Goal: Communication & Community: Answer question/provide support

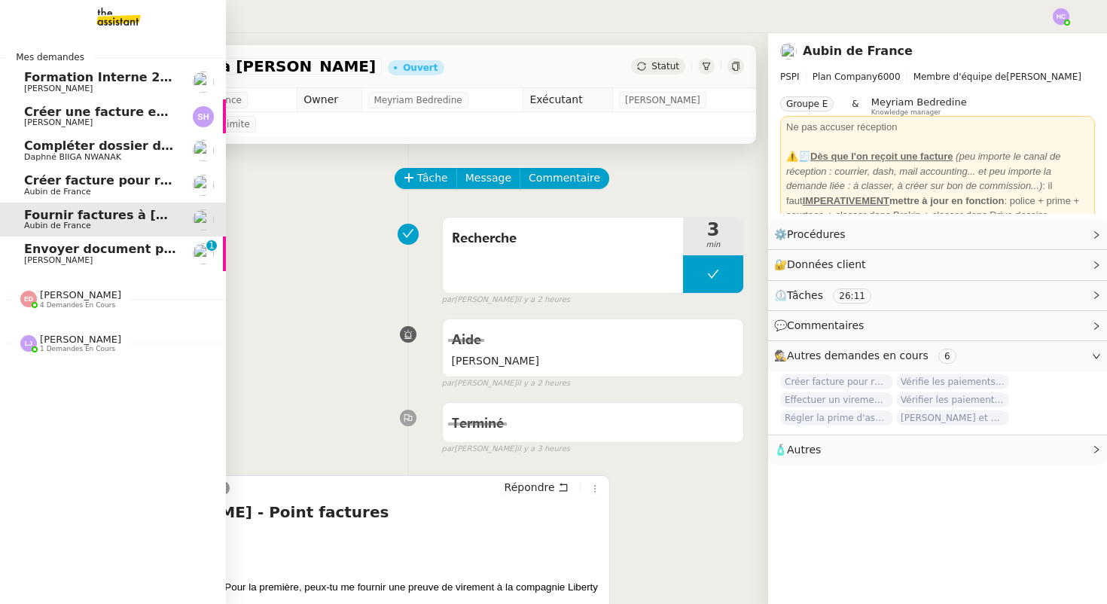
click at [59, 250] on span "Envoyer document pour signature" at bounding box center [140, 249] width 232 height 14
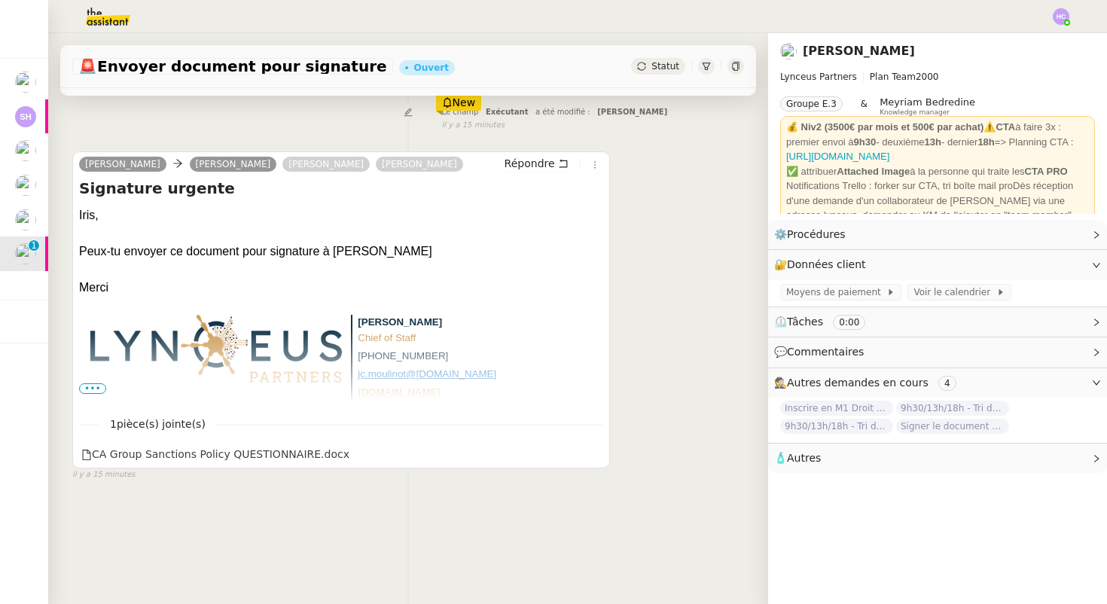
scroll to position [191, 0]
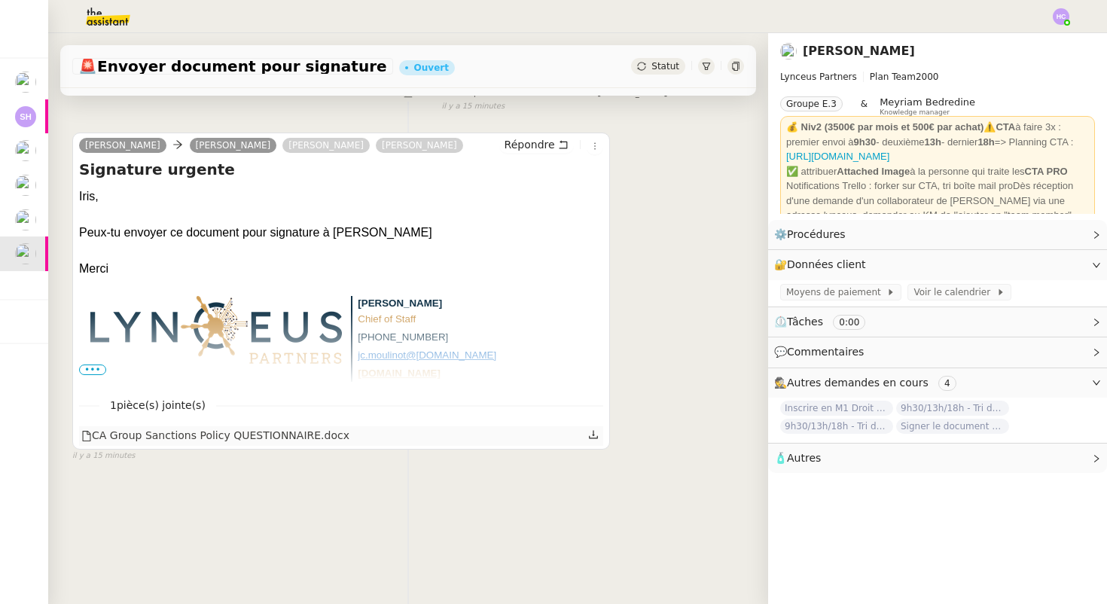
click at [592, 434] on icon at bounding box center [593, 435] width 9 height 8
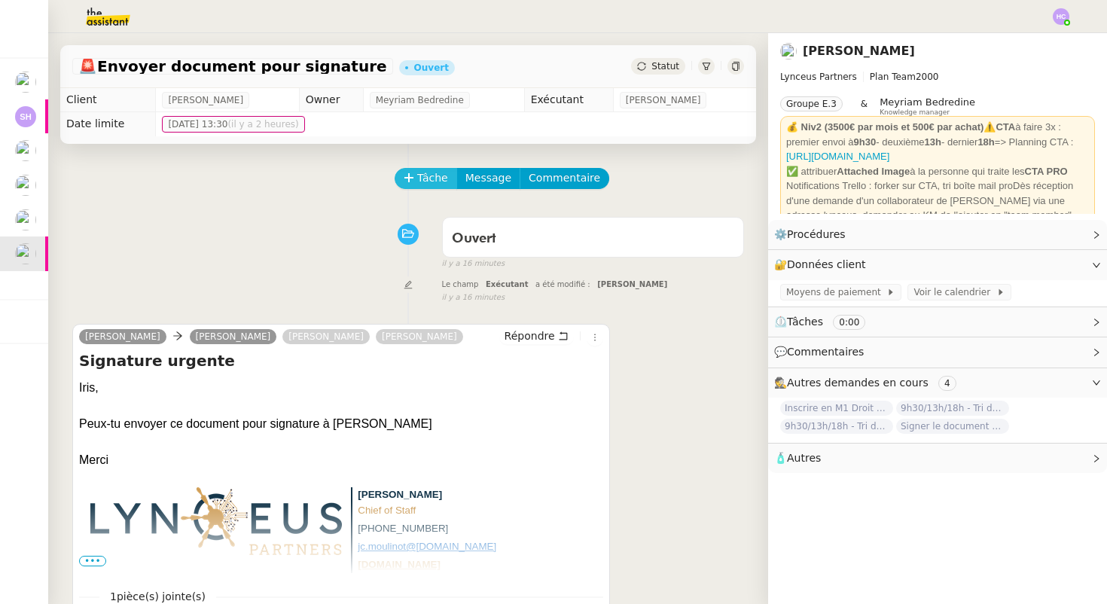
click at [428, 174] on span "Tâche" at bounding box center [432, 177] width 31 height 17
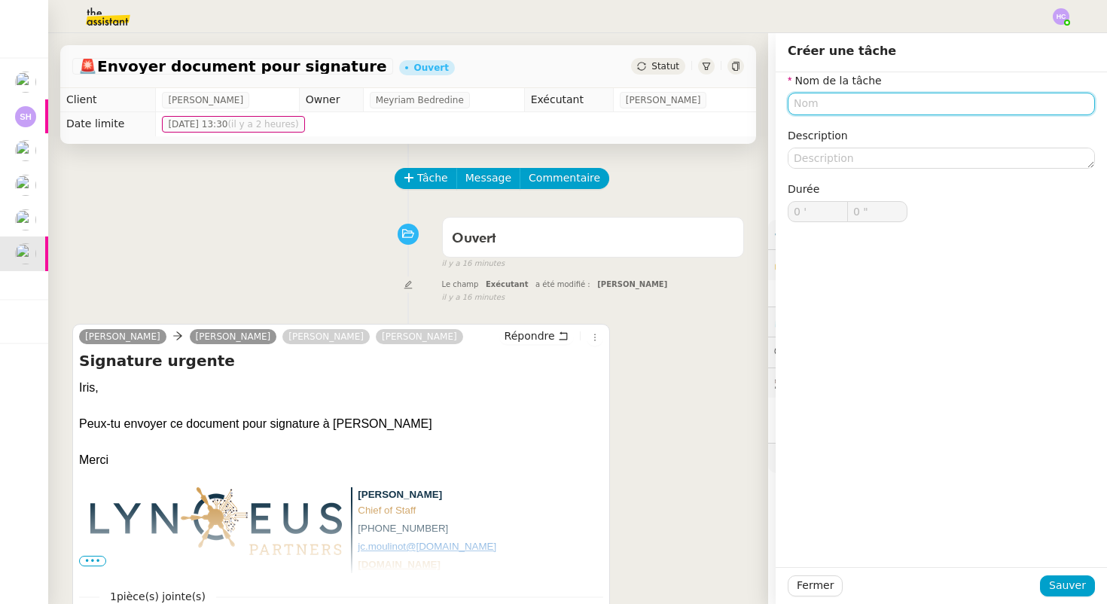
click at [803, 105] on input "text" at bounding box center [940, 104] width 307 height 22
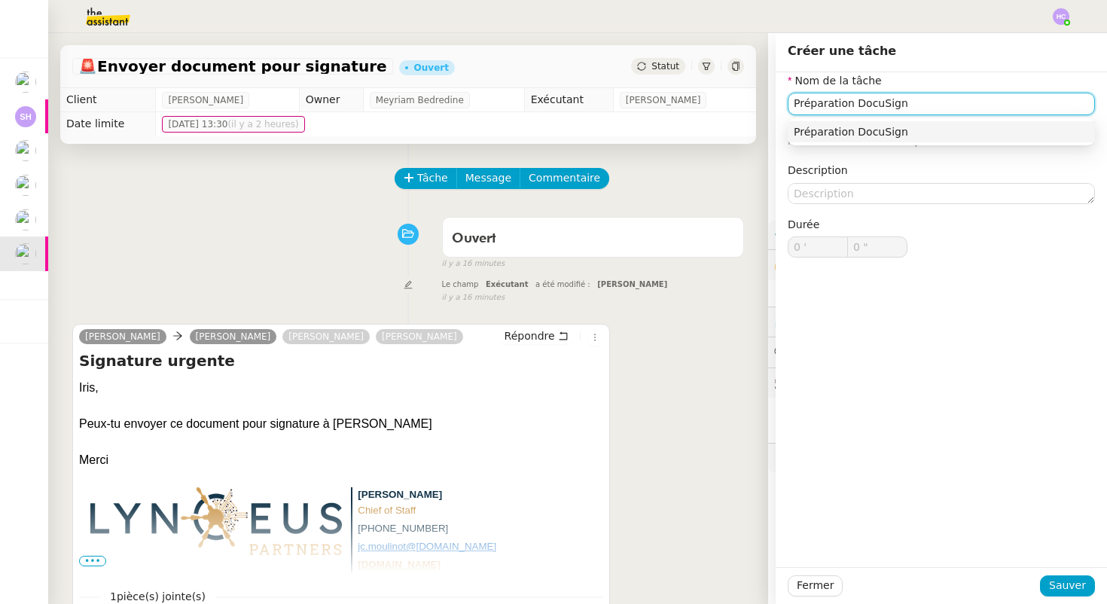
click at [936, 122] on nz-auto-option "Préparation DocuSign" at bounding box center [940, 131] width 307 height 21
type input "Préparation DocuSign"
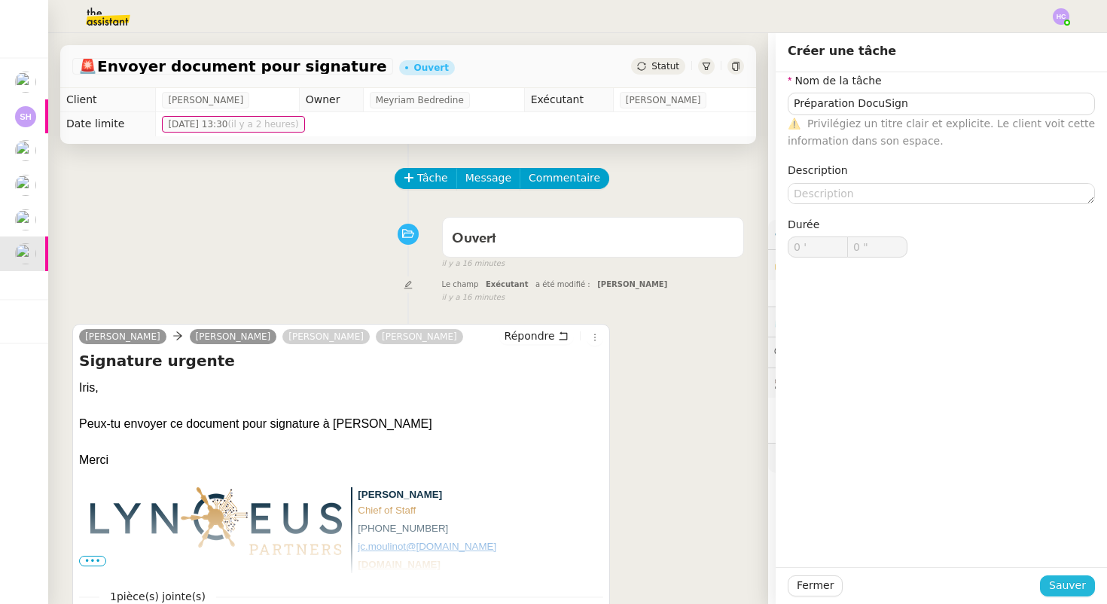
click at [1061, 588] on span "Sauver" at bounding box center [1067, 585] width 37 height 17
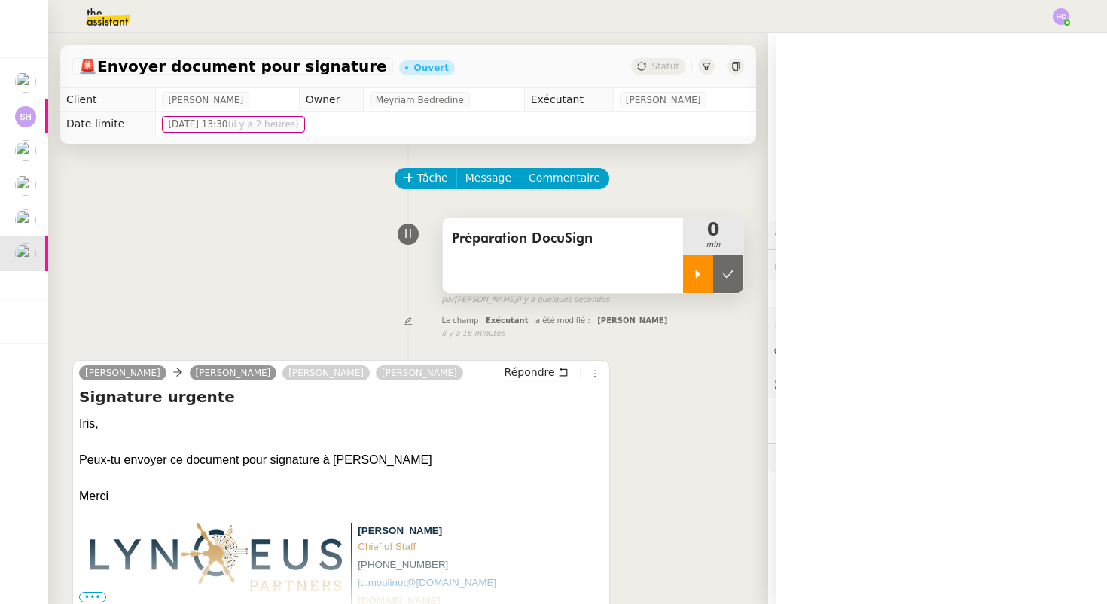
click at [701, 279] on icon at bounding box center [698, 274] width 12 height 12
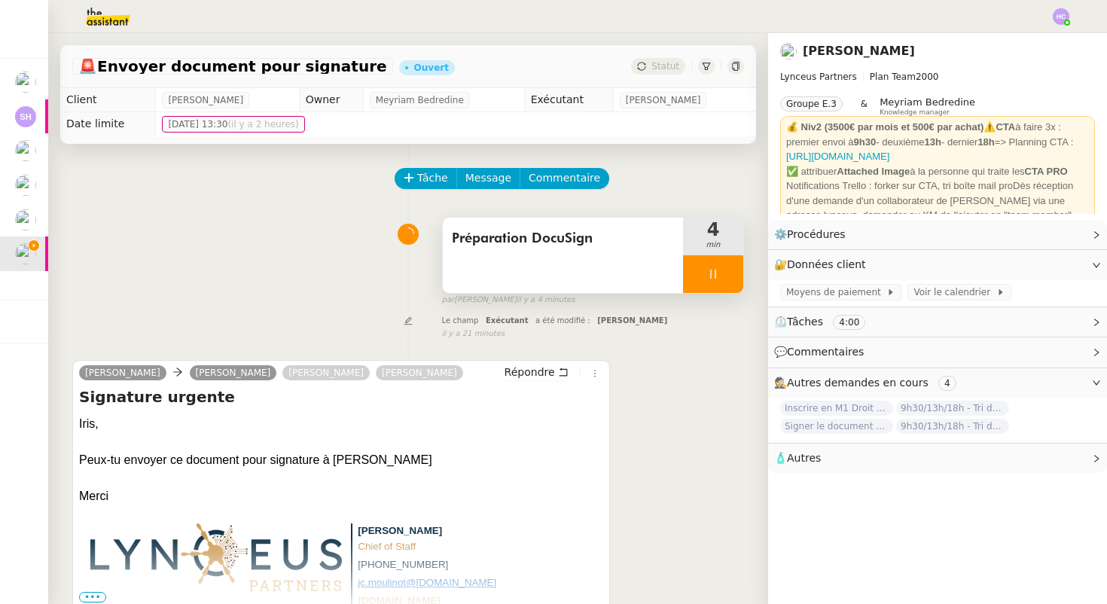
click at [711, 268] on icon at bounding box center [713, 274] width 12 height 12
click at [720, 275] on button at bounding box center [728, 274] width 30 height 38
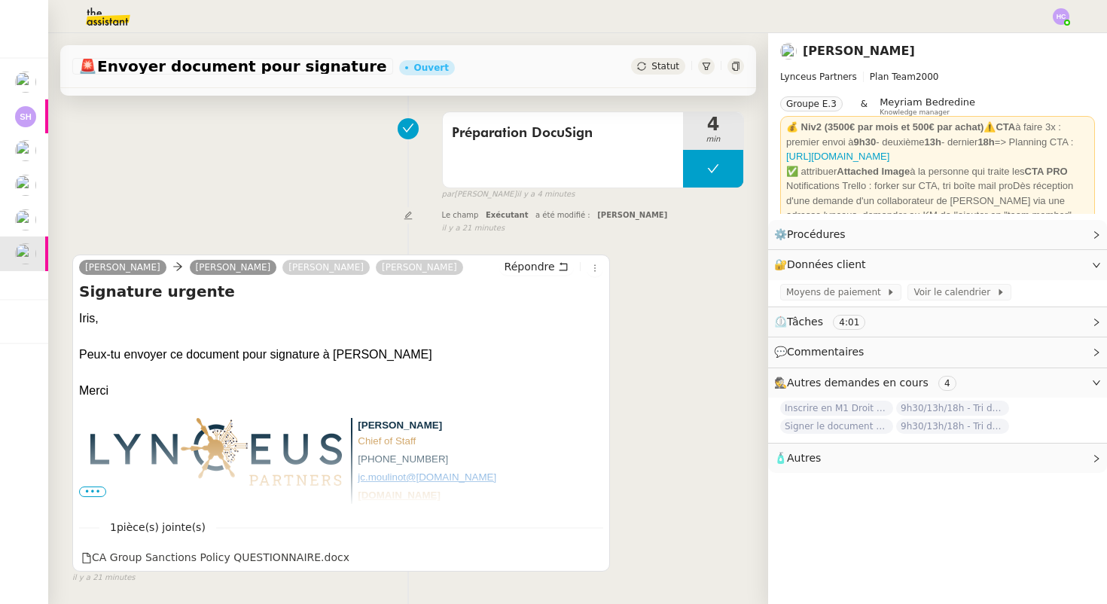
scroll to position [135, 0]
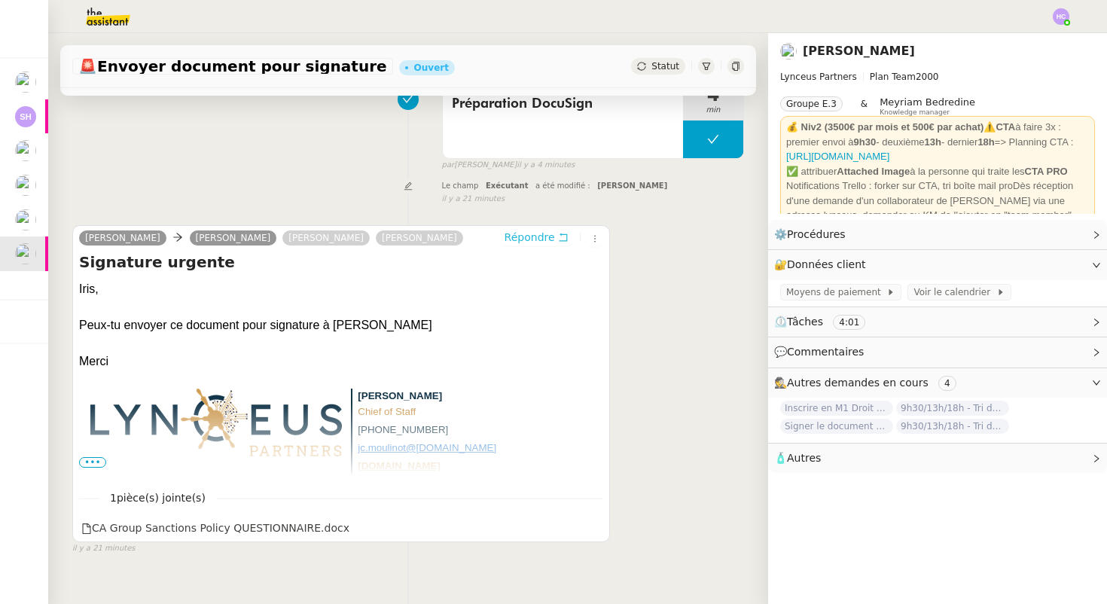
click at [514, 236] on span "Répondre" at bounding box center [529, 237] width 50 height 15
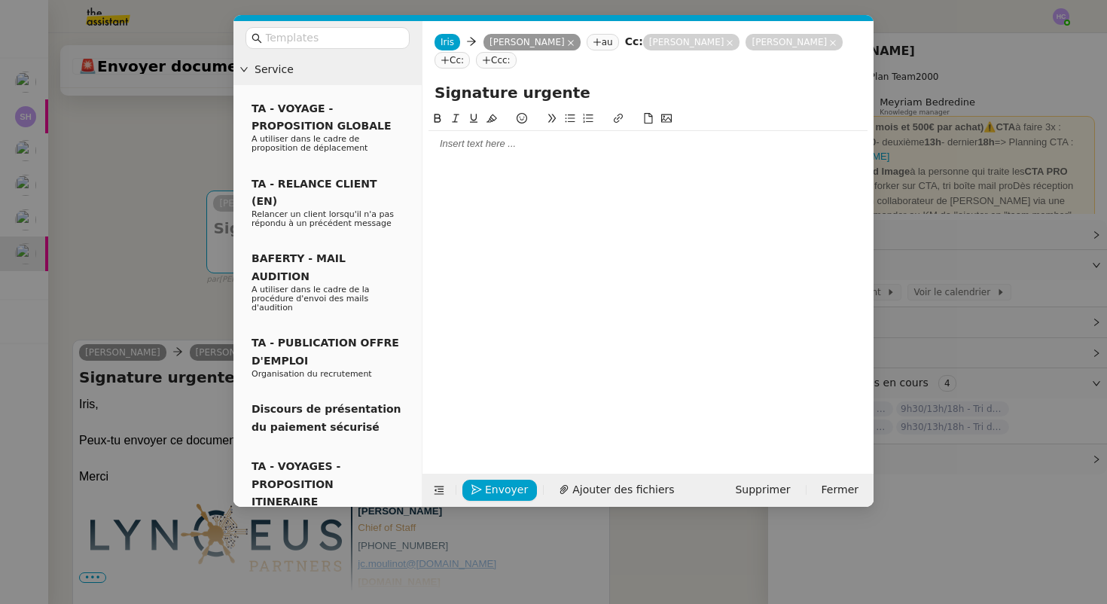
click at [464, 154] on div at bounding box center [647, 144] width 439 height 26
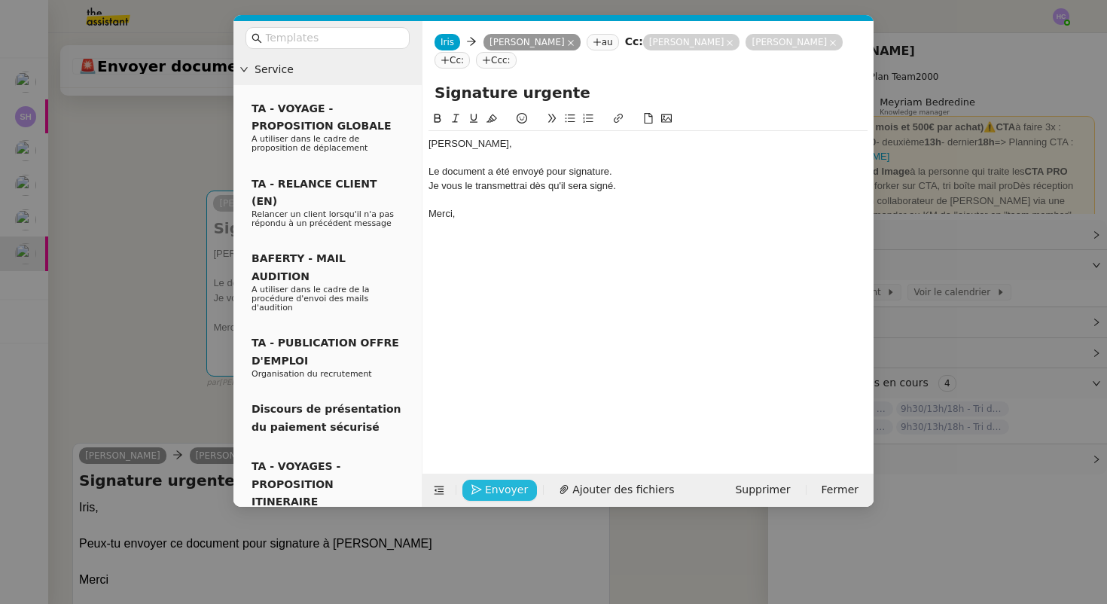
click at [504, 489] on span "Envoyer" at bounding box center [506, 489] width 43 height 17
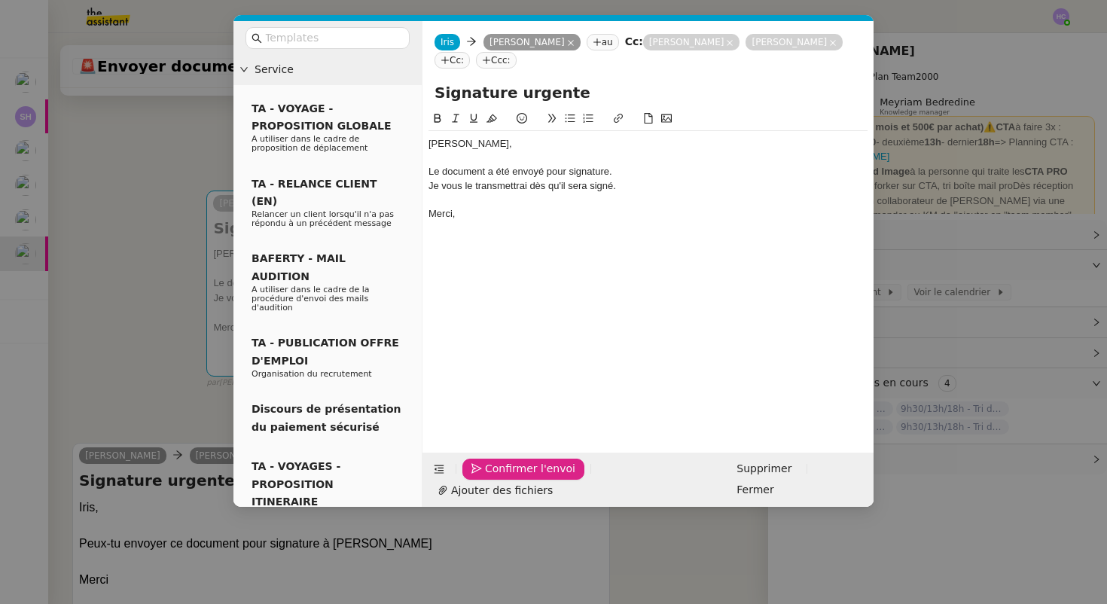
click at [504, 477] on span "Confirmer l'envoi" at bounding box center [530, 468] width 90 height 17
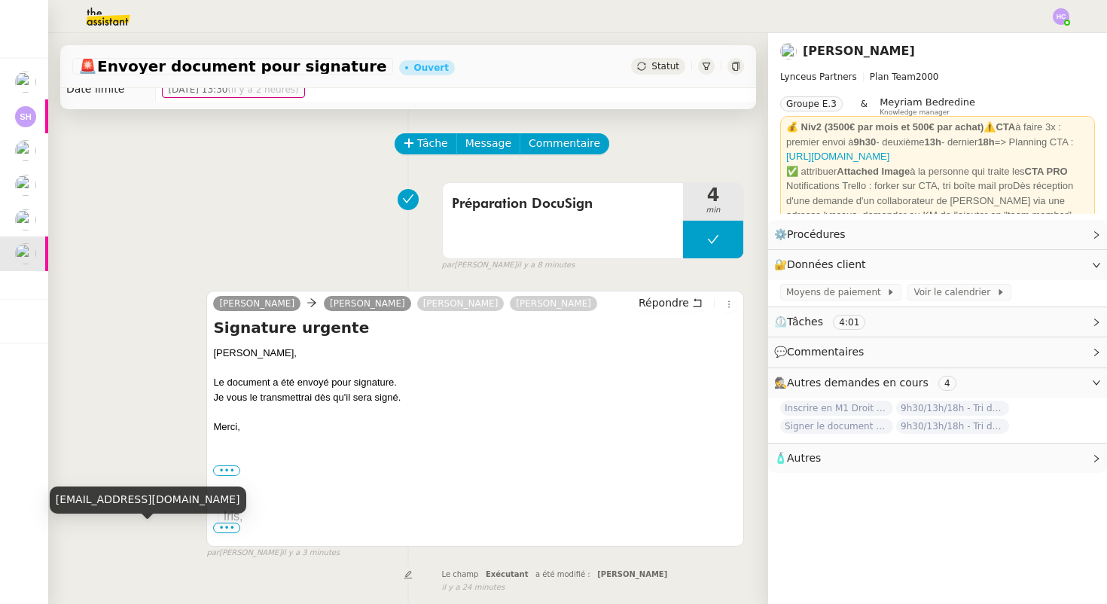
scroll to position [0, 0]
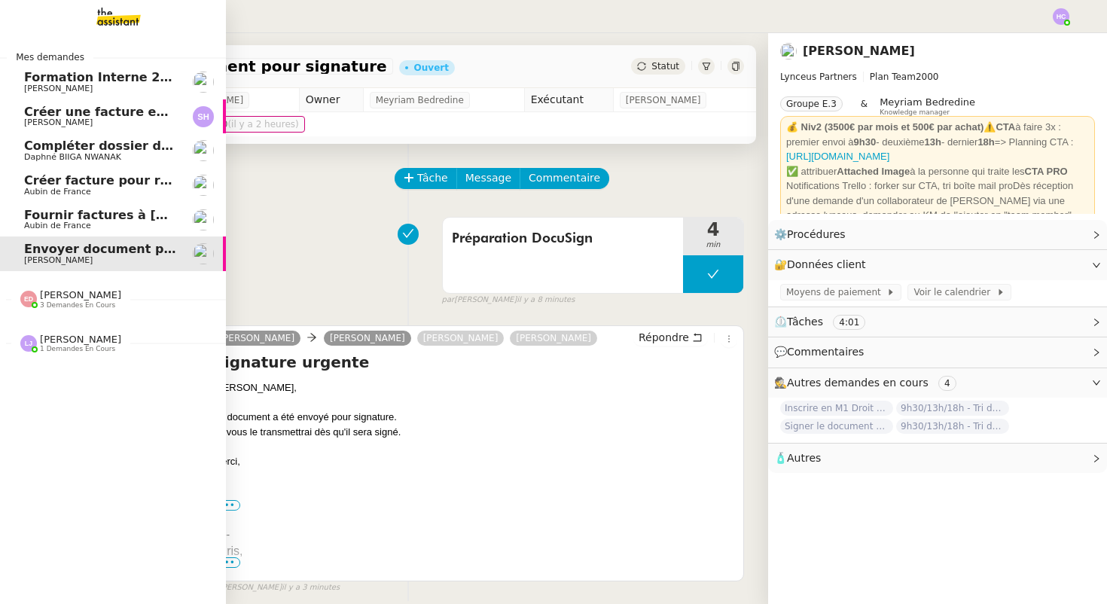
click at [51, 218] on span "Fournir factures à [PERSON_NAME]" at bounding box center [143, 215] width 238 height 14
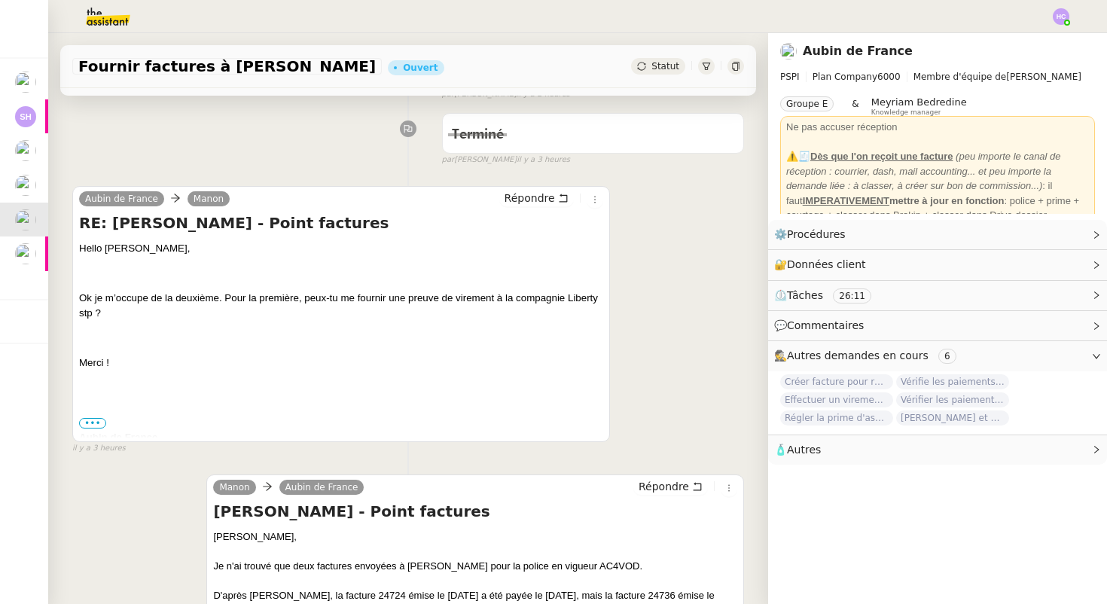
scroll to position [291, 0]
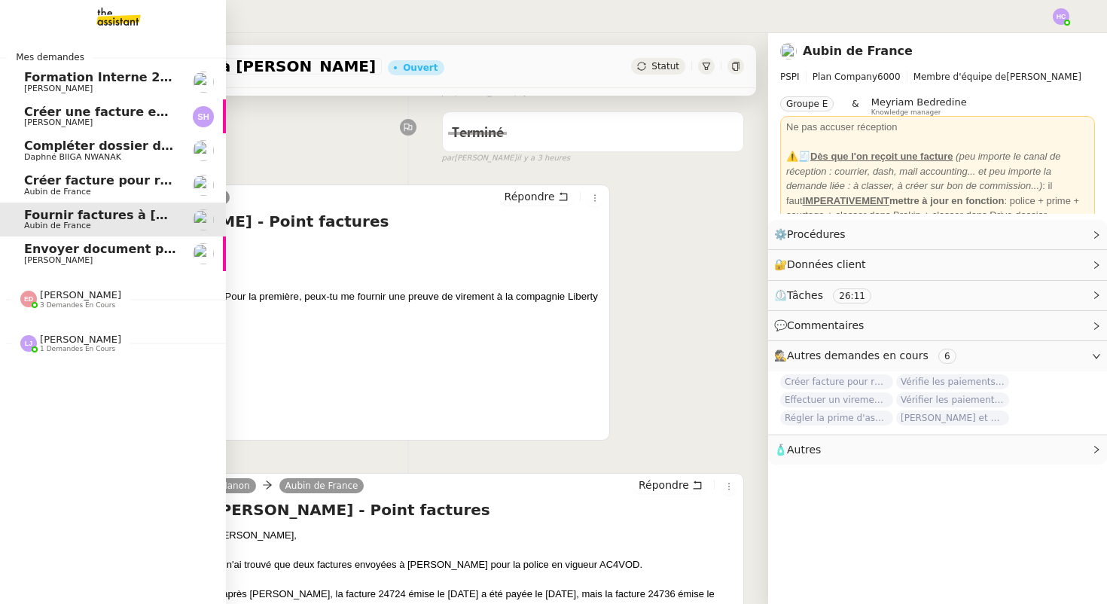
click at [87, 309] on div "[PERSON_NAME] 3 demandes en cours" at bounding box center [113, 293] width 226 height 44
click at [90, 437] on span "[PERSON_NAME]" at bounding box center [80, 442] width 81 height 11
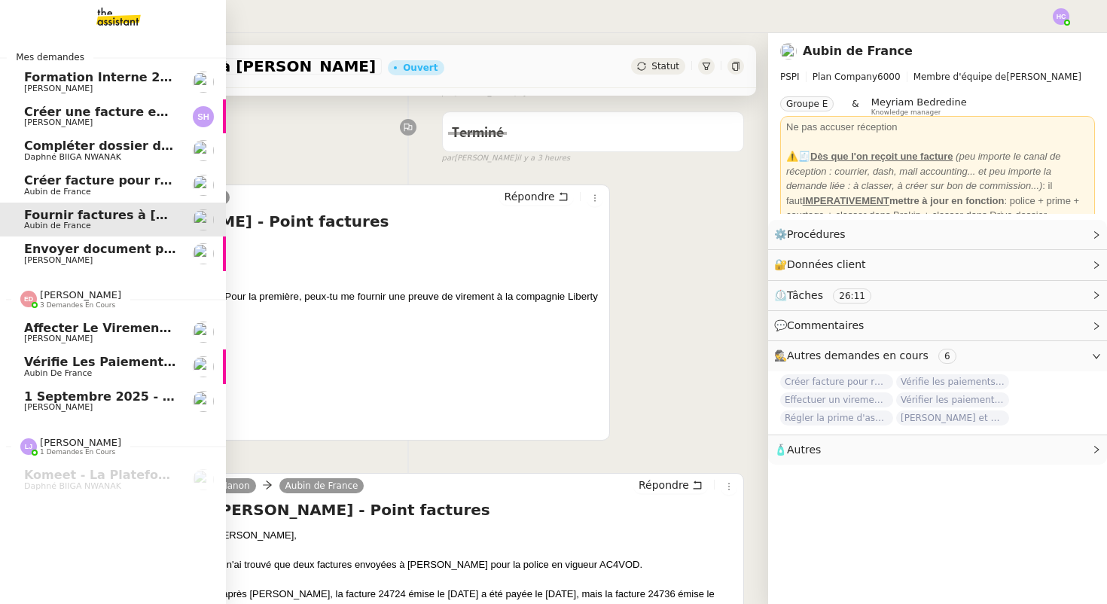
click at [85, 301] on span "3 demandes en cours" at bounding box center [77, 305] width 75 height 8
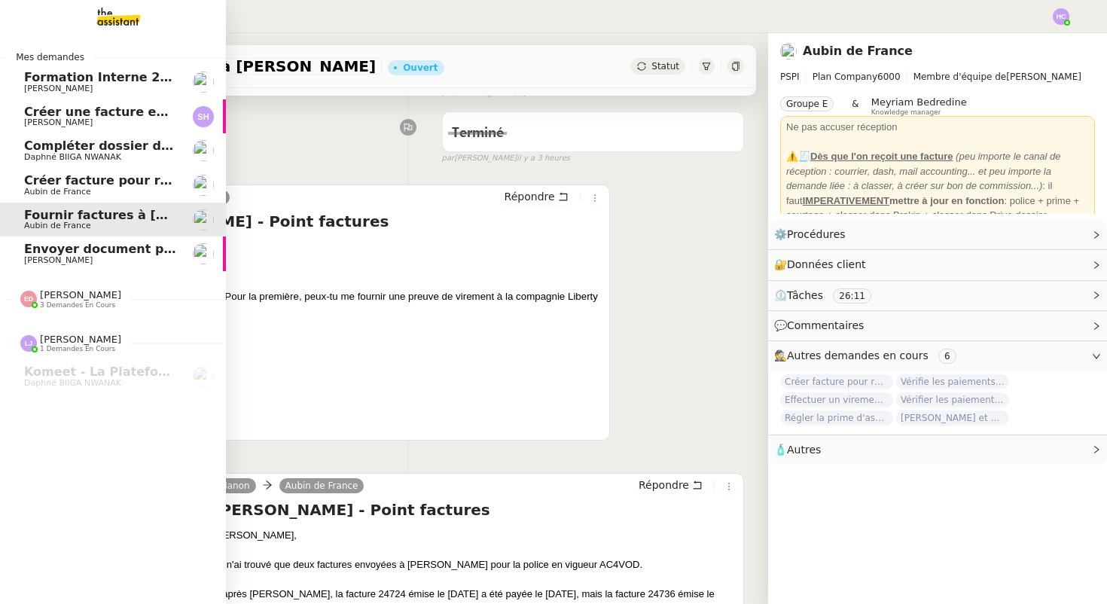
click at [65, 181] on span "Créer facture pour renouvellement police Cavelan" at bounding box center [193, 180] width 339 height 14
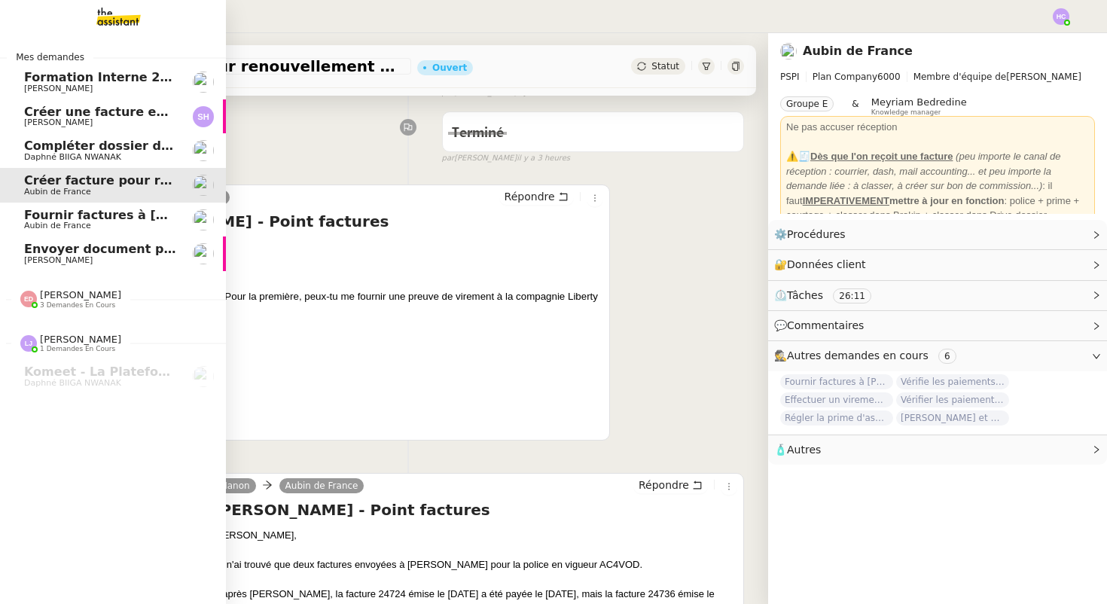
scroll to position [191, 0]
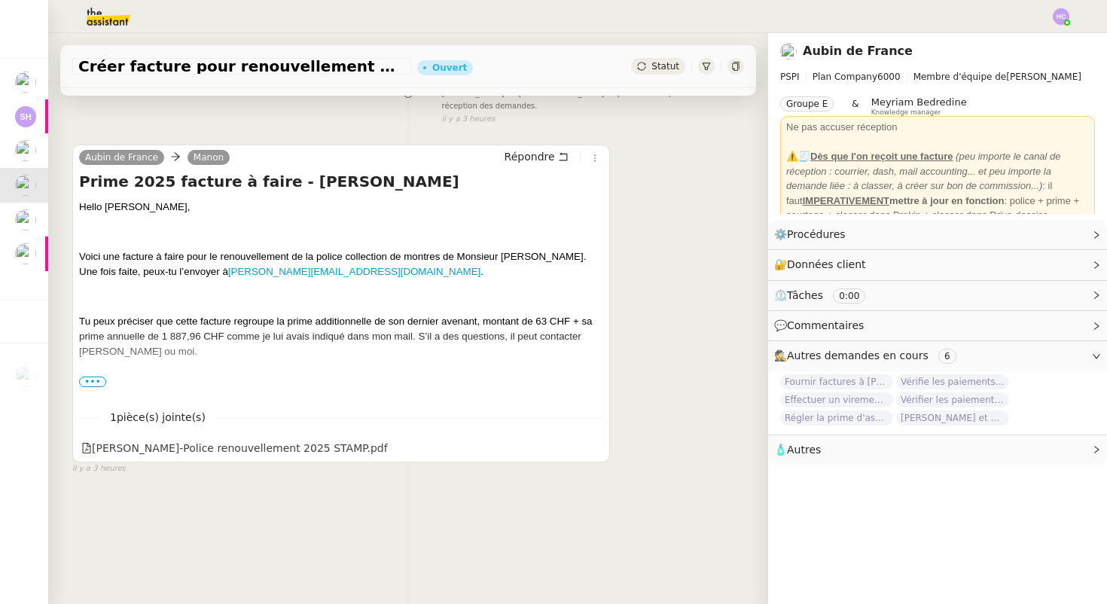
click at [100, 376] on span "•••" at bounding box center [92, 381] width 27 height 11
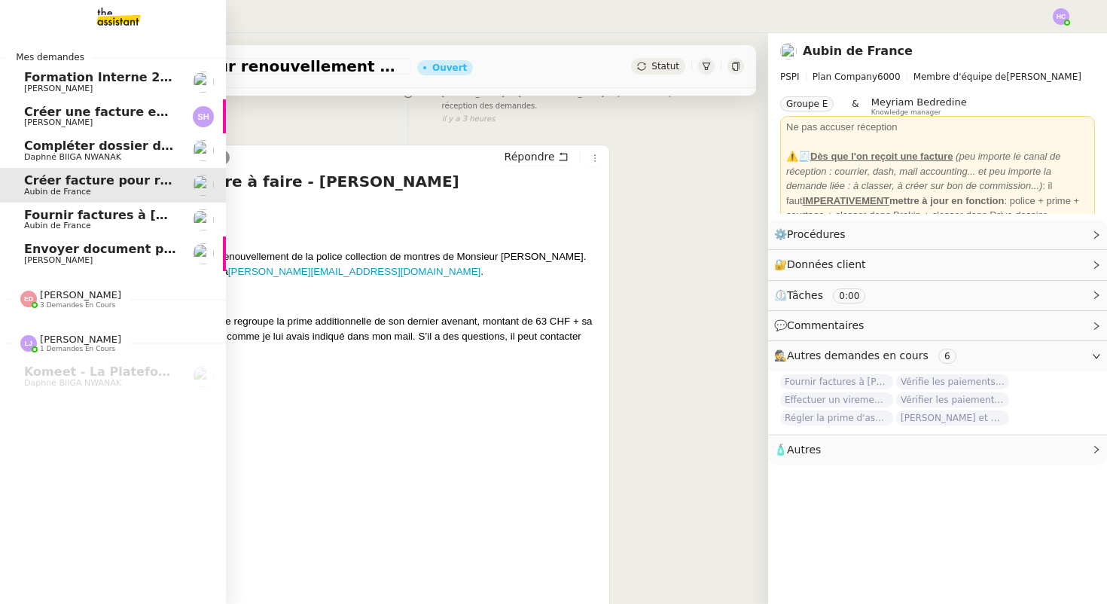
click at [57, 224] on span "Aubin de France" at bounding box center [57, 226] width 67 height 10
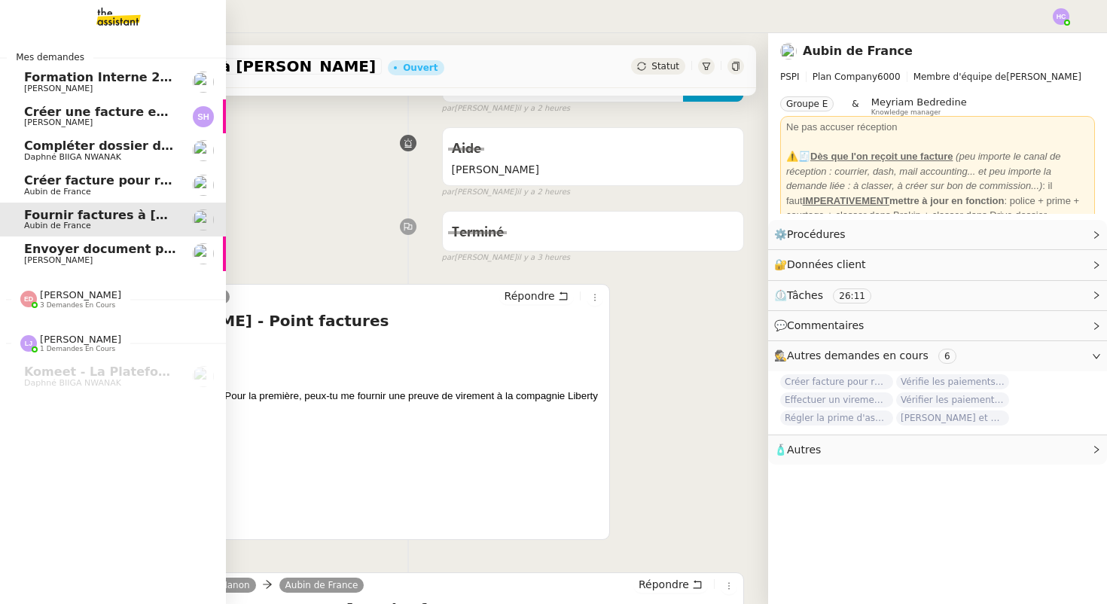
click at [62, 254] on span "Envoyer document pour signature" at bounding box center [140, 249] width 232 height 14
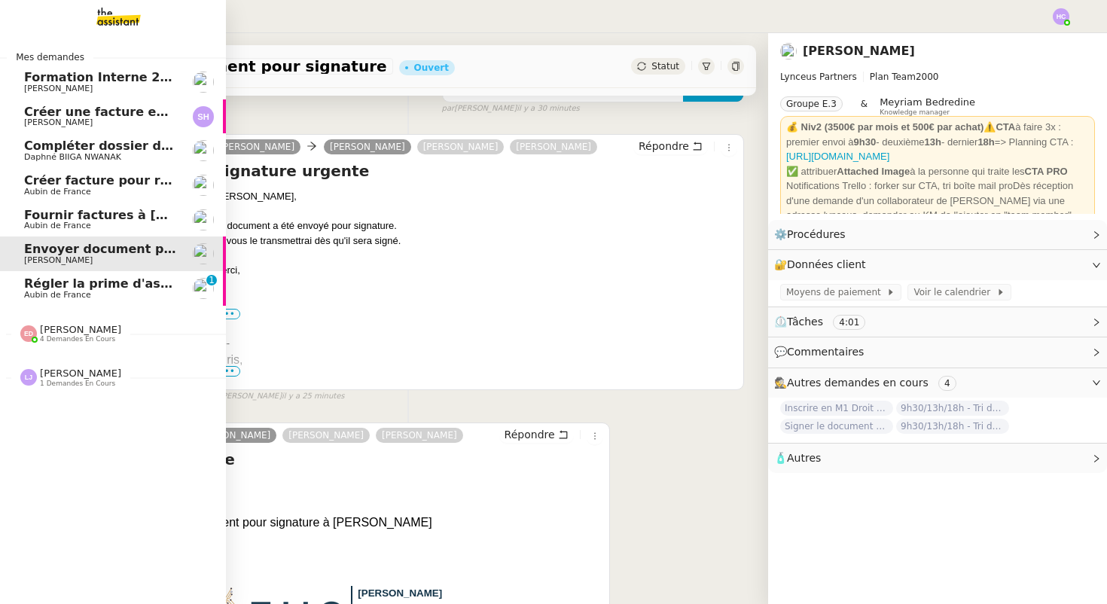
click at [57, 290] on span "Aubin de France" at bounding box center [57, 295] width 67 height 10
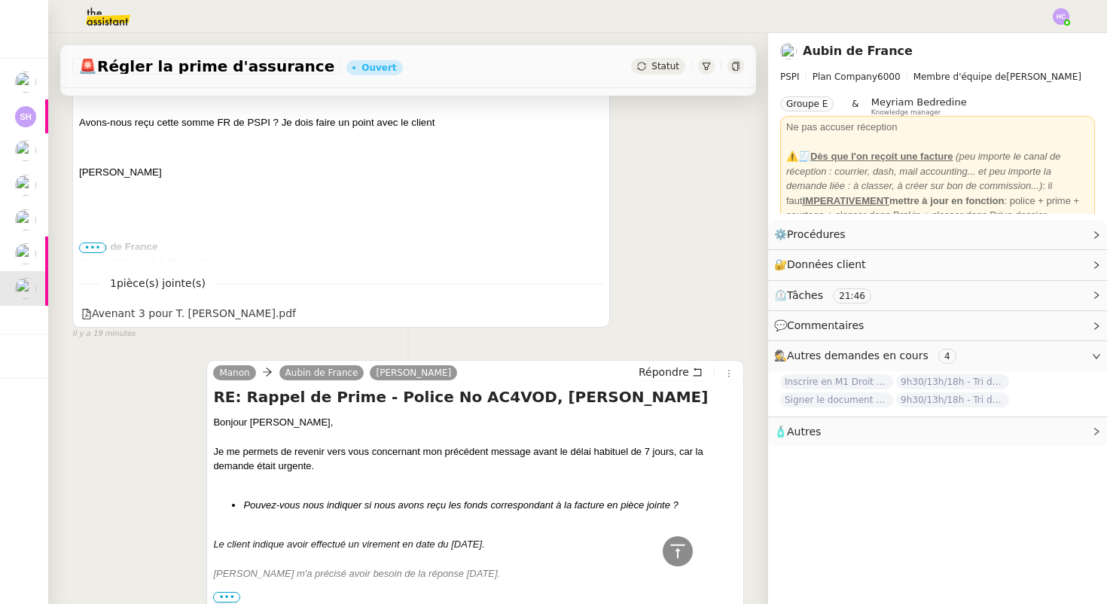
scroll to position [399, 0]
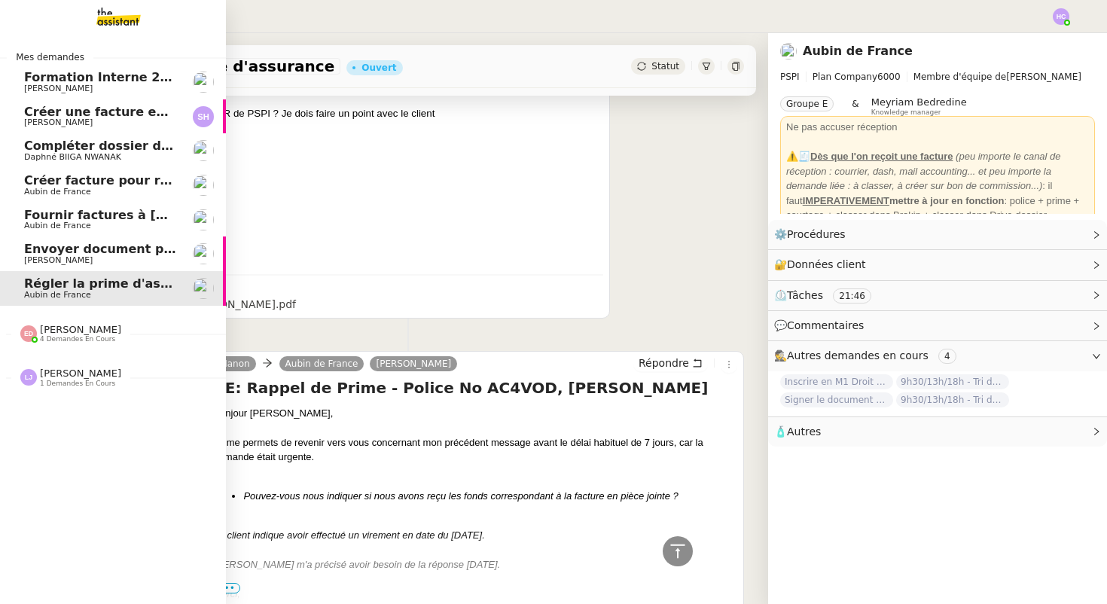
click at [58, 250] on span "Envoyer document pour signature" at bounding box center [140, 249] width 232 height 14
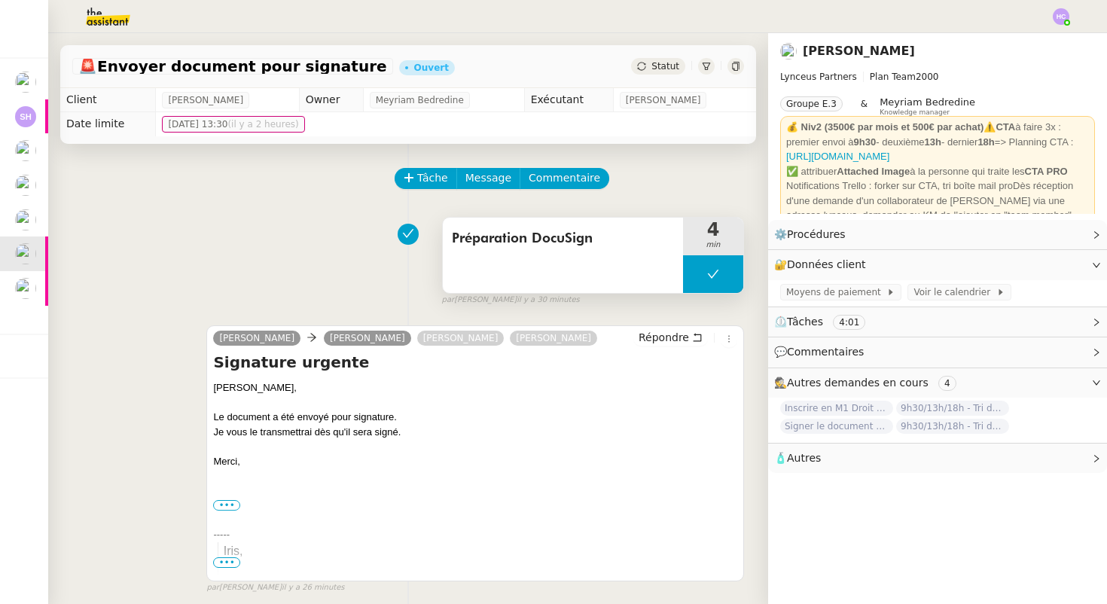
click at [717, 271] on icon at bounding box center [713, 274] width 12 height 12
click at [697, 271] on icon at bounding box center [698, 273] width 5 height 8
click at [698, 276] on div at bounding box center [713, 274] width 60 height 38
click at [726, 277] on icon at bounding box center [728, 273] width 11 height 8
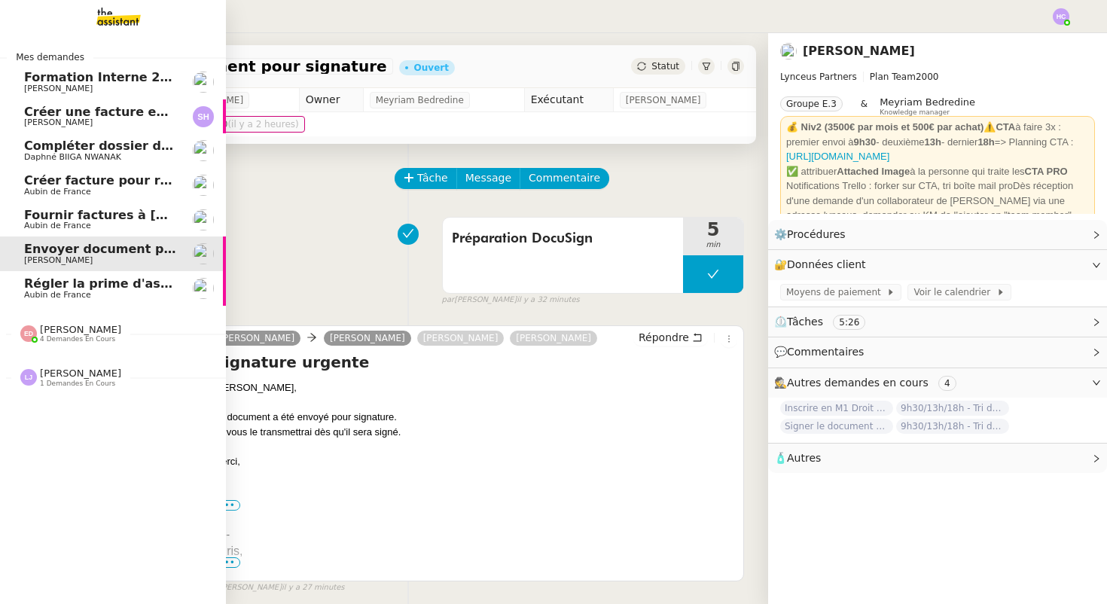
click at [78, 108] on span "Créer une facture en anglais immédiatement" at bounding box center [176, 112] width 305 height 14
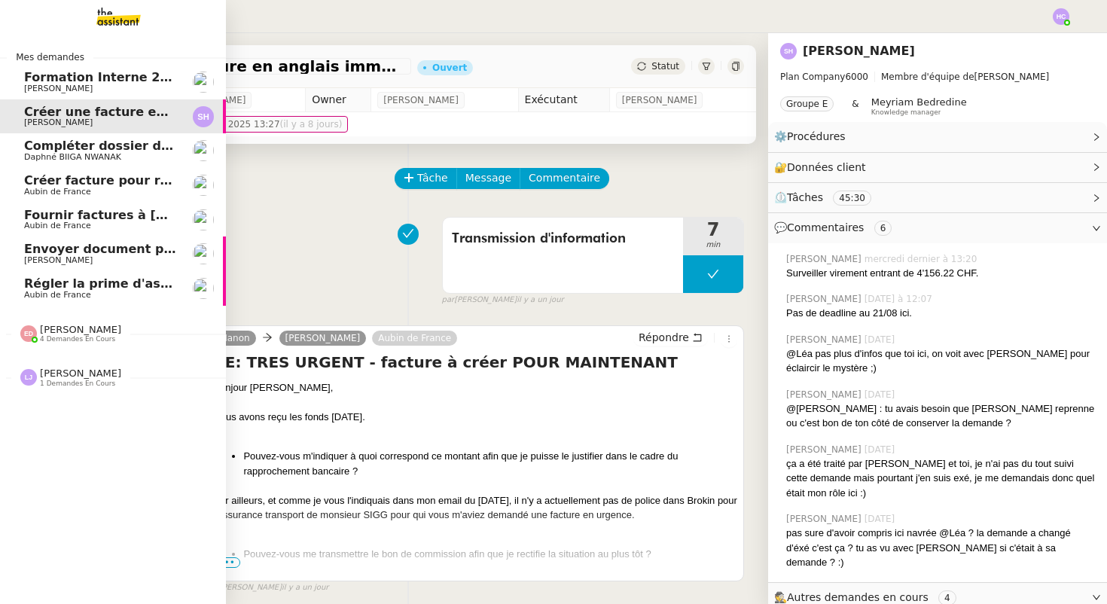
click at [92, 146] on span "Compléter dossier domiciliation asso sur Se Domicilier" at bounding box center [209, 146] width 371 height 14
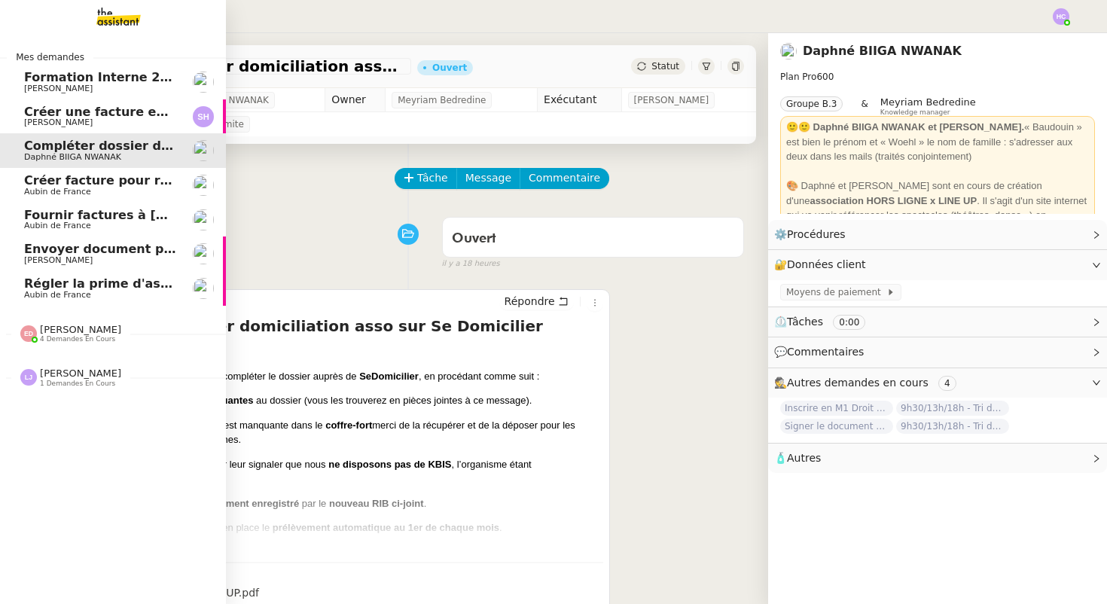
click at [65, 182] on span "Créer facture pour renouvellement police Cavelan" at bounding box center [193, 180] width 339 height 14
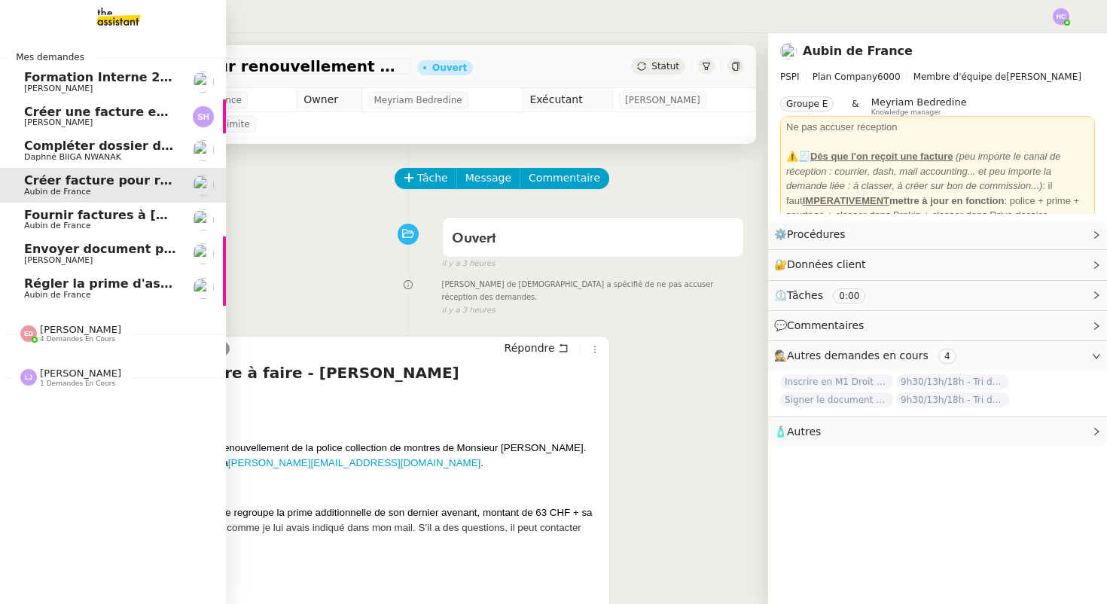
click at [74, 218] on span "Fournir factures à [PERSON_NAME]" at bounding box center [143, 215] width 238 height 14
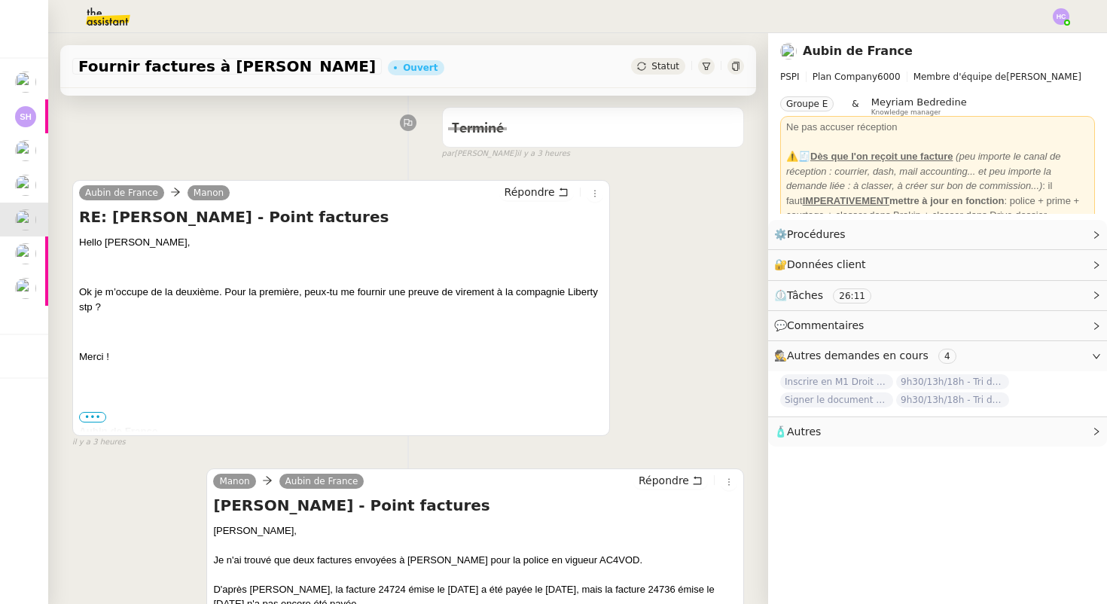
scroll to position [330, 0]
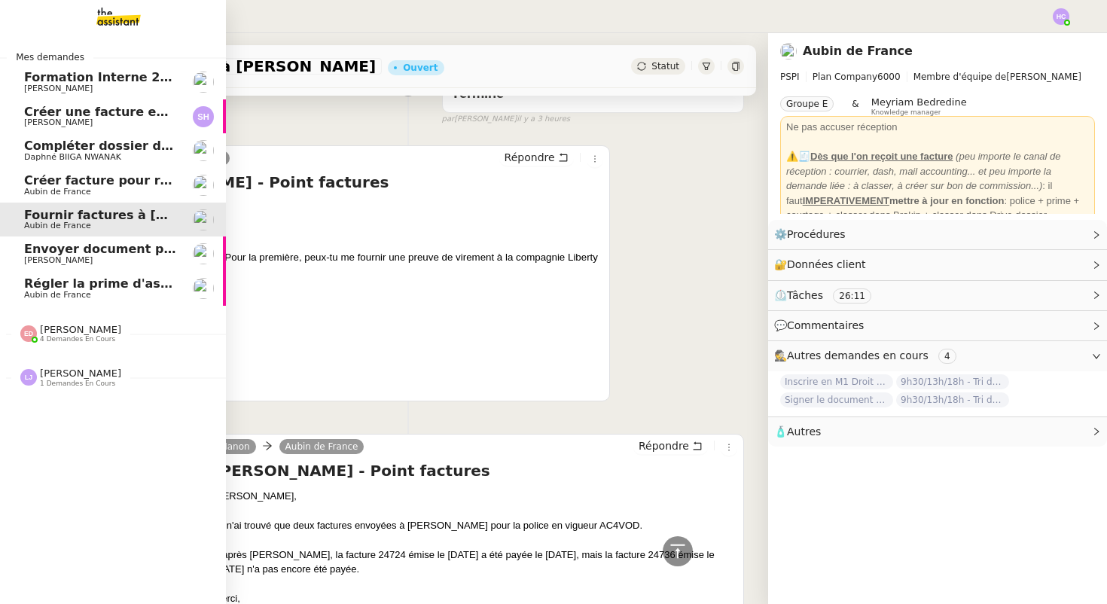
click at [64, 283] on span "Régler la prime d'assurance" at bounding box center [119, 283] width 190 height 14
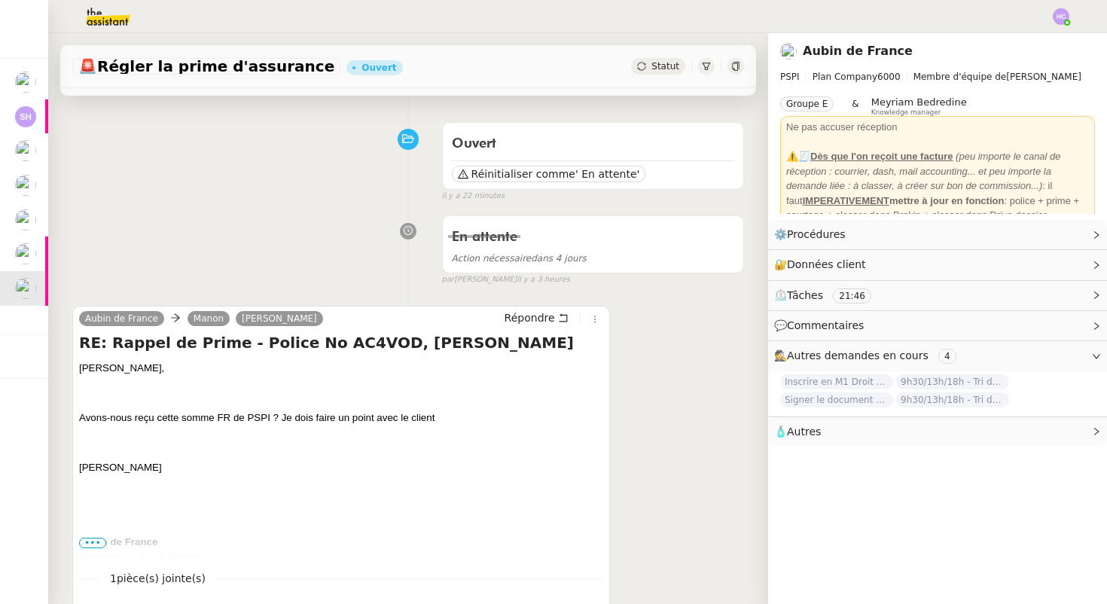
scroll to position [96, 0]
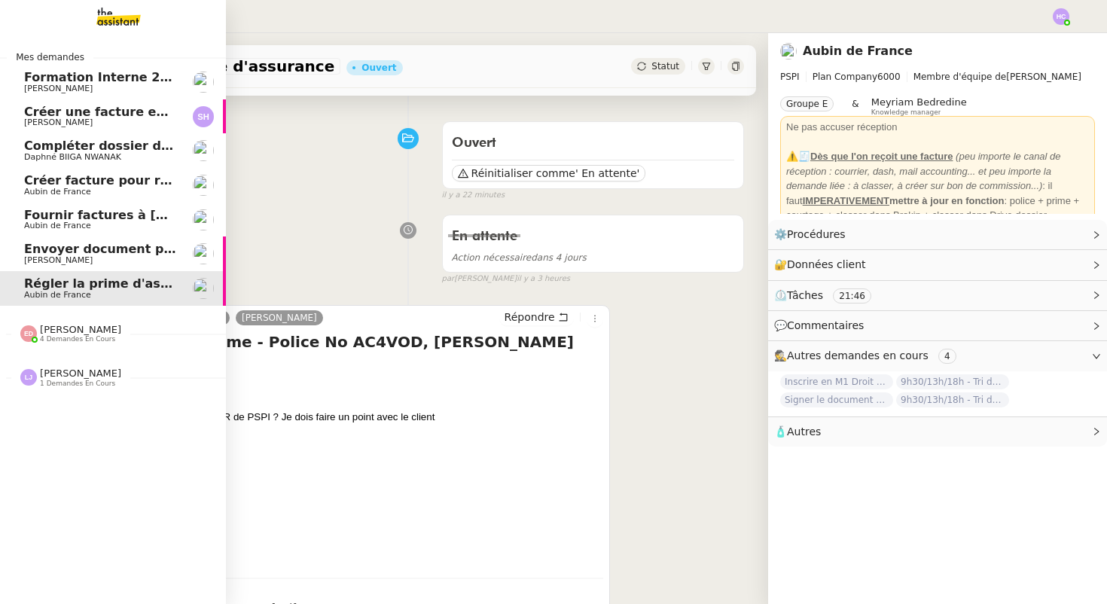
click at [84, 212] on span "Fournir factures à [PERSON_NAME]" at bounding box center [143, 215] width 238 height 14
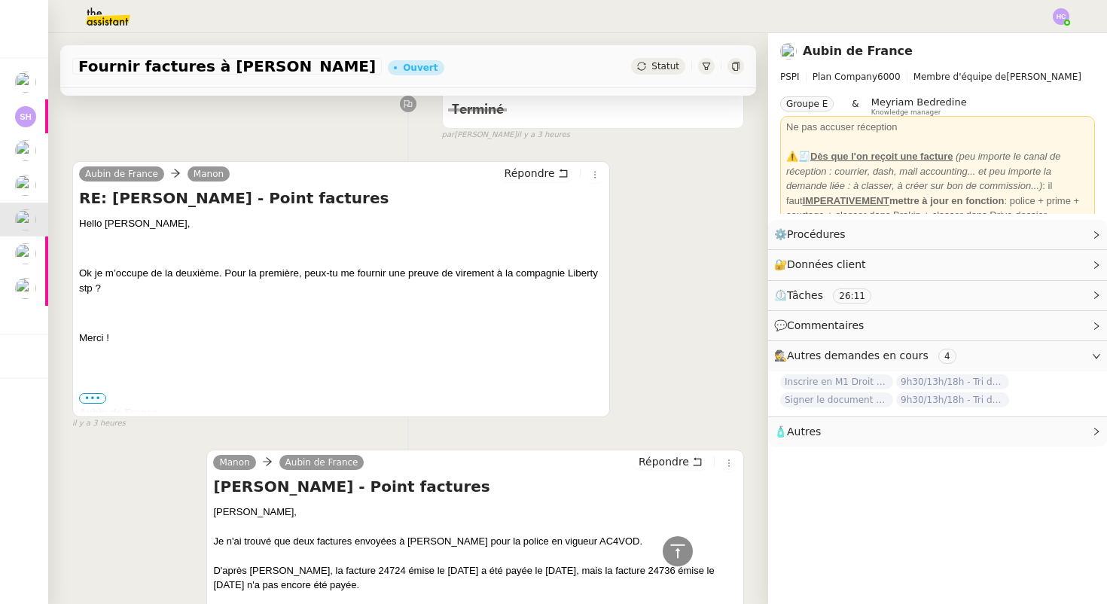
scroll to position [467, 0]
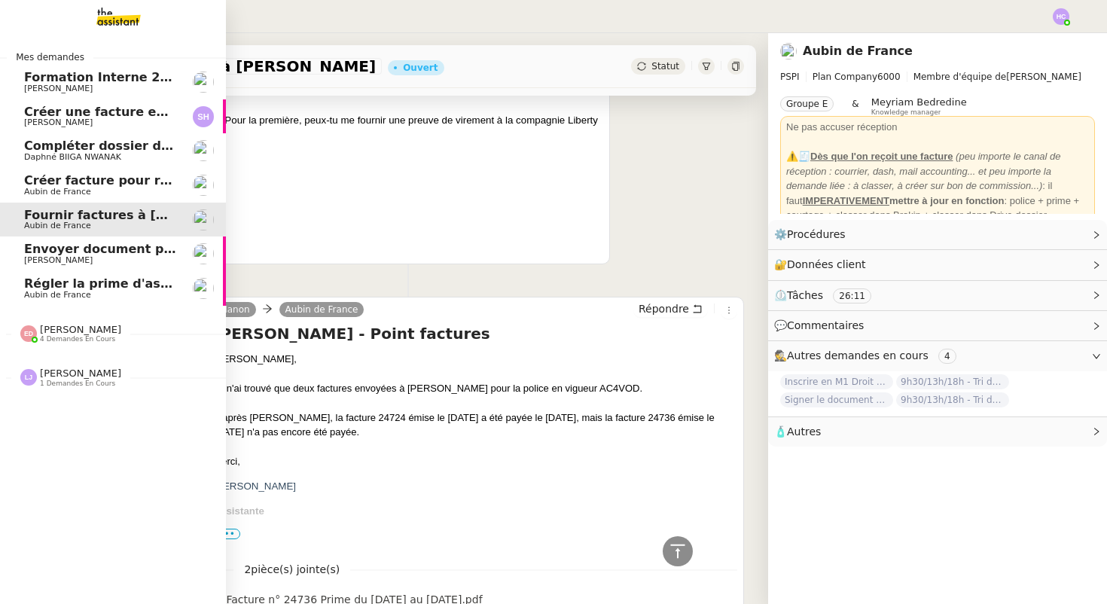
click at [117, 118] on span "[PERSON_NAME]" at bounding box center [100, 122] width 152 height 9
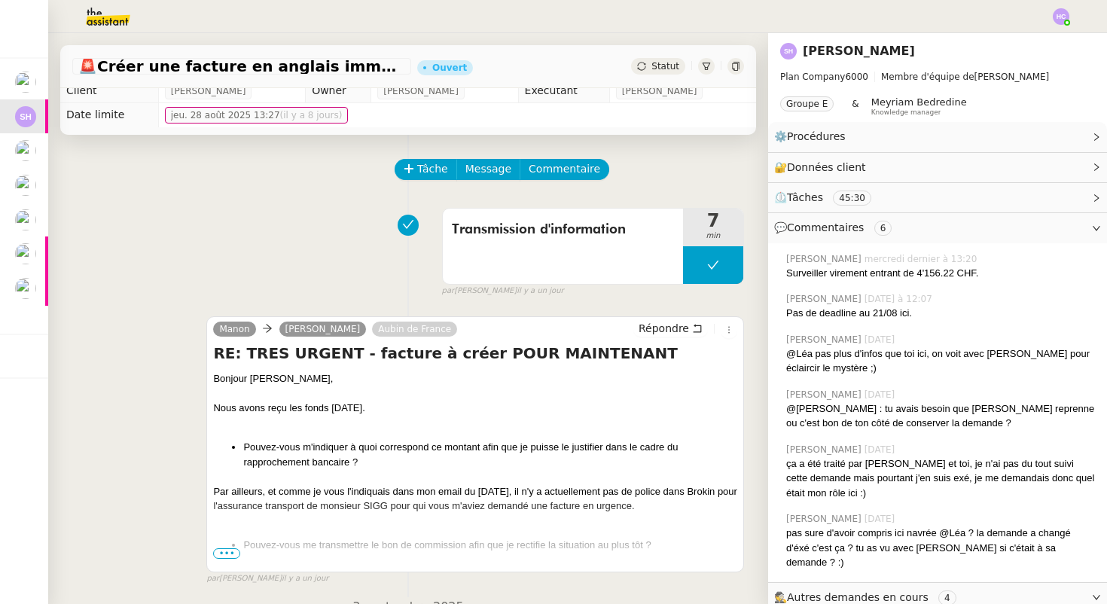
scroll to position [12, 0]
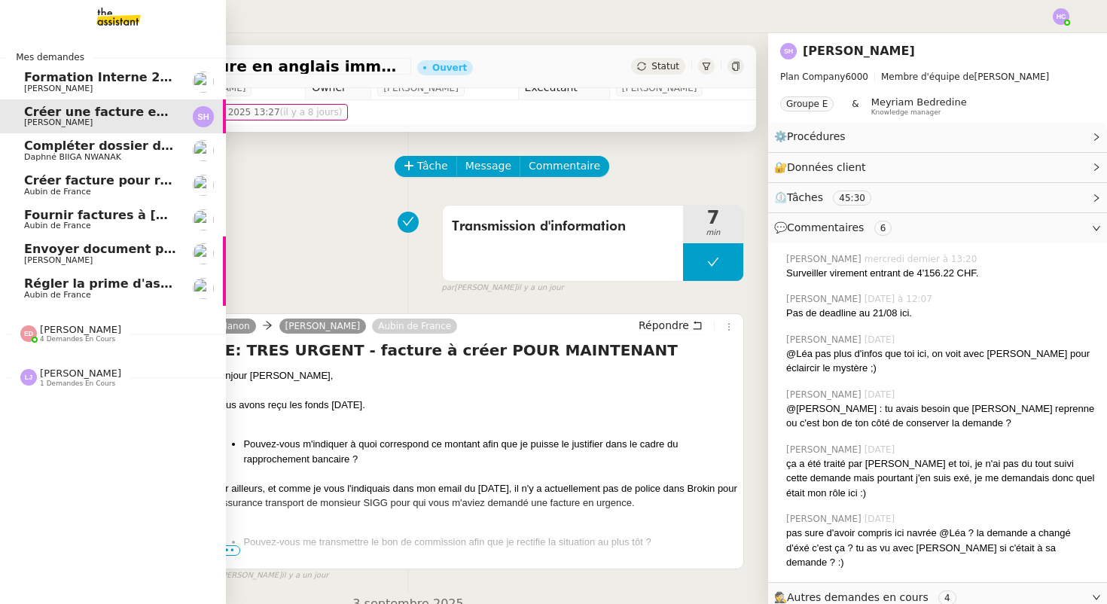
click at [69, 156] on span "Daphné BIIGA NWANAK" at bounding box center [72, 157] width 97 height 10
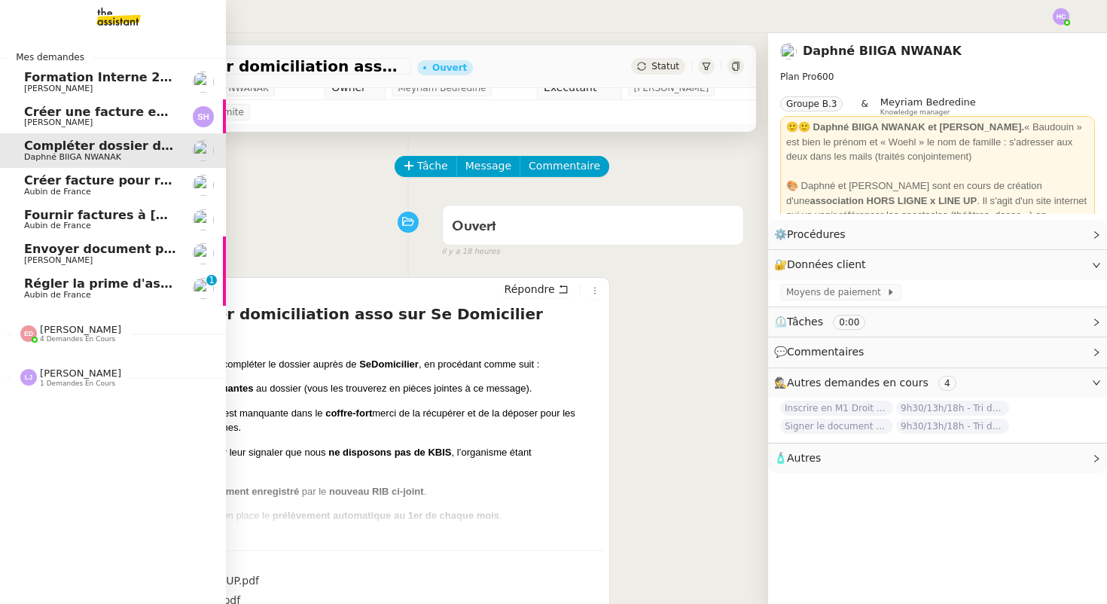
click at [78, 285] on span "Régler la prime d'assurance" at bounding box center [119, 283] width 190 height 14
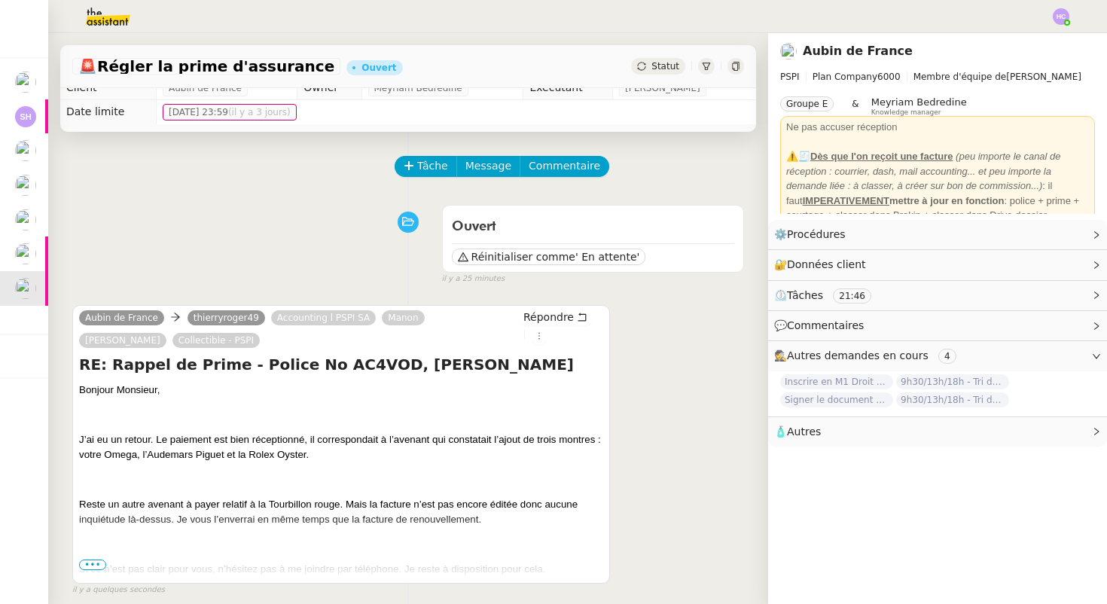
click at [94, 562] on span "•••" at bounding box center [92, 564] width 27 height 11
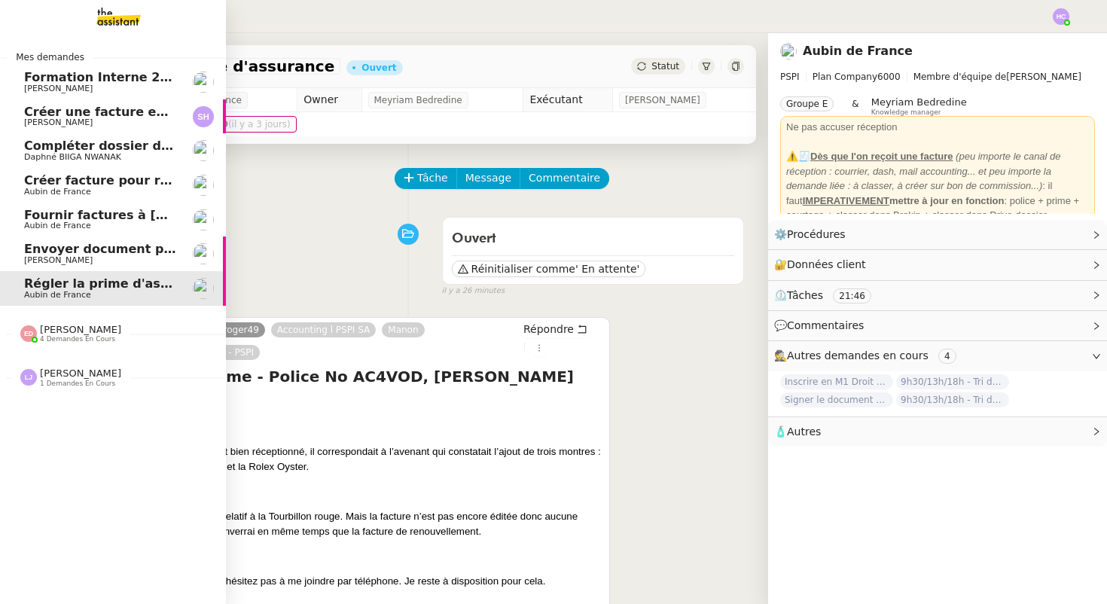
click at [50, 255] on span "Envoyer document pour signature" at bounding box center [140, 249] width 232 height 14
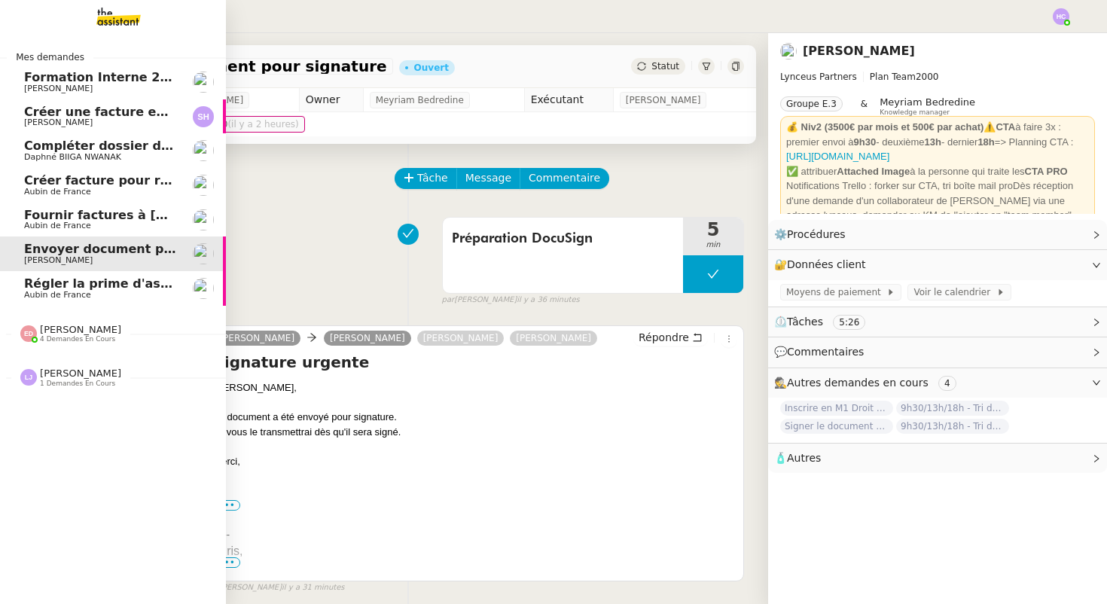
click at [78, 291] on span "Aubin de France" at bounding box center [57, 295] width 67 height 10
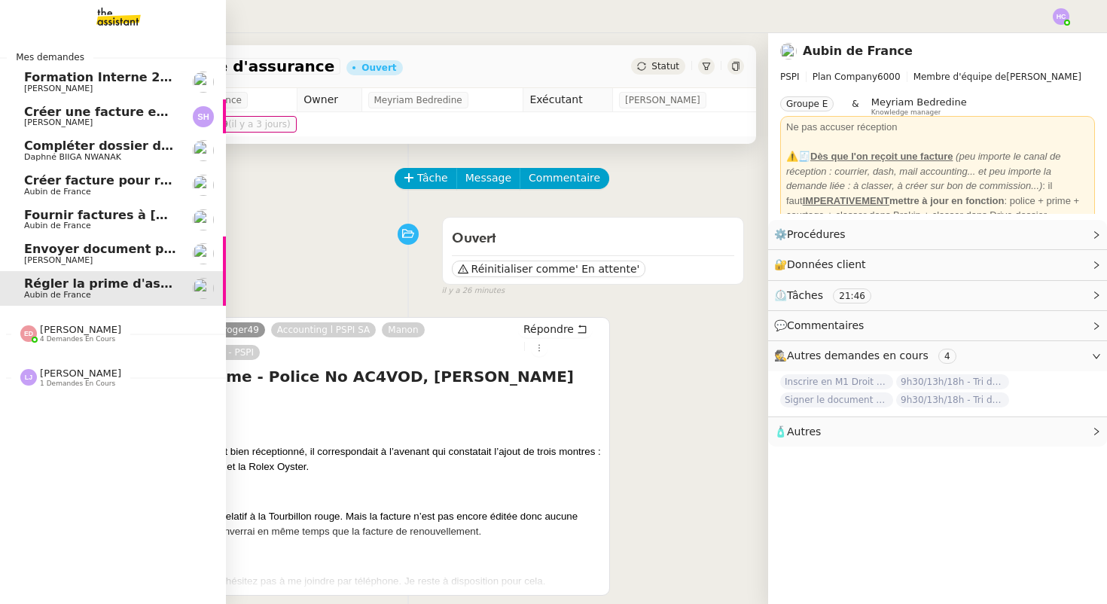
click at [111, 182] on span "Créer facture pour renouvellement police Cavelan" at bounding box center [193, 180] width 339 height 14
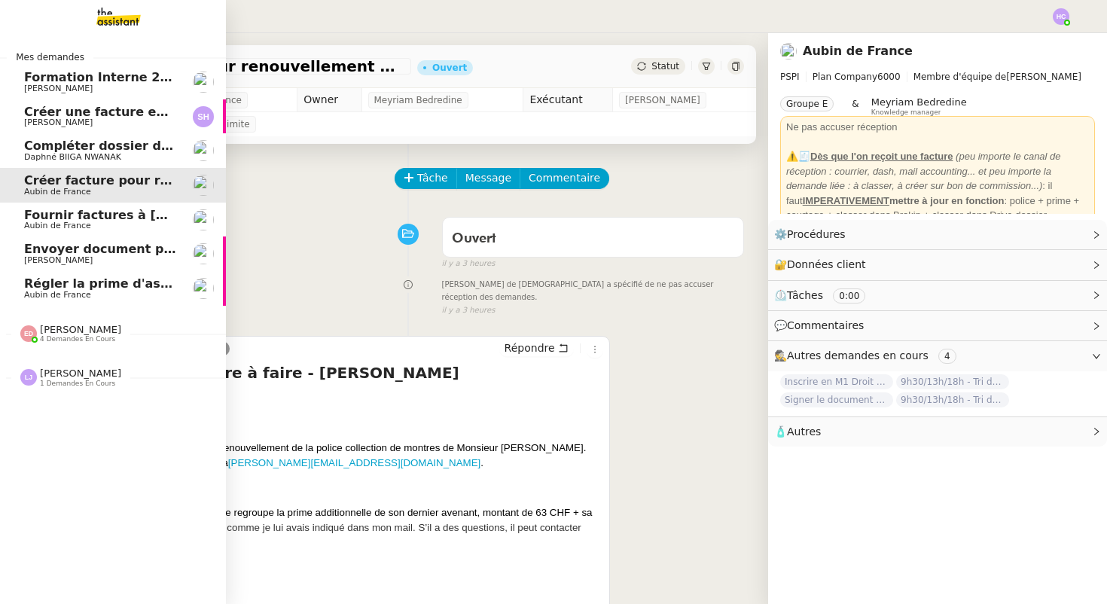
click at [107, 188] on span "Aubin de France" at bounding box center [100, 191] width 152 height 9
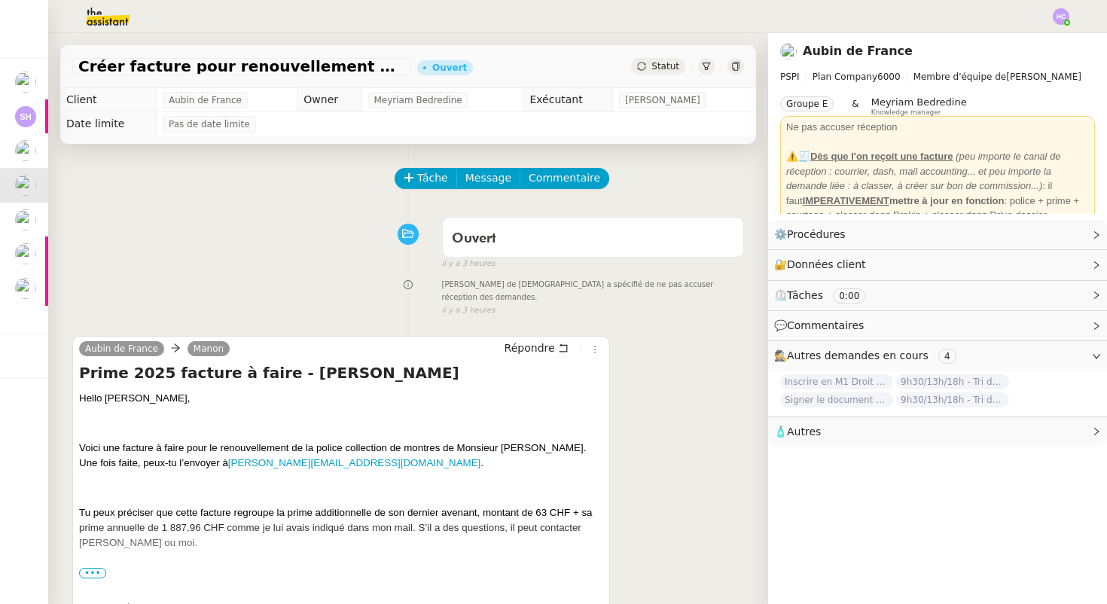
scroll to position [191, 0]
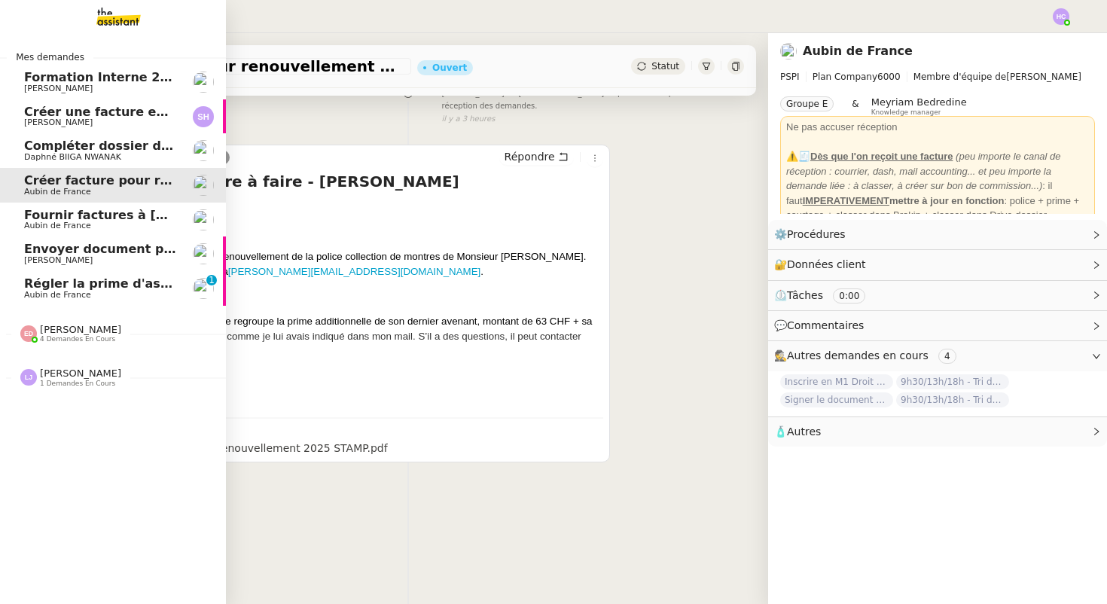
click at [97, 275] on link "Régler la prime d'assurance Aubin de France 0 1 2 3 4 5 6 7 8 9" at bounding box center [113, 288] width 226 height 35
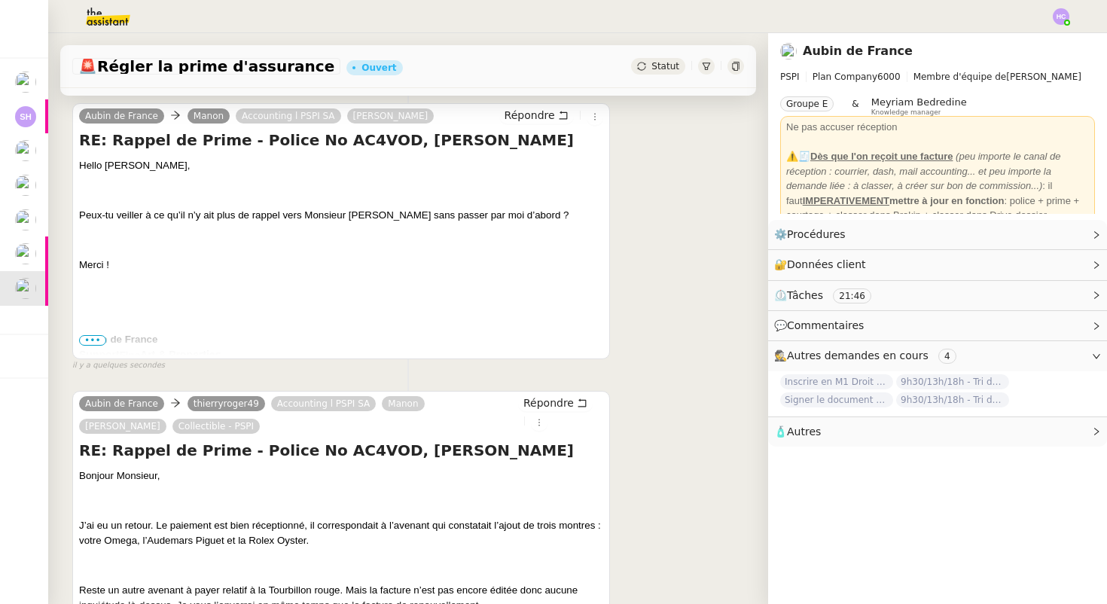
scroll to position [211, 0]
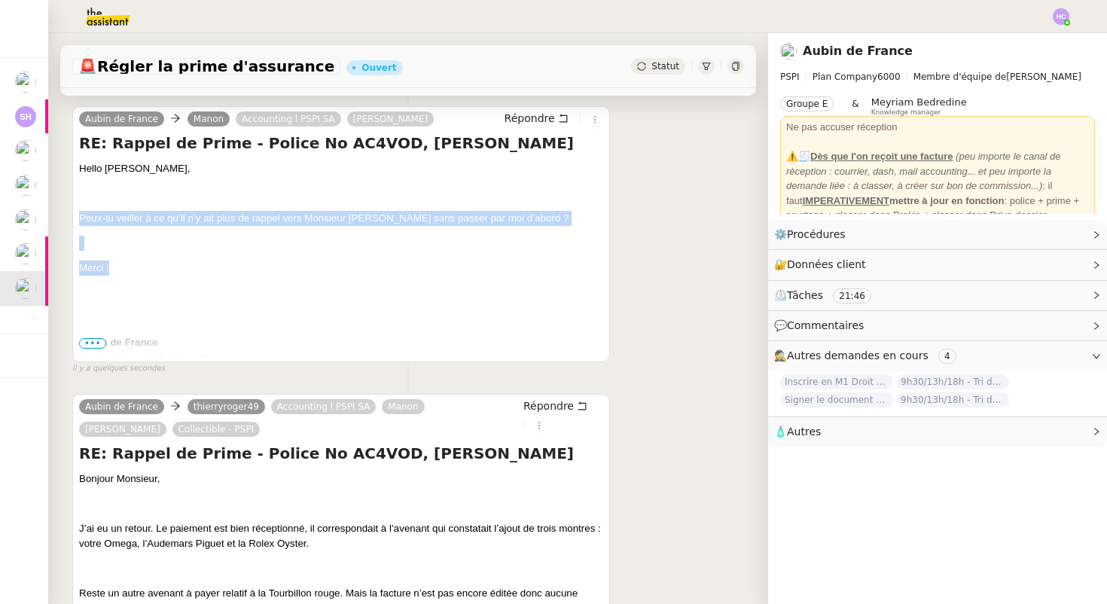
drag, startPoint x: 114, startPoint y: 269, endPoint x: 70, endPoint y: 220, distance: 66.1
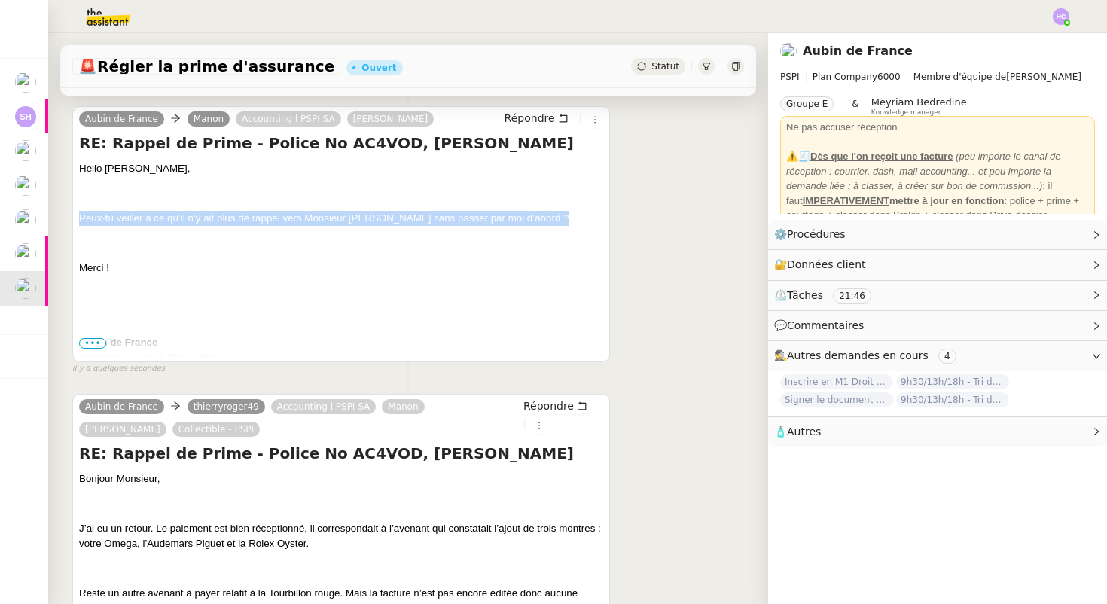
drag, startPoint x: 78, startPoint y: 218, endPoint x: 600, endPoint y: 224, distance: 521.7
click at [600, 224] on p "Peux-tu veiller à ce qu’il n’y ait plus de rappel vers Monsieur [PERSON_NAME] s…" at bounding box center [341, 218] width 524 height 15
copy span "Peux-tu veiller à ce qu’il n’y ait plus de rappel vers Monsieur [PERSON_NAME] s…"
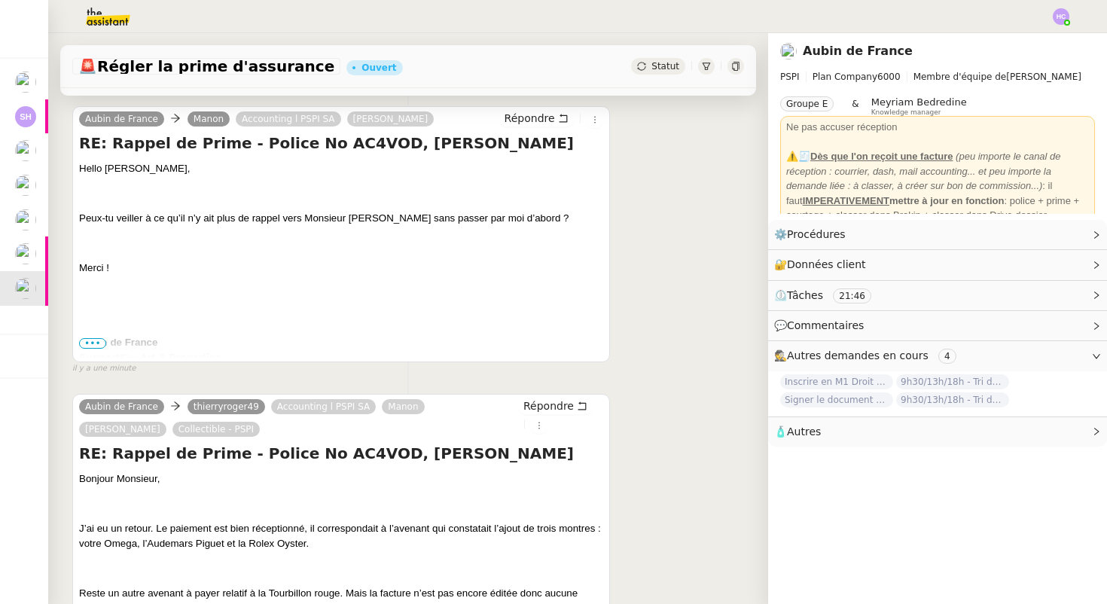
click at [328, 310] on p at bounding box center [341, 317] width 524 height 15
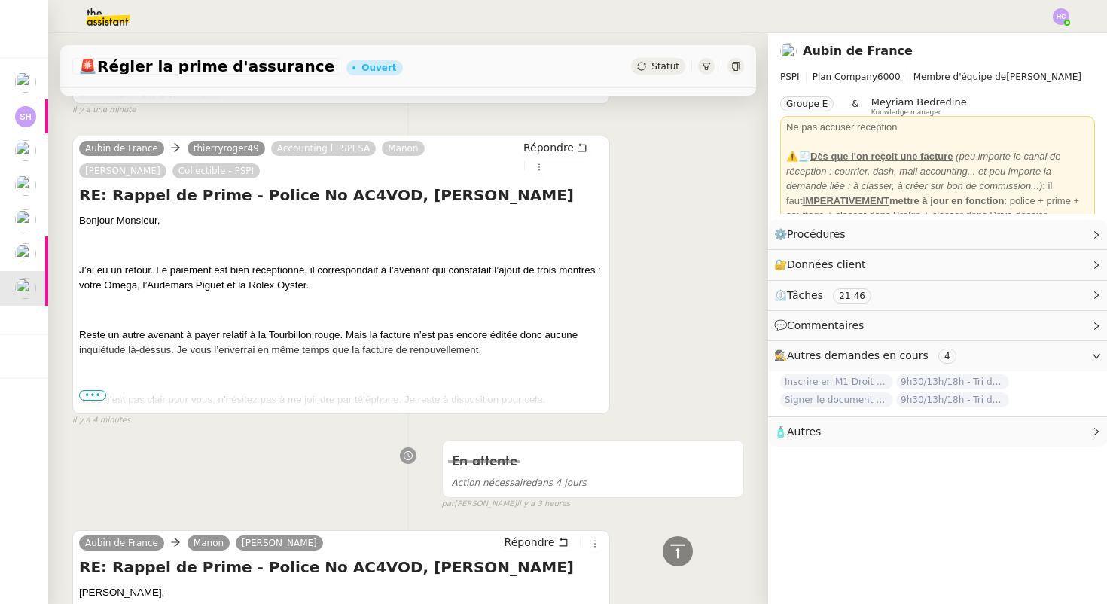
scroll to position [472, 0]
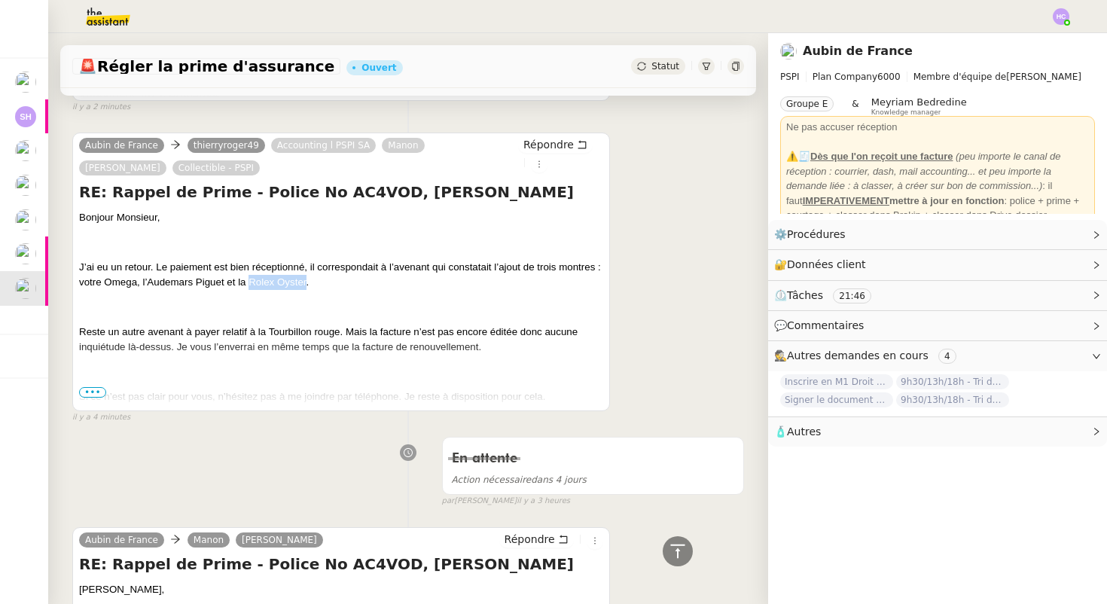
drag, startPoint x: 306, startPoint y: 284, endPoint x: 248, endPoint y: 282, distance: 57.2
click at [248, 282] on span "J’ai eu un retour. Le paiement est bien réceptionné, il correspondait à l’avena…" at bounding box center [340, 274] width 522 height 26
copy span "Rolex Oyster"
click at [166, 279] on span "J’ai eu un retour. Le paiement est bien réceptionné, il correspondait à l’avena…" at bounding box center [340, 274] width 522 height 26
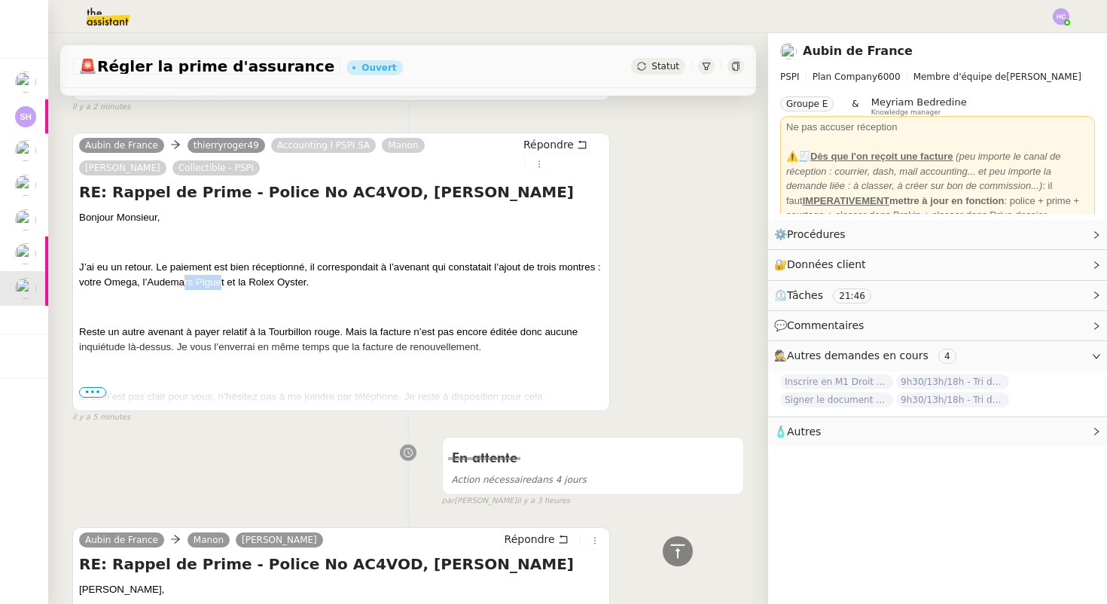
drag, startPoint x: 222, startPoint y: 284, endPoint x: 182, endPoint y: 284, distance: 39.9
click at [182, 284] on span "J’ai eu un retour. Le paiement est bien réceptionné, il correspondait à l’avena…" at bounding box center [340, 274] width 522 height 26
click at [183, 284] on span "J’ai eu un retour. Le paiement est bien réceptionné, il correspondait à l’avena…" at bounding box center [340, 274] width 522 height 26
drag, startPoint x: 225, startPoint y: 283, endPoint x: 149, endPoint y: 282, distance: 76.0
click at [149, 282] on span "J’ai eu un retour. Le paiement est bien réceptionné, il correspondait à l’avena…" at bounding box center [340, 274] width 522 height 26
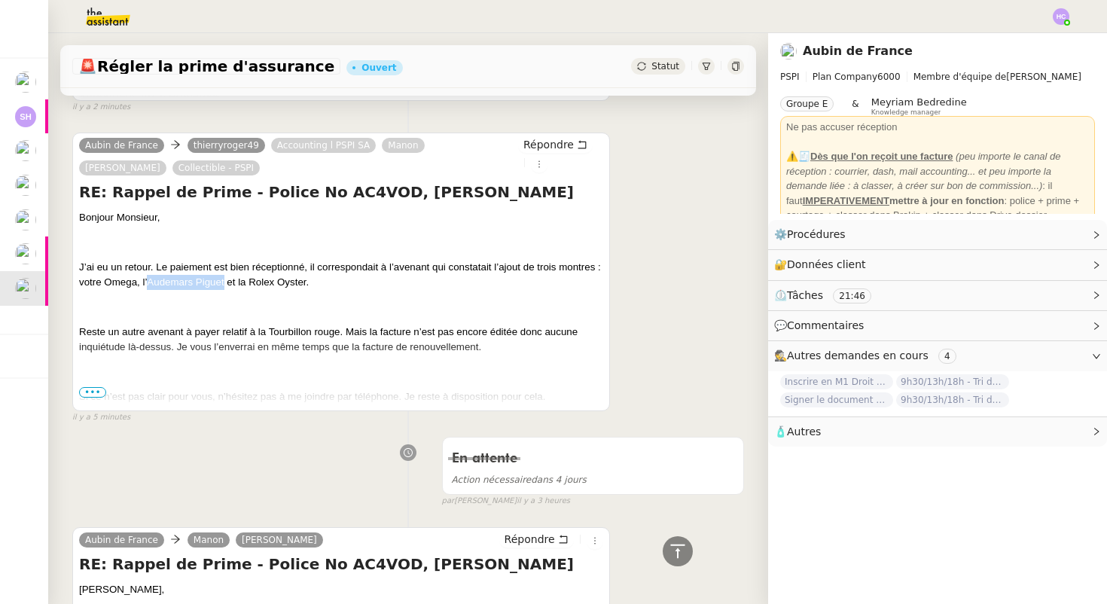
copy span "[PERSON_NAME]"
click at [121, 282] on span "J’ai eu un retour. Le paiement est bien réceptionné, il correspondait à l’avena…" at bounding box center [340, 274] width 522 height 26
click at [163, 306] on p at bounding box center [341, 307] width 524 height 15
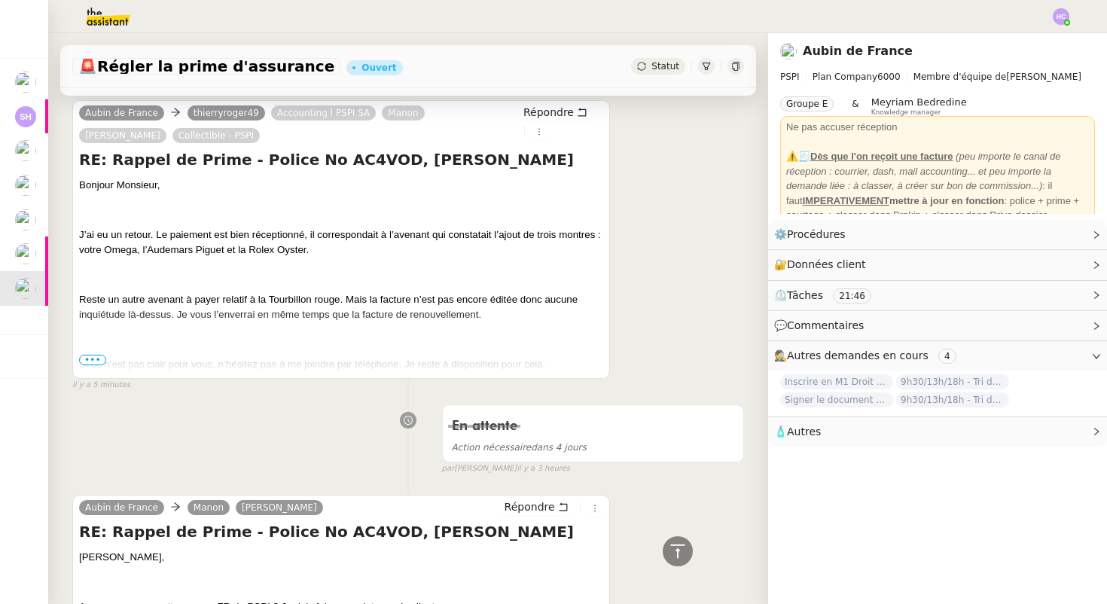
scroll to position [506, 0]
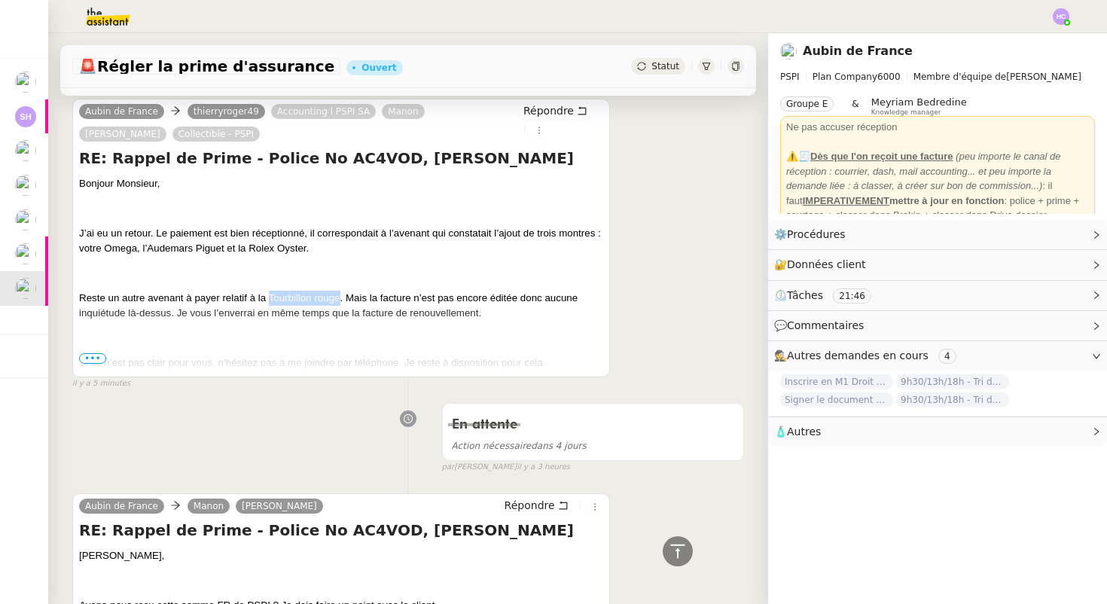
drag, startPoint x: 339, startPoint y: 300, endPoint x: 268, endPoint y: 299, distance: 70.8
click at [268, 299] on span "Reste un autre avenant à payer relatif à la Tourbillon rouge. Mais la facture n…" at bounding box center [328, 305] width 498 height 26
copy span "Tourbillon rouge"
click at [458, 239] on span "J’ai eu un retour. Le paiement est bien réceptionné, il correspondait à l’avena…" at bounding box center [340, 240] width 522 height 26
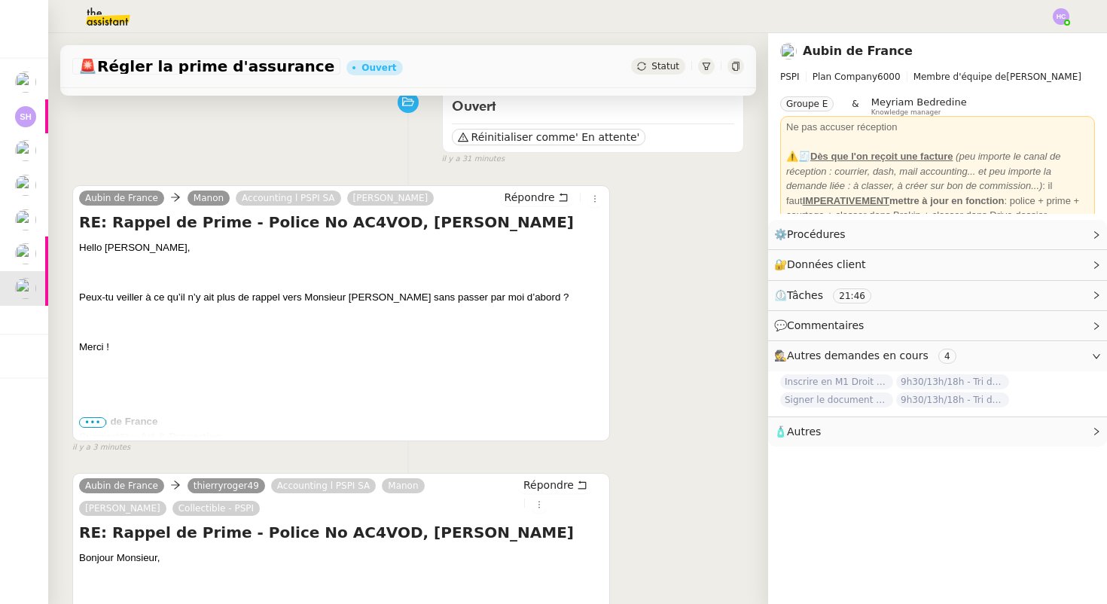
scroll to position [0, 0]
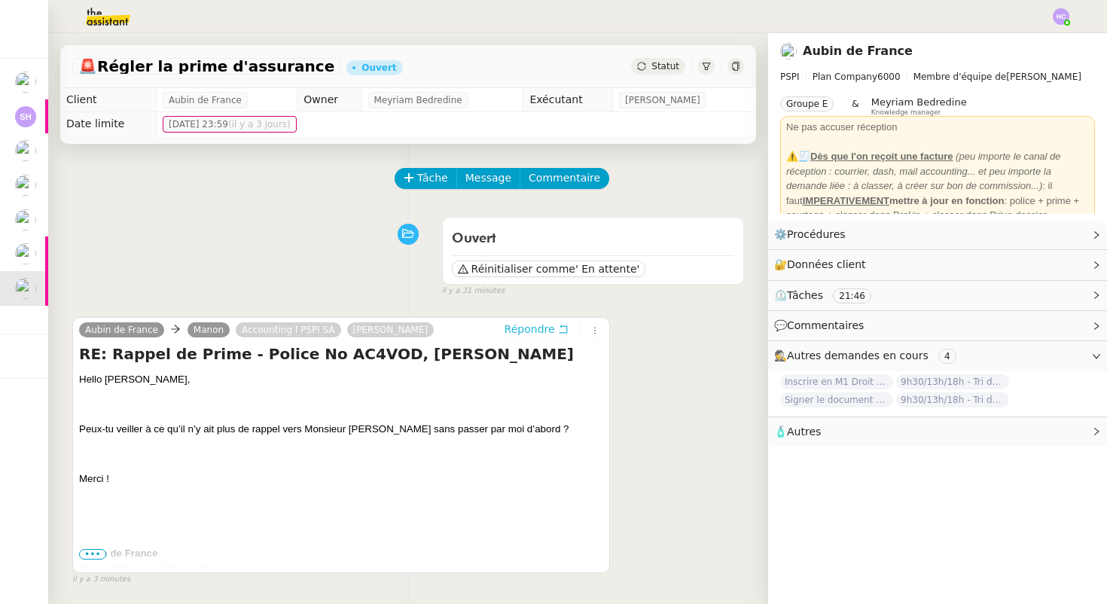
click at [546, 327] on span "Répondre" at bounding box center [529, 328] width 50 height 15
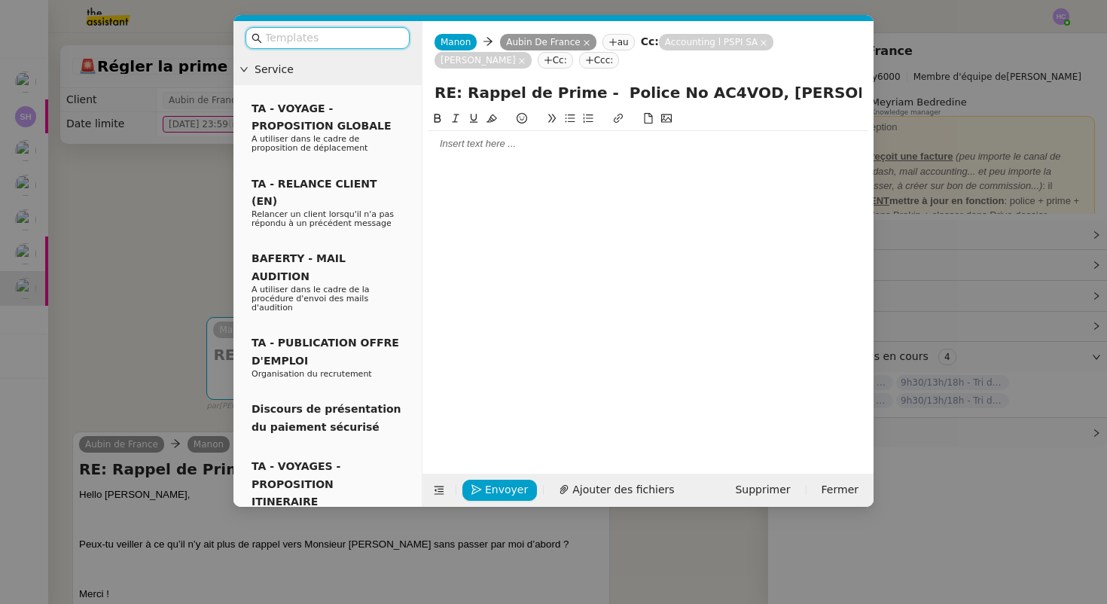
click at [473, 139] on div at bounding box center [647, 144] width 439 height 14
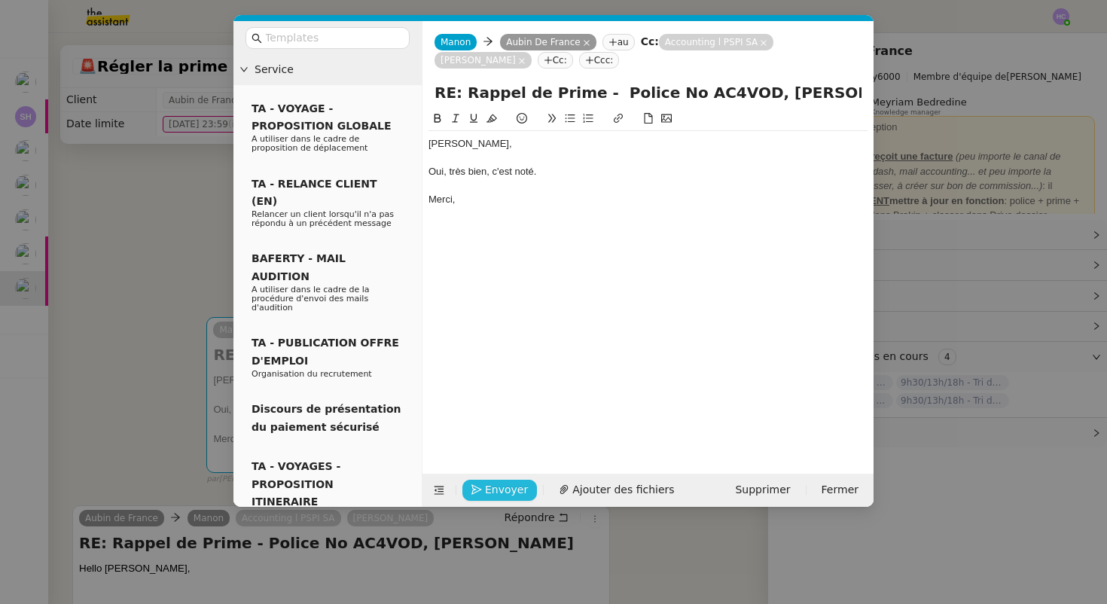
click at [503, 489] on span "Envoyer" at bounding box center [506, 489] width 43 height 17
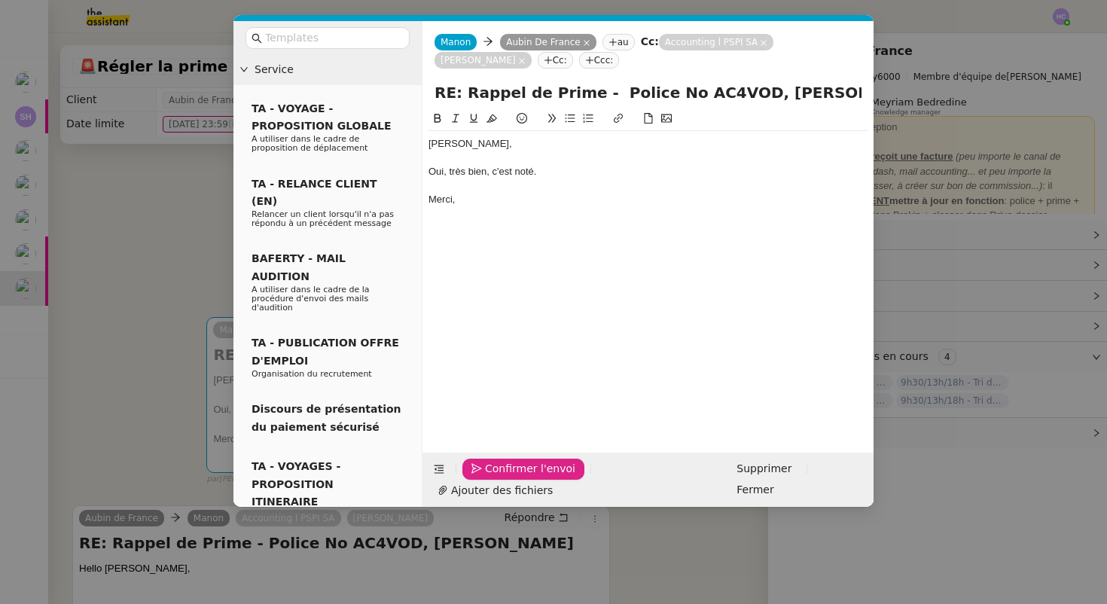
click at [505, 169] on div "Oui, très bien, c'est noté." at bounding box center [647, 172] width 439 height 14
drag, startPoint x: 560, startPoint y: 175, endPoint x: 495, endPoint y: 172, distance: 65.6
click at [494, 172] on div "Oui, très bien, c'est noté." at bounding box center [647, 172] width 439 height 14
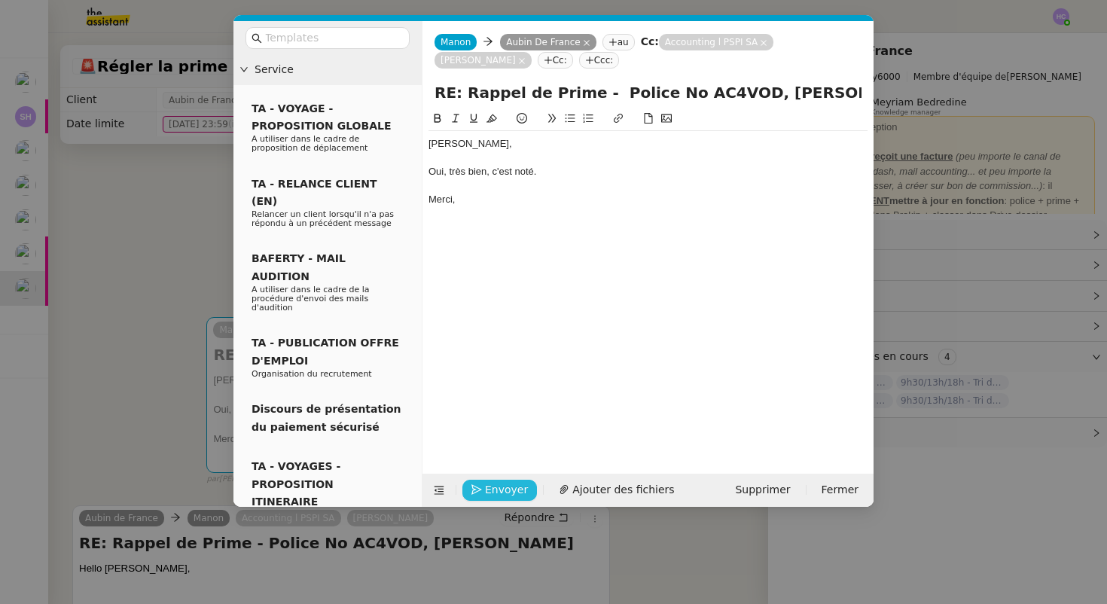
click at [495, 489] on span "Envoyer" at bounding box center [506, 489] width 43 height 17
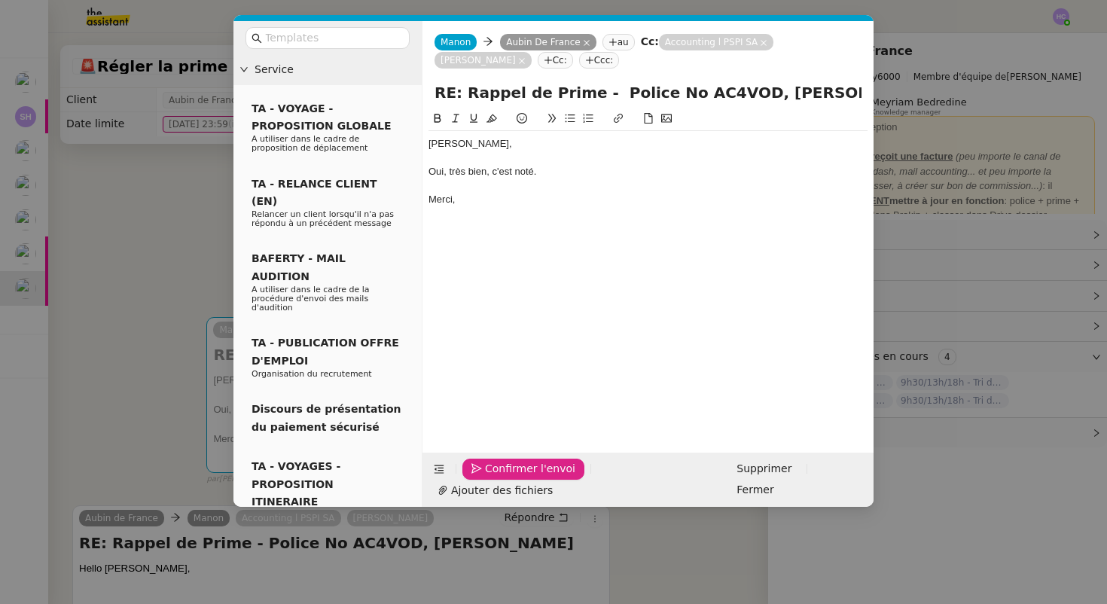
click at [495, 477] on span "Confirmer l'envoi" at bounding box center [530, 468] width 90 height 17
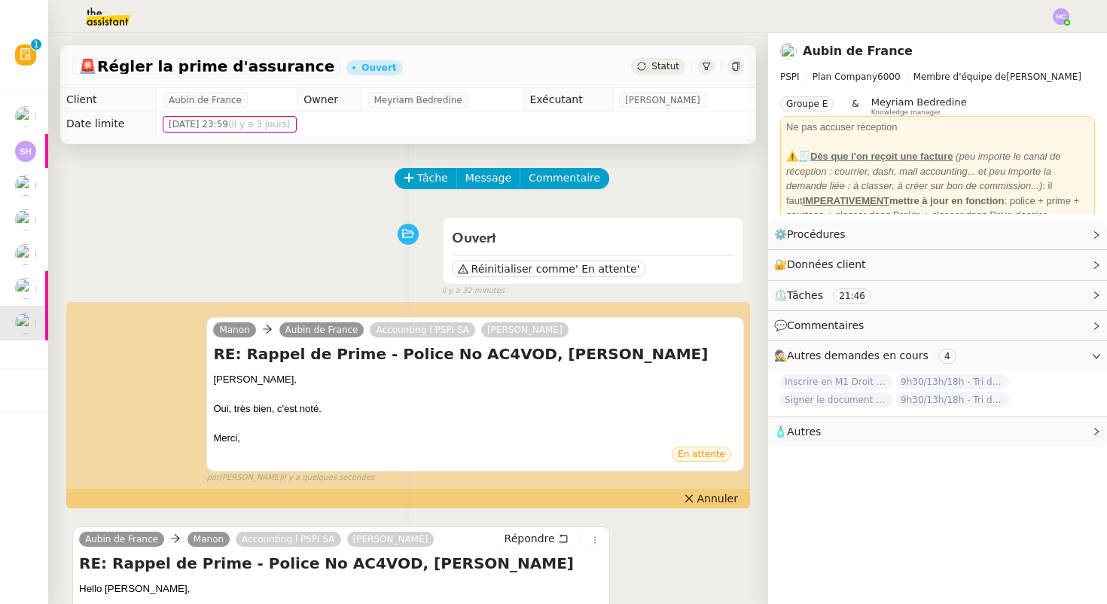
click at [669, 60] on div "Statut" at bounding box center [658, 66] width 54 height 17
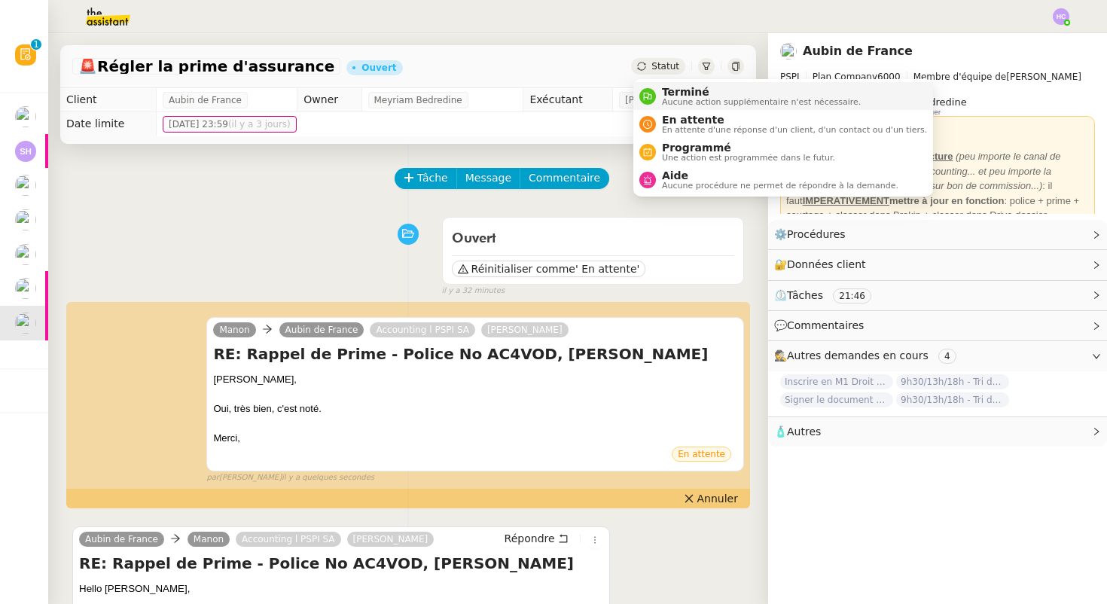
click at [682, 90] on span "Terminé" at bounding box center [761, 92] width 199 height 12
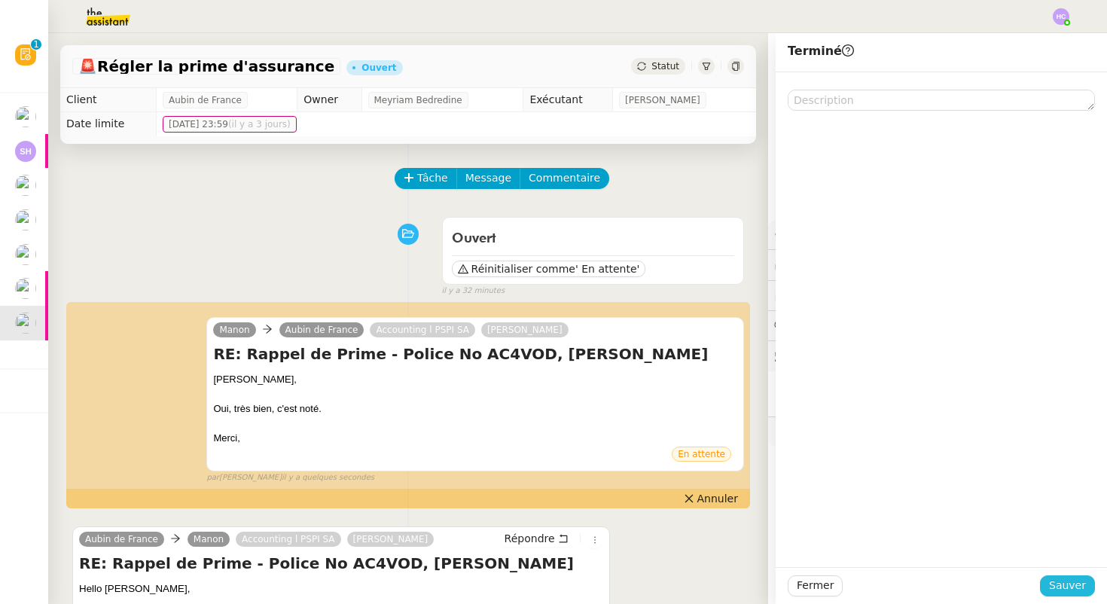
click at [1069, 577] on span "Sauver" at bounding box center [1067, 585] width 37 height 17
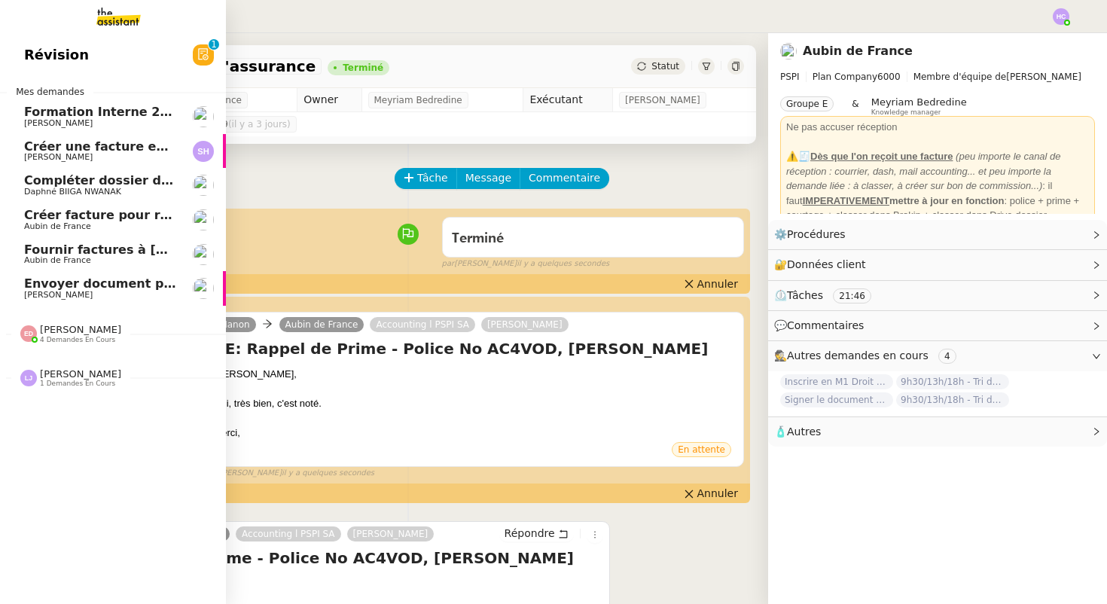
click at [107, 218] on span "Créer facture pour renouvellement police Cavelan" at bounding box center [193, 215] width 339 height 14
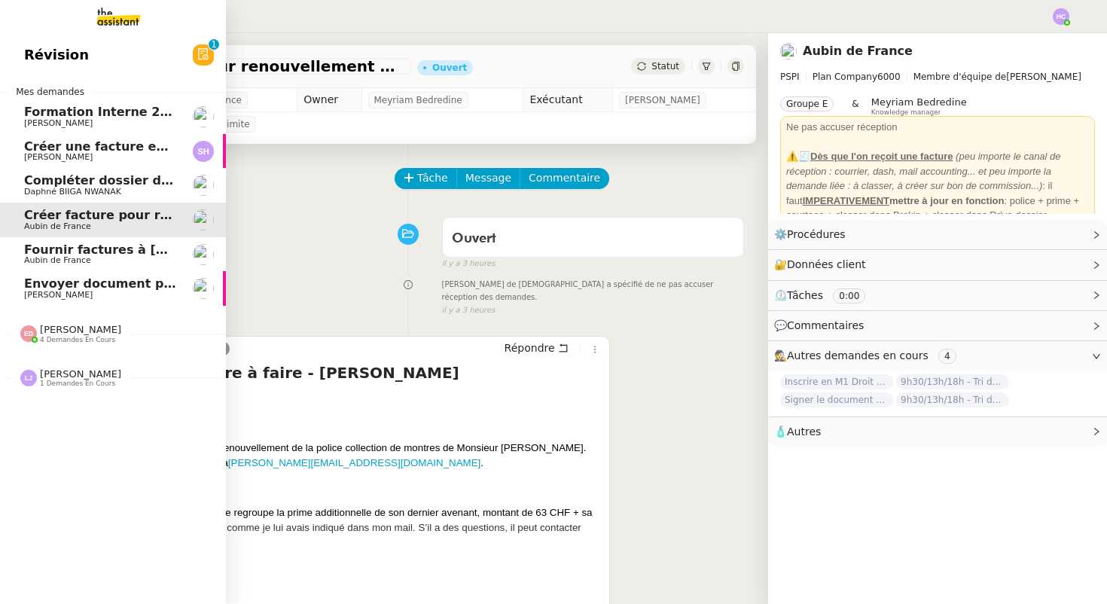
click at [114, 245] on span "Fournir factures à [PERSON_NAME]" at bounding box center [143, 249] width 238 height 14
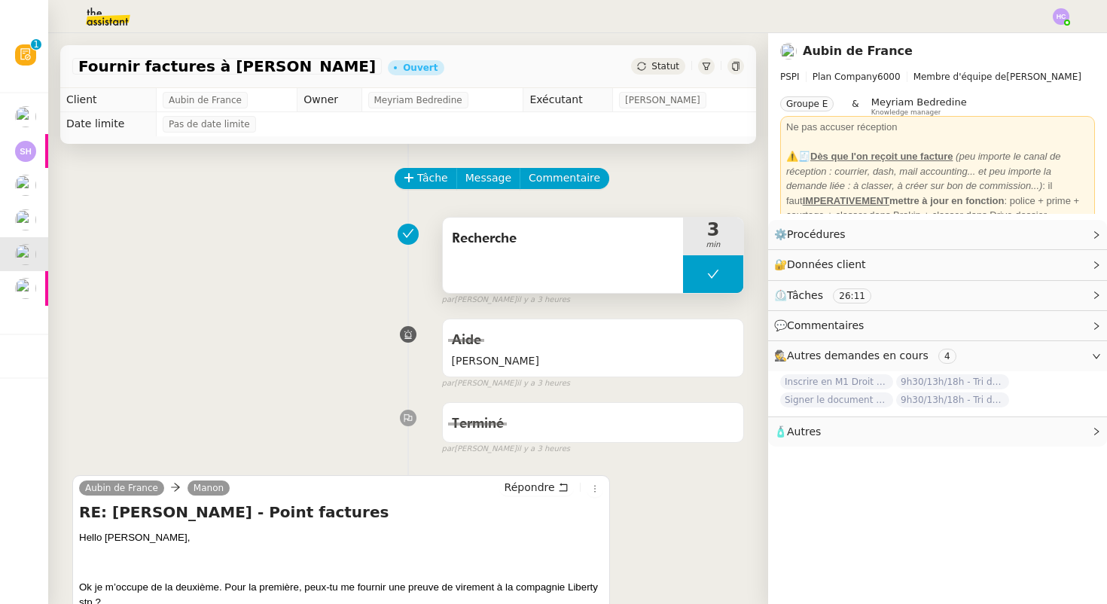
click at [704, 278] on button at bounding box center [713, 274] width 60 height 38
click at [694, 277] on icon at bounding box center [698, 274] width 12 height 12
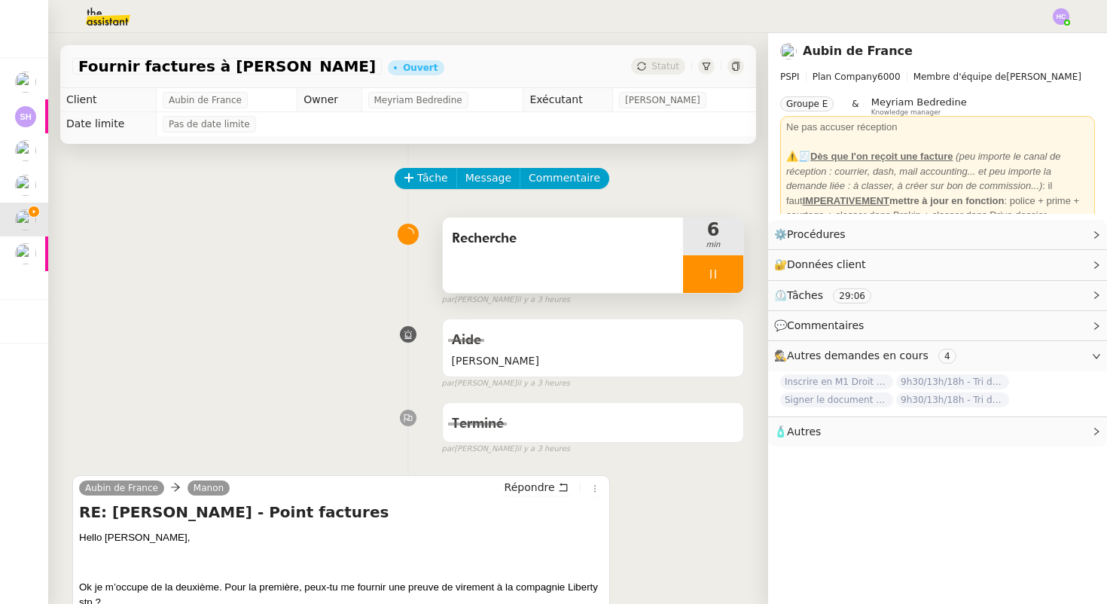
click at [728, 275] on div at bounding box center [713, 274] width 60 height 38
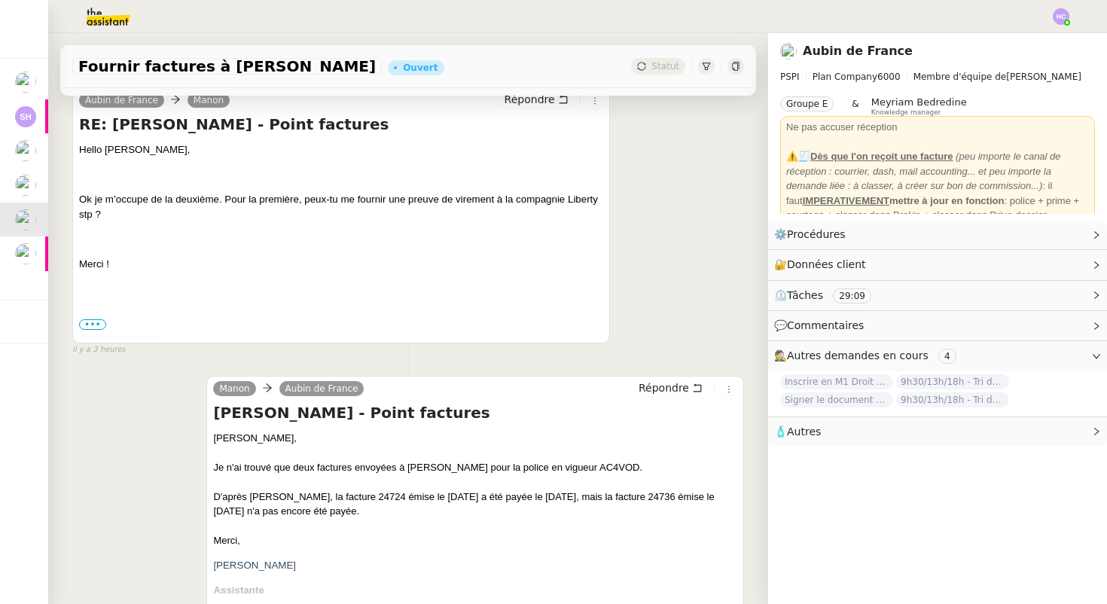
scroll to position [405, 0]
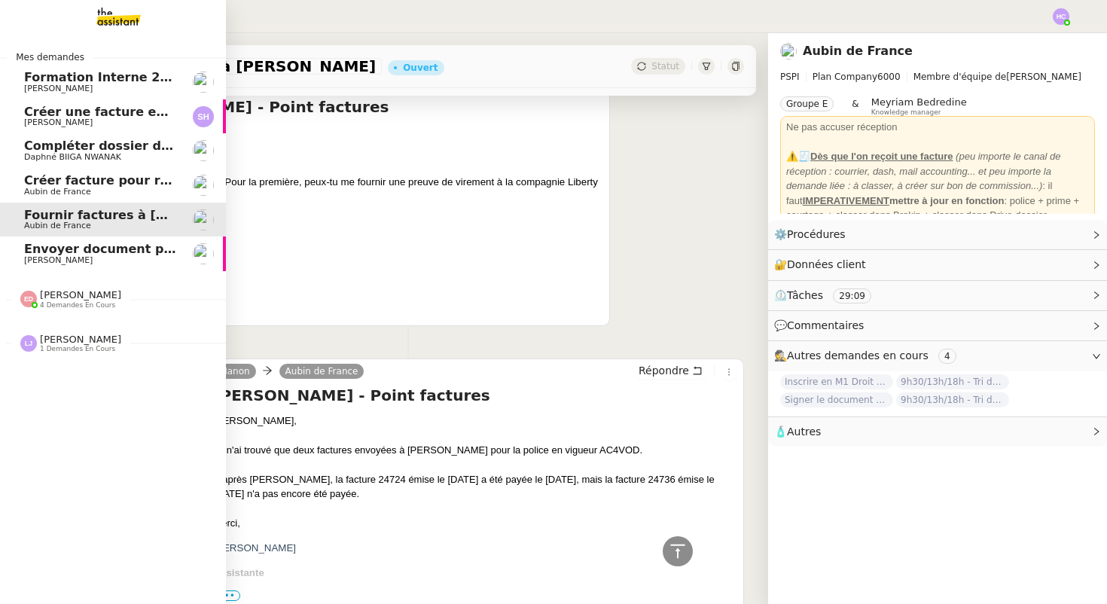
click at [56, 302] on span "4 demandes en cours" at bounding box center [77, 305] width 75 height 8
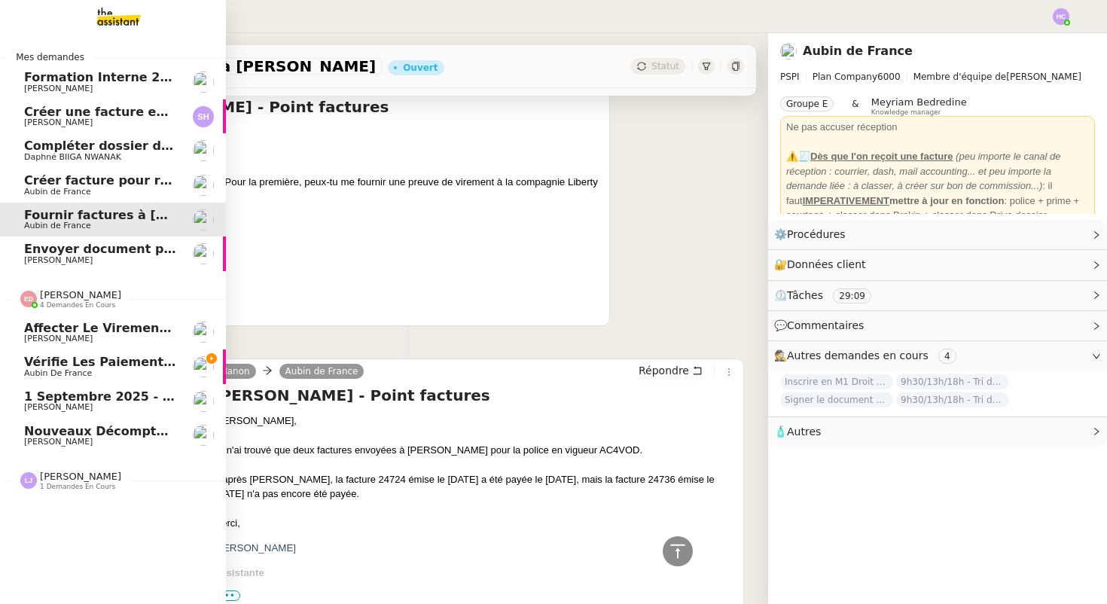
click at [56, 301] on span "4 demandes en cours" at bounding box center [77, 305] width 75 height 8
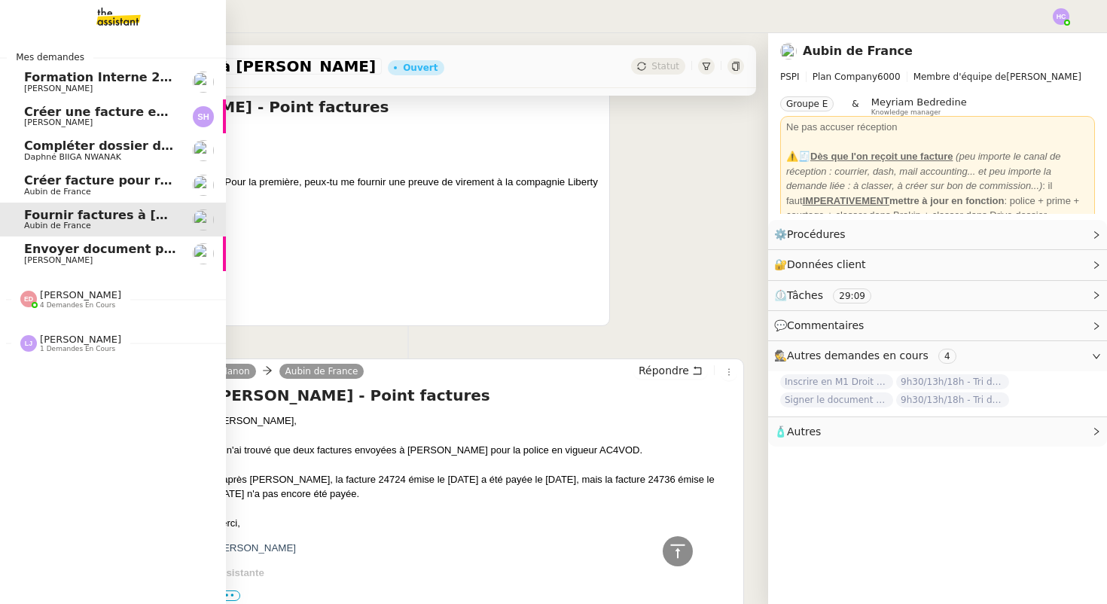
click at [59, 293] on span "[PERSON_NAME]" at bounding box center [80, 294] width 81 height 11
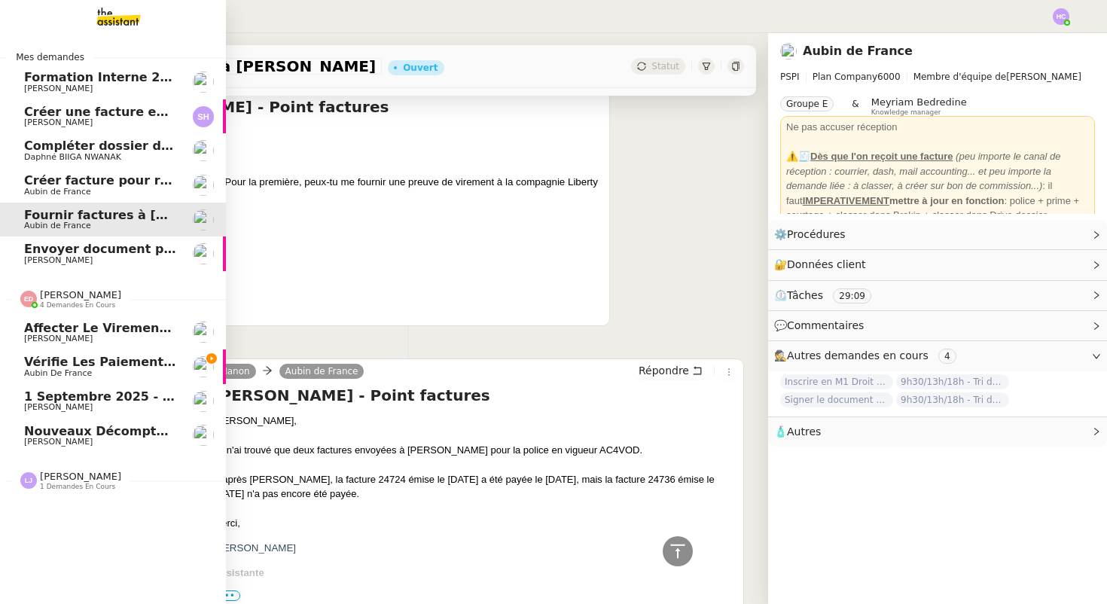
click at [102, 364] on span "Vérifie les paiements des primes récentes" at bounding box center [171, 362] width 294 height 14
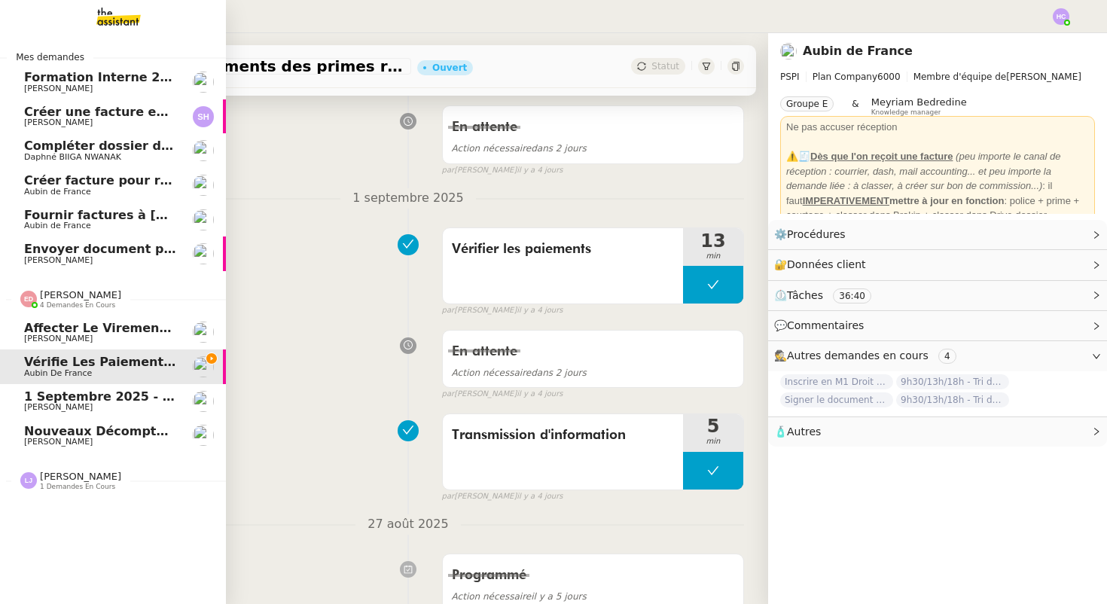
scroll to position [191, 0]
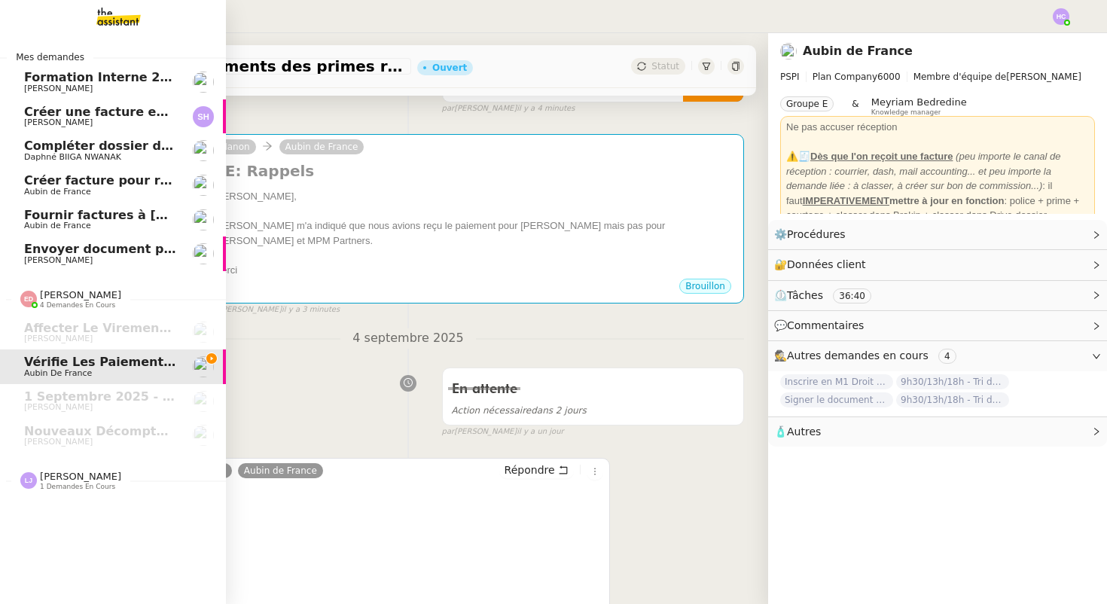
click at [100, 152] on span "Compléter dossier domiciliation asso sur Se Domicilier" at bounding box center [209, 146] width 371 height 14
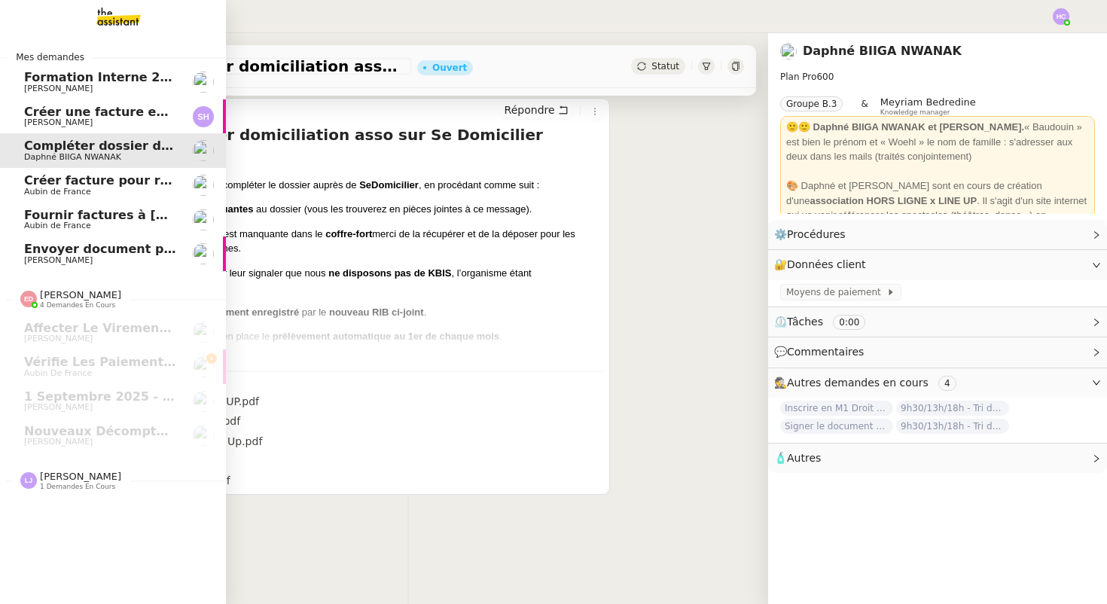
click at [105, 179] on span "Créer facture pour renouvellement police Cavelan" at bounding box center [193, 180] width 339 height 14
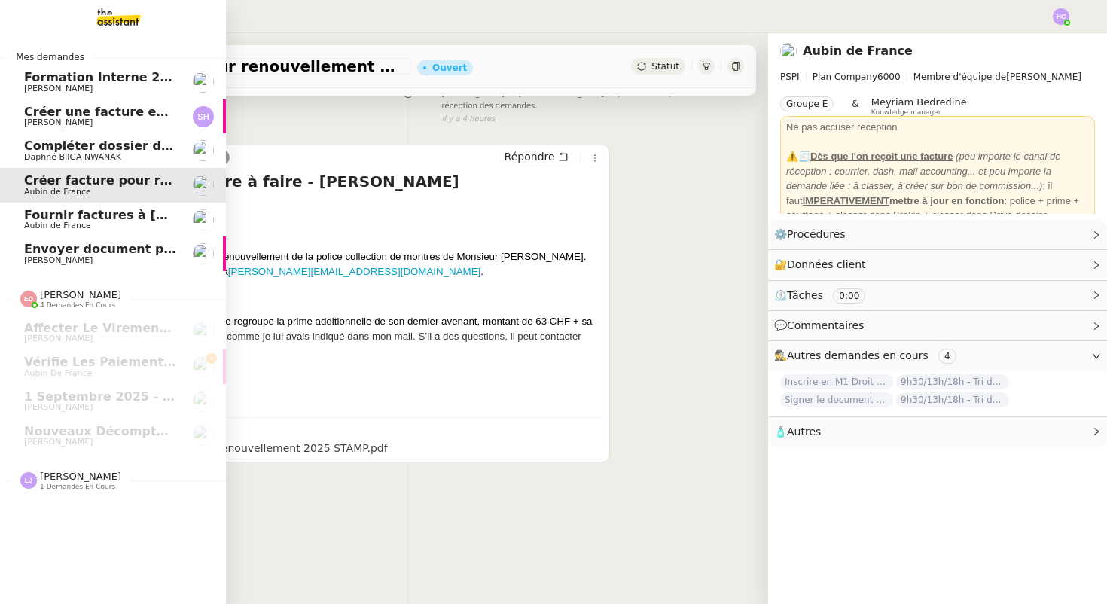
click at [115, 214] on span "Fournir factures à [PERSON_NAME]" at bounding box center [143, 215] width 238 height 14
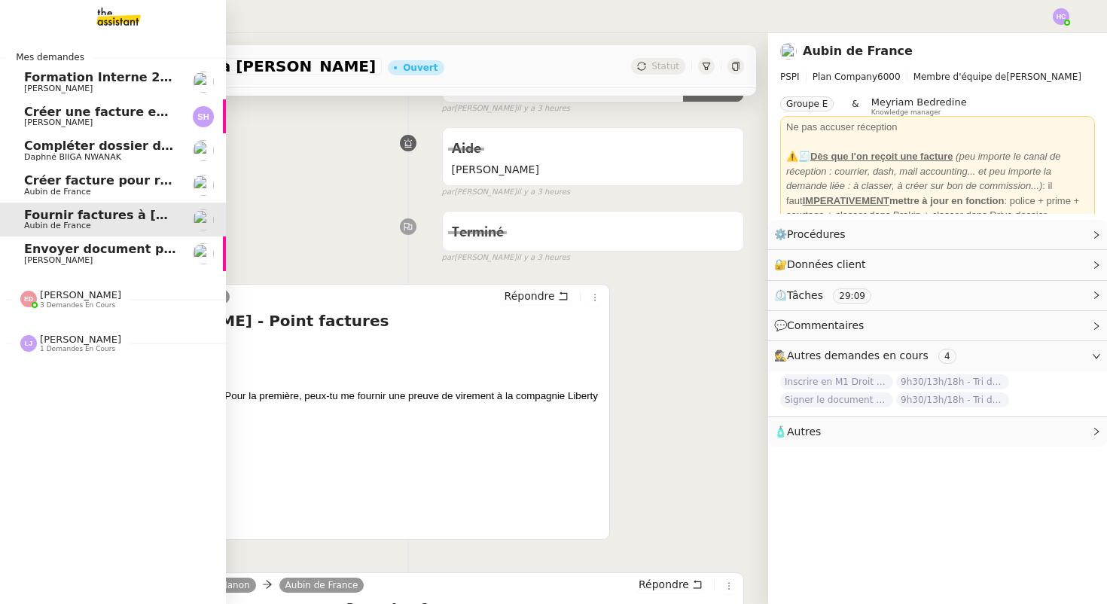
click at [116, 113] on span "Créer une facture en anglais immédiatement" at bounding box center [176, 112] width 305 height 14
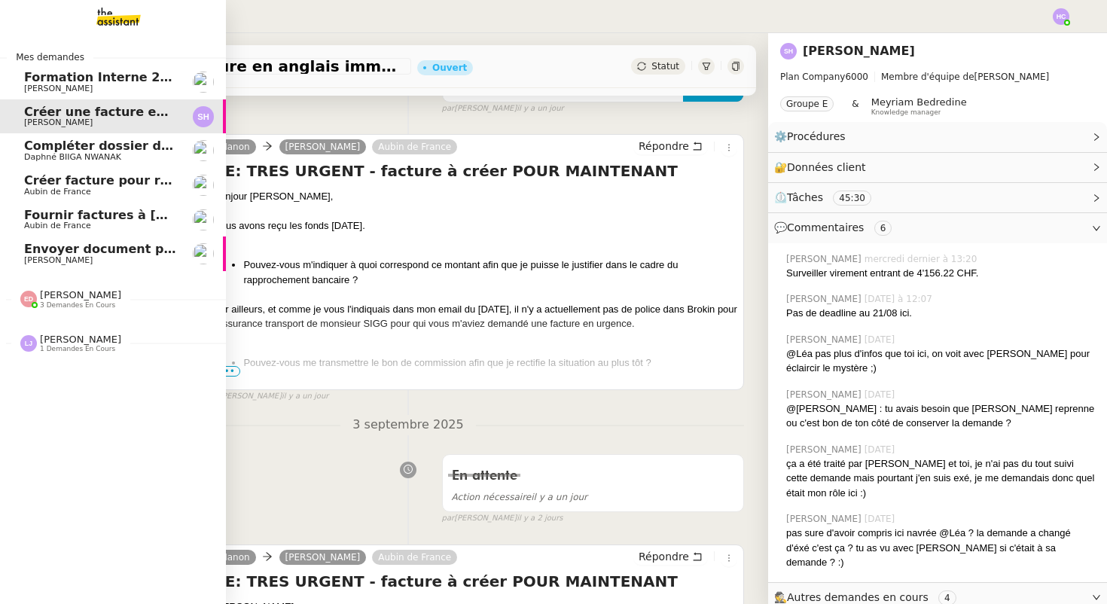
click at [46, 139] on span "Compléter dossier domiciliation asso sur Se Domicilier" at bounding box center [209, 146] width 371 height 14
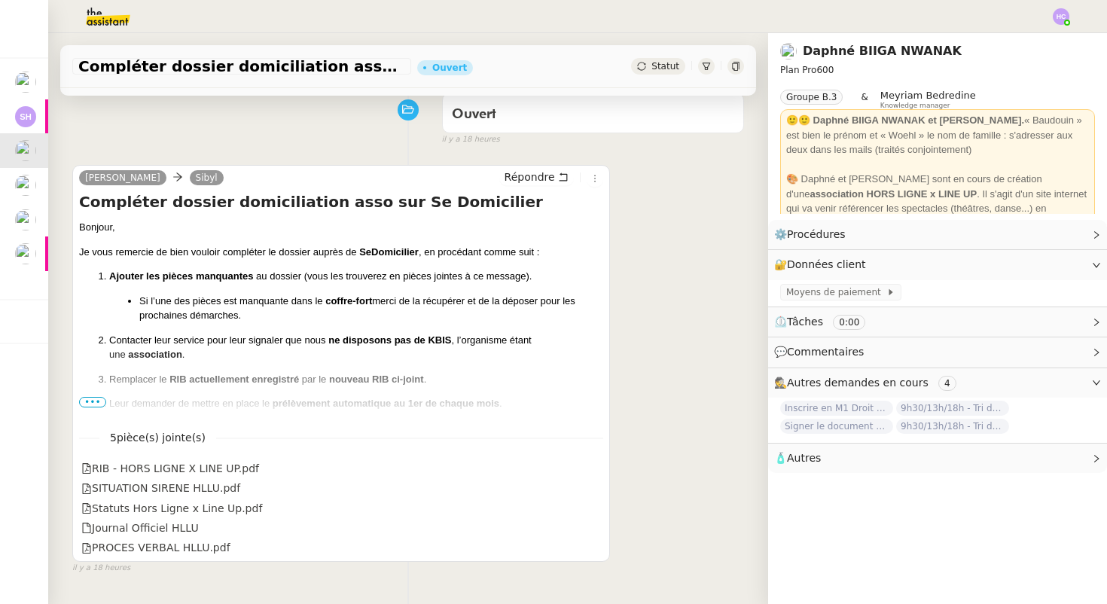
scroll to position [117, 0]
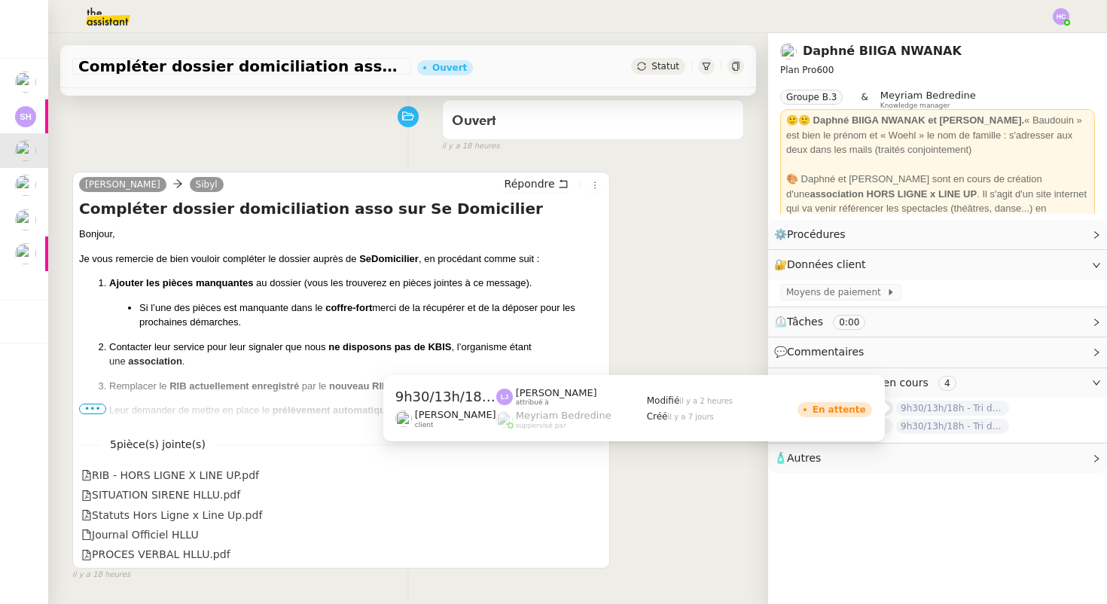
click at [698, 291] on div "[PERSON_NAME] Répondre Compléter dossier domiciliation asso sur Se Domicilier B…" at bounding box center [407, 369] width 671 height 423
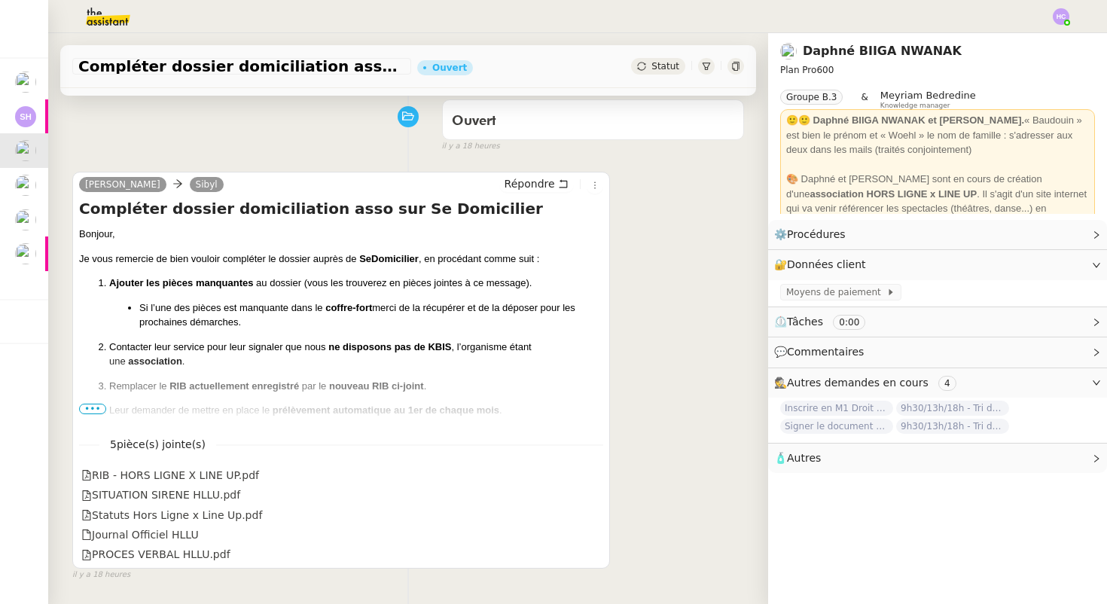
click at [1093, 380] on icon at bounding box center [1095, 382] width 9 height 9
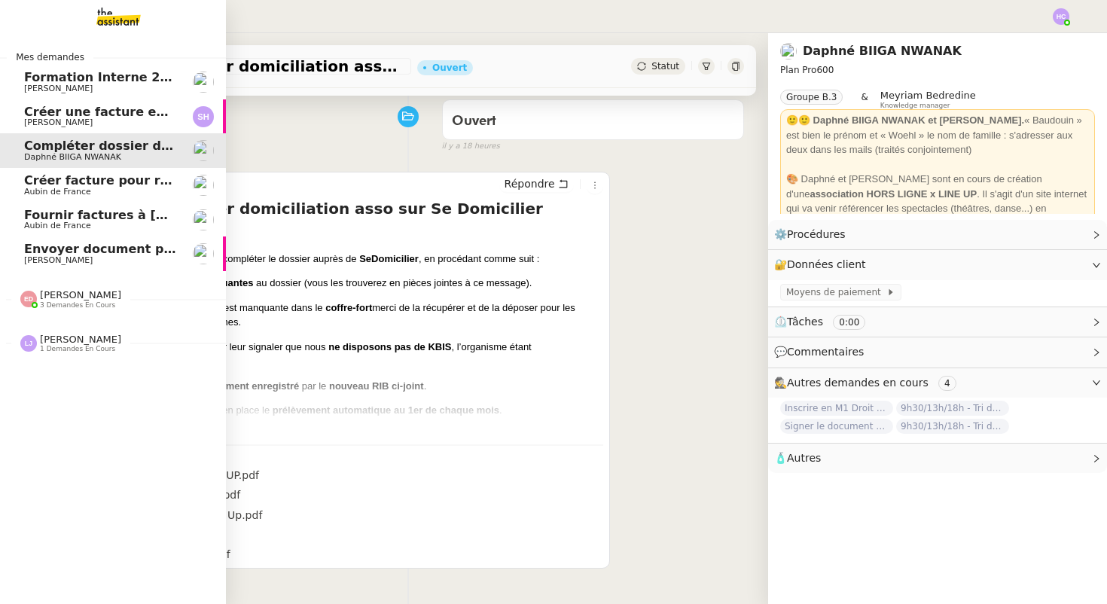
click at [32, 184] on span "Créer facture pour renouvellement police Cavelan" at bounding box center [193, 180] width 339 height 14
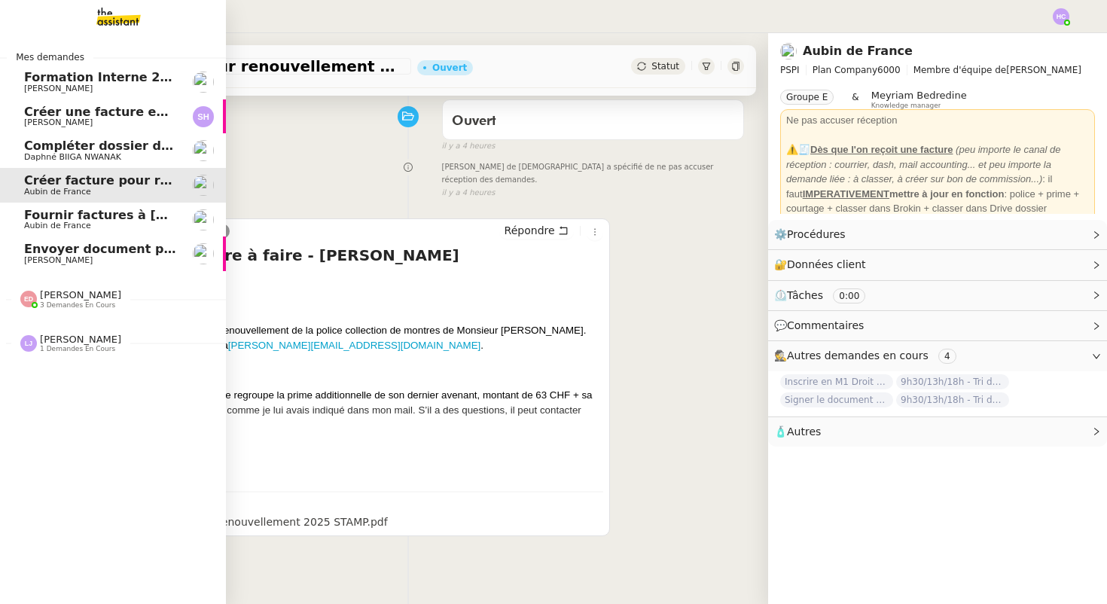
click at [50, 143] on span "Compléter dossier domiciliation asso sur Se Domicilier" at bounding box center [209, 146] width 371 height 14
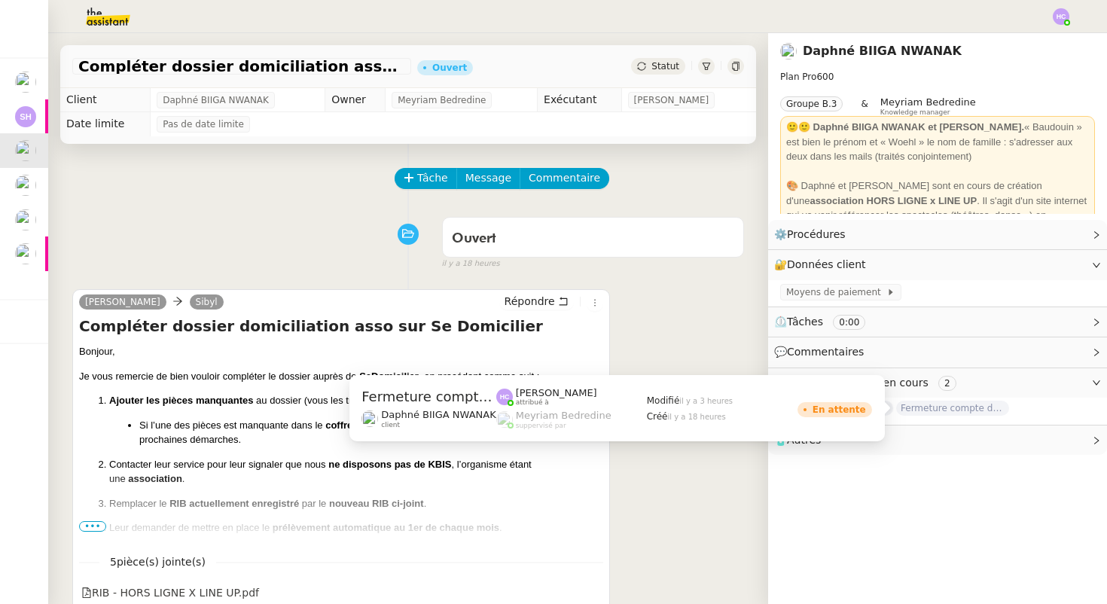
click at [921, 408] on span "Fermeture compte domiciliation Kandbaz" at bounding box center [952, 407] width 113 height 15
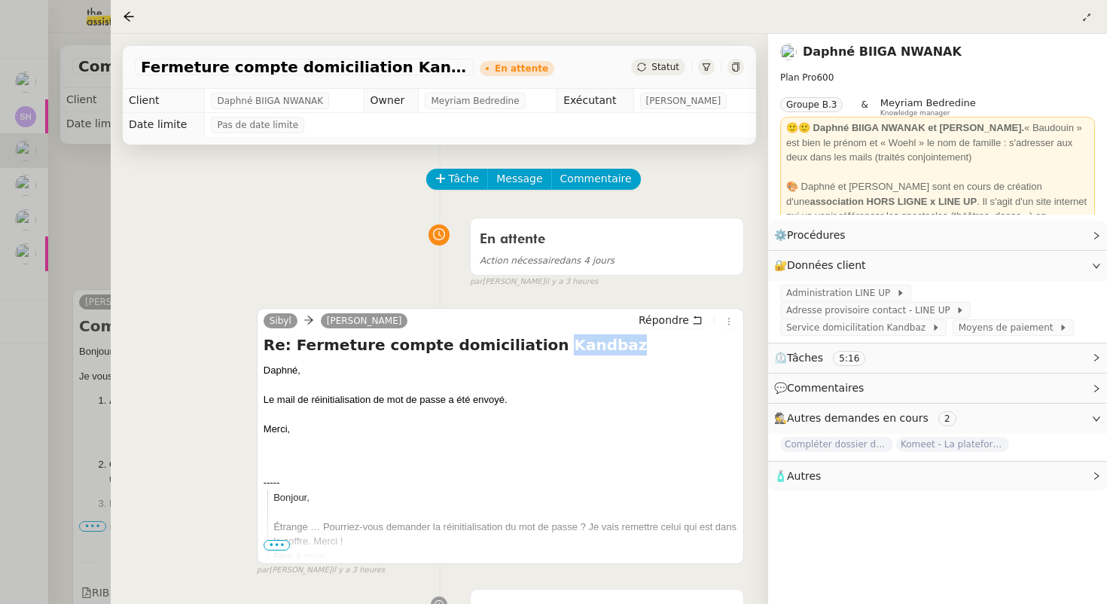
drag, startPoint x: 571, startPoint y: 344, endPoint x: 514, endPoint y: 342, distance: 56.5
click at [514, 342] on h4 "Re: Fermeture compte domiciliation Kandbaz" at bounding box center [499, 344] width 473 height 21
copy h4 "Kandbaz"
click at [107, 193] on div at bounding box center [553, 302] width 1107 height 604
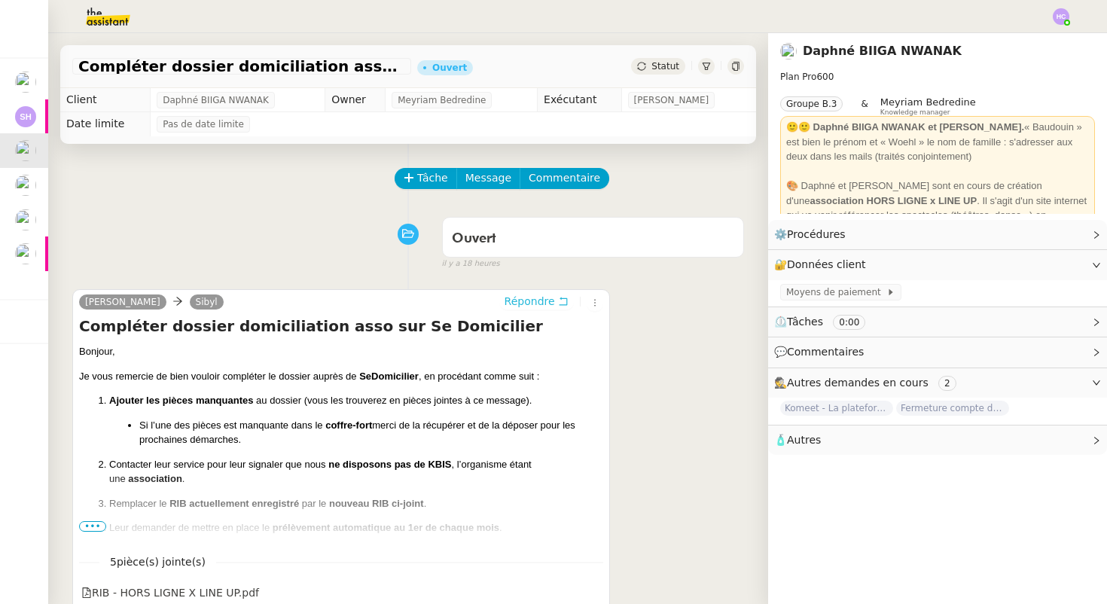
click at [520, 298] on span "Répondre" at bounding box center [529, 301] width 50 height 15
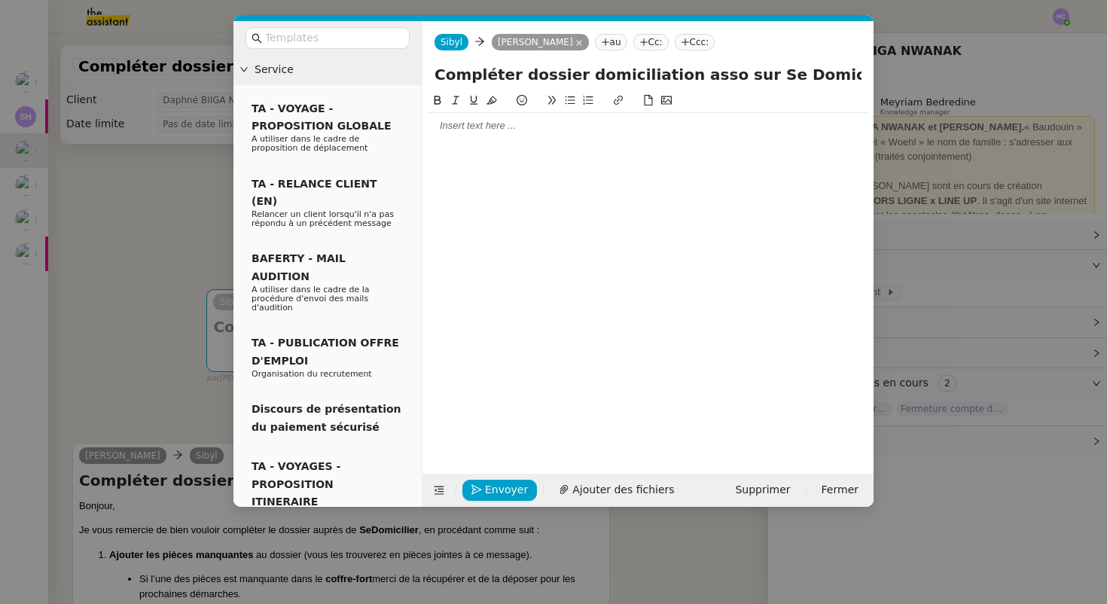
click at [504, 135] on div at bounding box center [647, 126] width 439 height 26
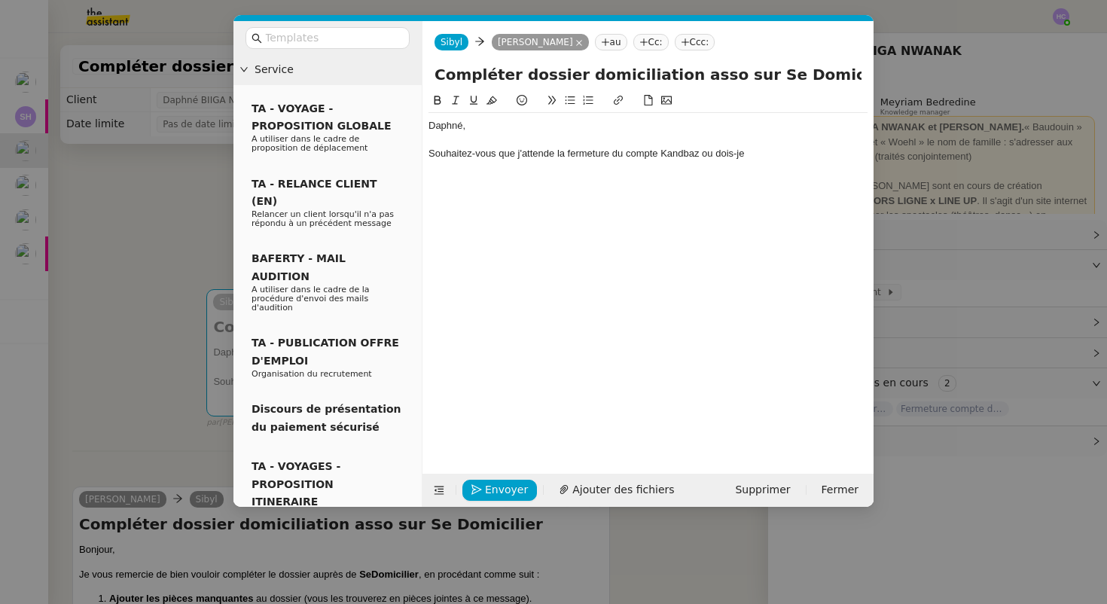
click at [431, 154] on div "Souhaitez-vous que j'attende la fermeture du compte Kandbaz ou dois-je" at bounding box center [647, 154] width 439 height 14
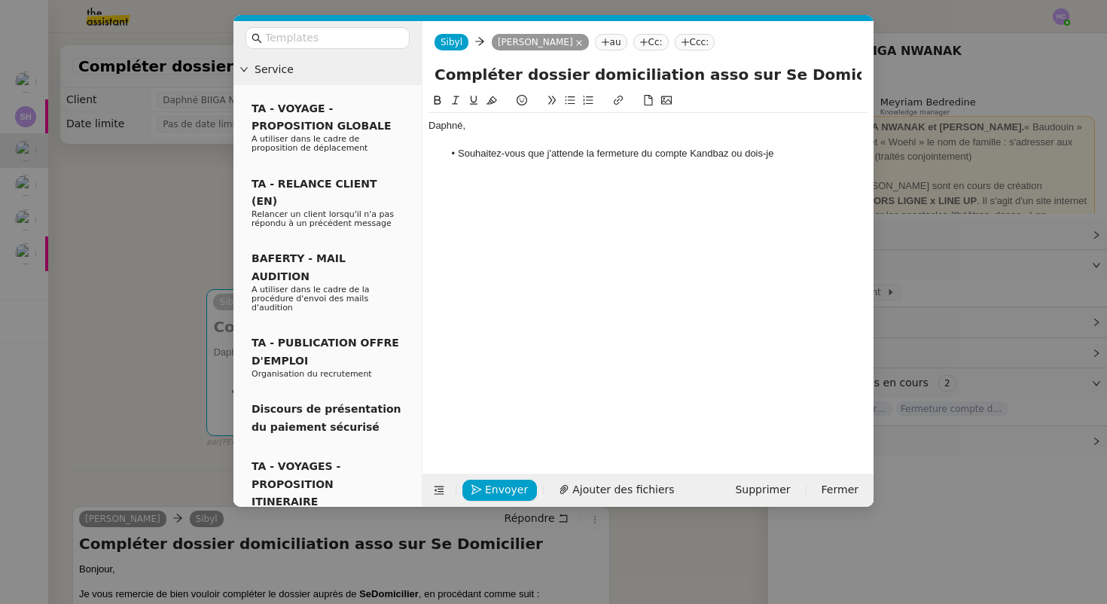
click at [792, 152] on li "Souhaitez-vous que j'attende la fermeture du compte Kandbaz ou dois-je" at bounding box center [655, 154] width 425 height 14
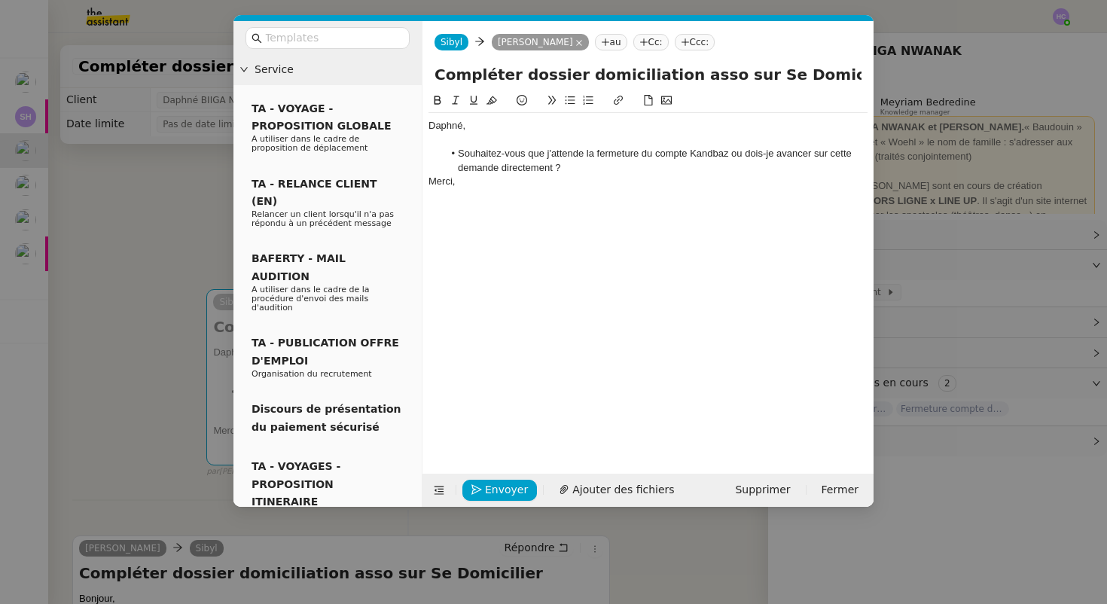
click at [582, 169] on li "Souhaitez-vous que j'attende la fermeture du compte Kandbaz ou dois-je avancer …" at bounding box center [655, 161] width 425 height 28
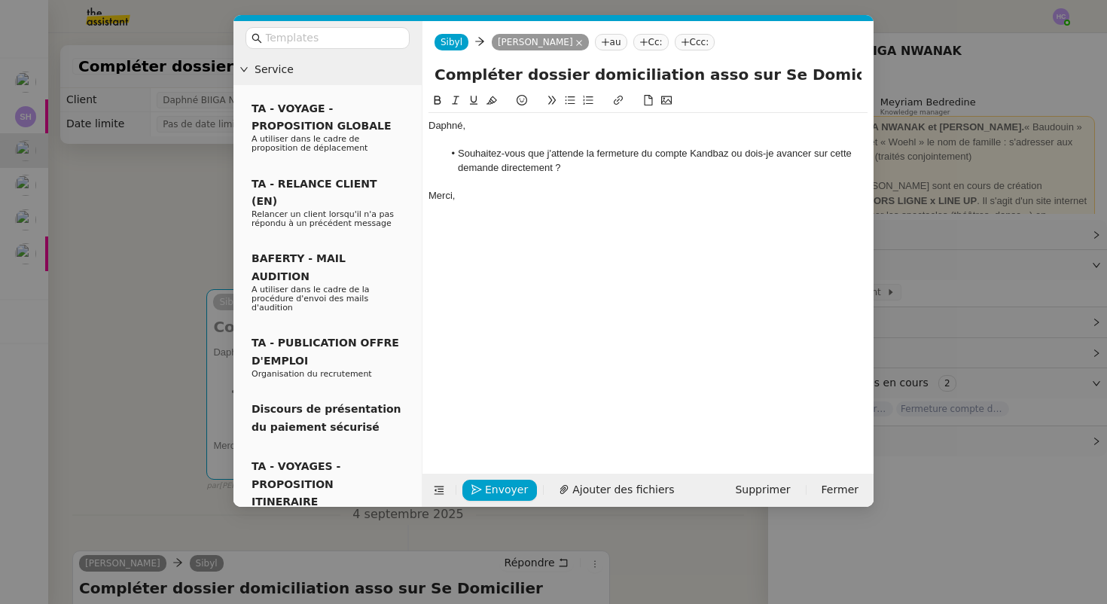
click at [524, 129] on div "Daphné," at bounding box center [647, 126] width 439 height 14
click at [578, 169] on li "Souhaitez-vous que j'attende la fermeture du compte Kandbaz ou dois-je avancer …" at bounding box center [655, 161] width 425 height 28
click at [732, 156] on li "Souhaitez-vous que j'attende la fermeture du compte Kandbaz ou dois-je avancer …" at bounding box center [655, 161] width 425 height 28
drag, startPoint x: 732, startPoint y: 154, endPoint x: 748, endPoint y: 163, distance: 18.9
click at [748, 163] on li "Souhaitez-vous que j'attende la fermeture du compte Kandbaz ou dois-je avancer …" at bounding box center [655, 161] width 425 height 28
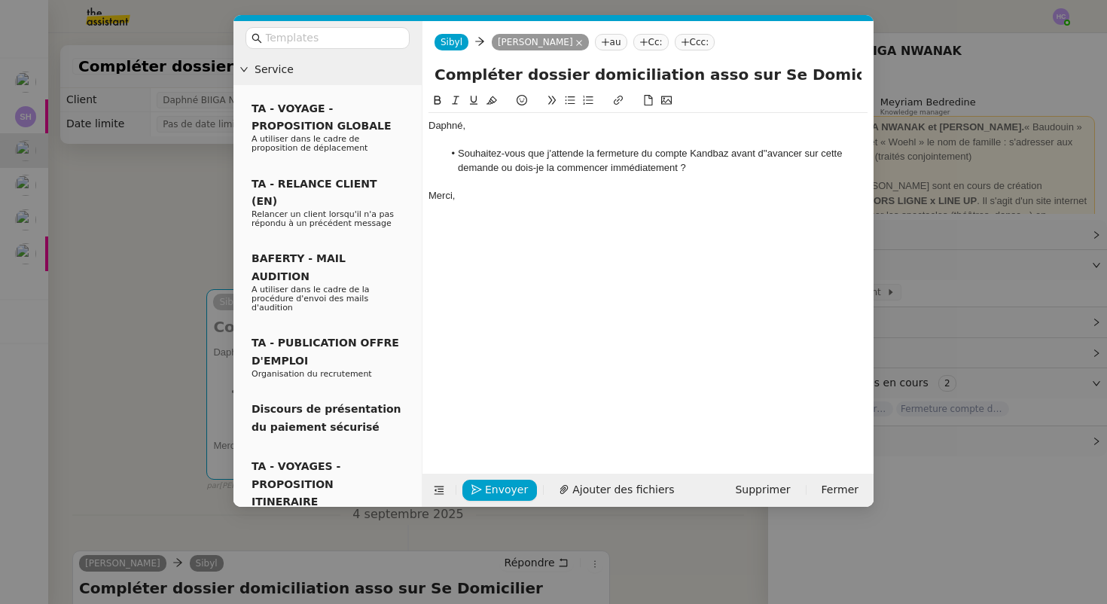
click at [768, 154] on li "Souhaitez-vous que j'attende la fermeture du compte Kandbaz avant d''avancer su…" at bounding box center [655, 161] width 425 height 28
click at [693, 172] on li "Souhaitez-vous que j'attende la fermeture du compte Kandbaz avant d'avancer sur…" at bounding box center [655, 161] width 425 height 28
click at [163, 205] on nz-modal-container "Service TA - VOYAGE - PROPOSITION GLOBALE A utiliser dans le cadre de propositi…" at bounding box center [553, 302] width 1107 height 604
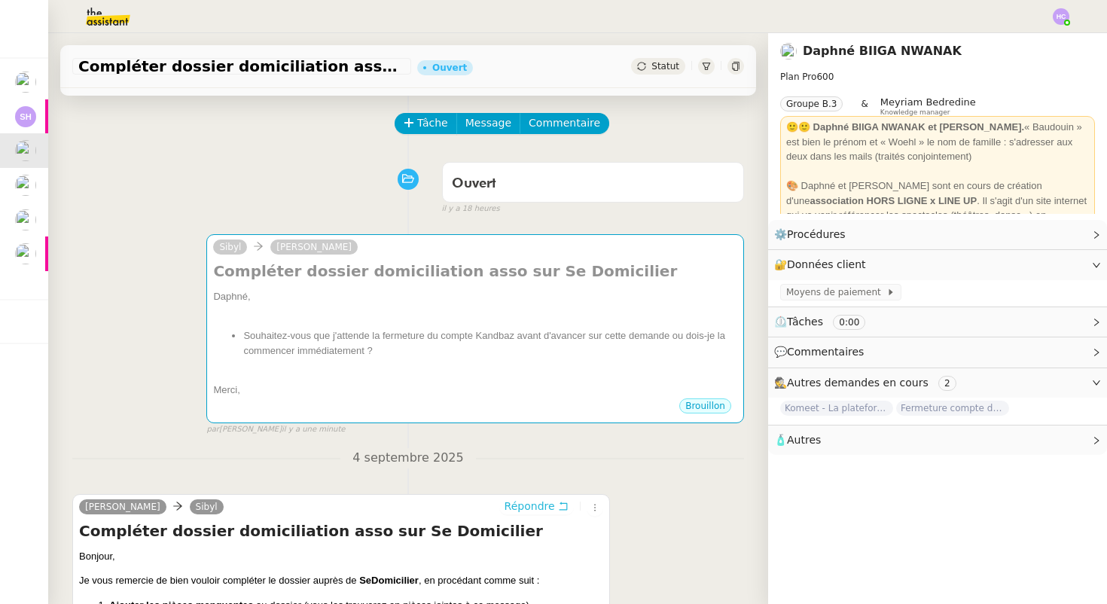
scroll to position [77, 0]
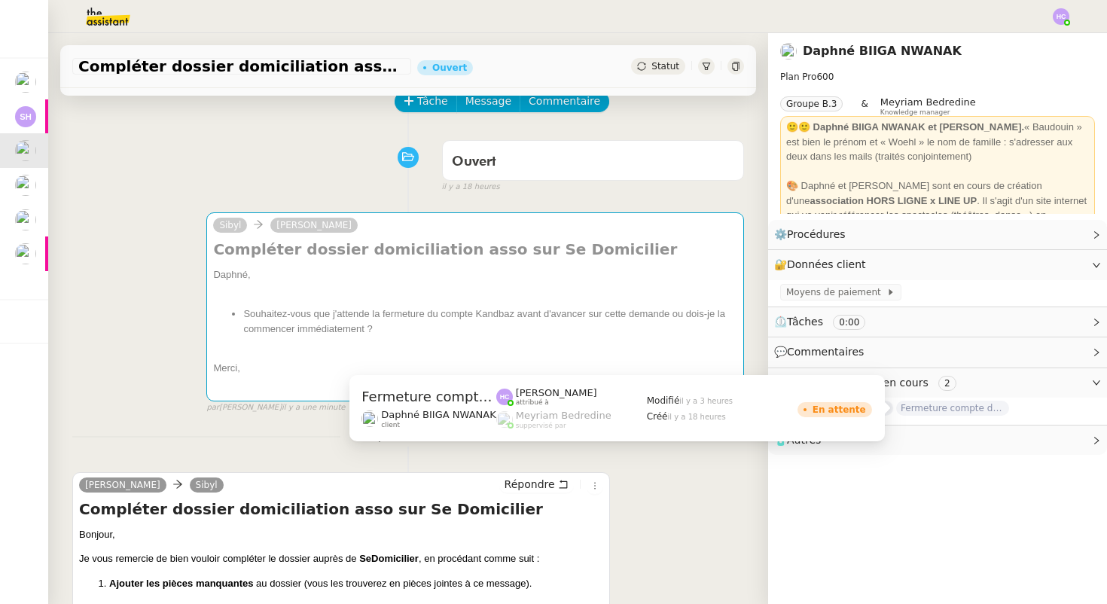
click at [925, 409] on span "Fermeture compte domiciliation Kandbaz" at bounding box center [952, 407] width 113 height 15
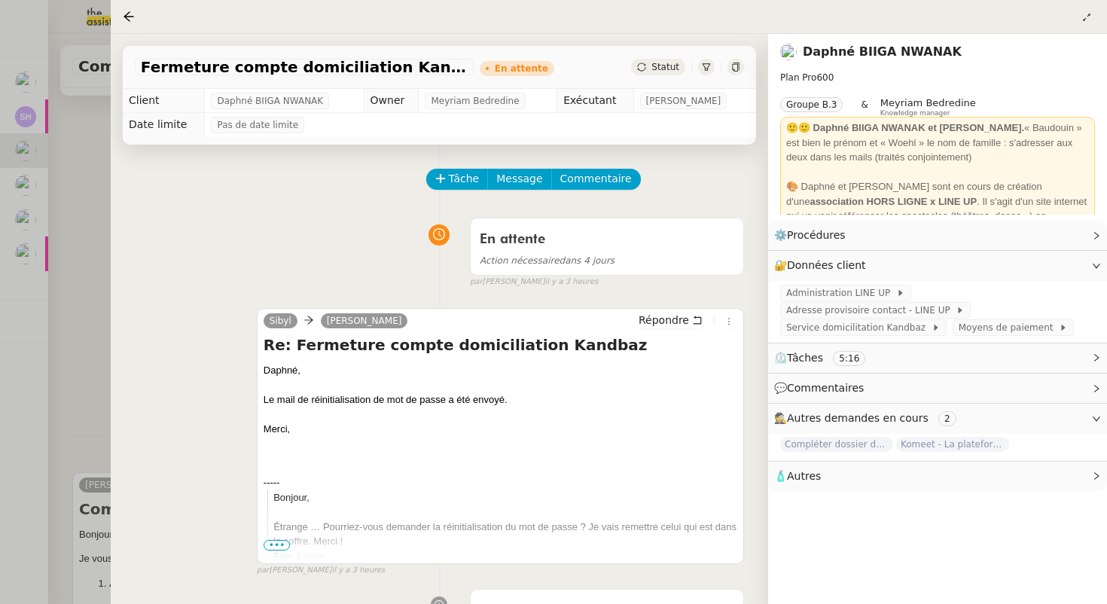
click at [99, 316] on div at bounding box center [553, 302] width 1107 height 604
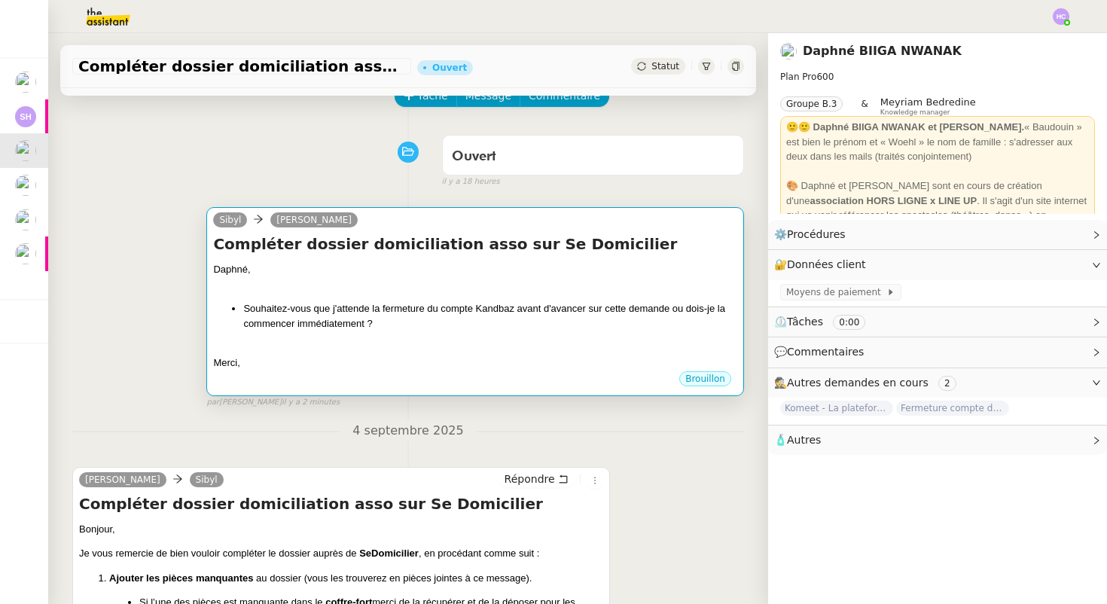
scroll to position [70, 0]
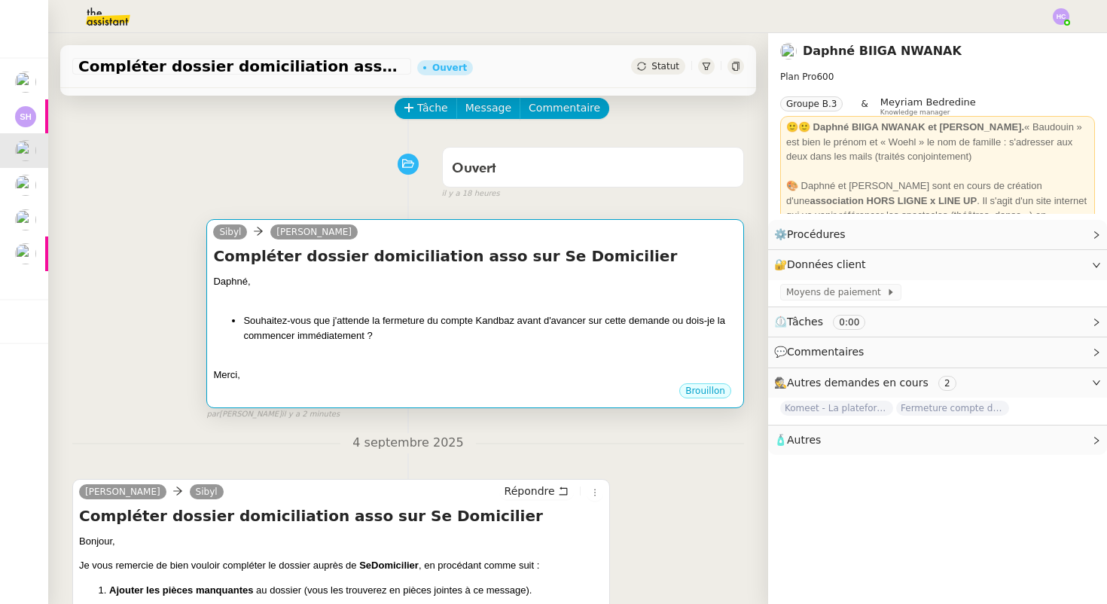
click at [359, 330] on li "Souhaitez-vous que j'attende la fermeture du compte Kandbaz avant d'avancer sur…" at bounding box center [490, 327] width 494 height 29
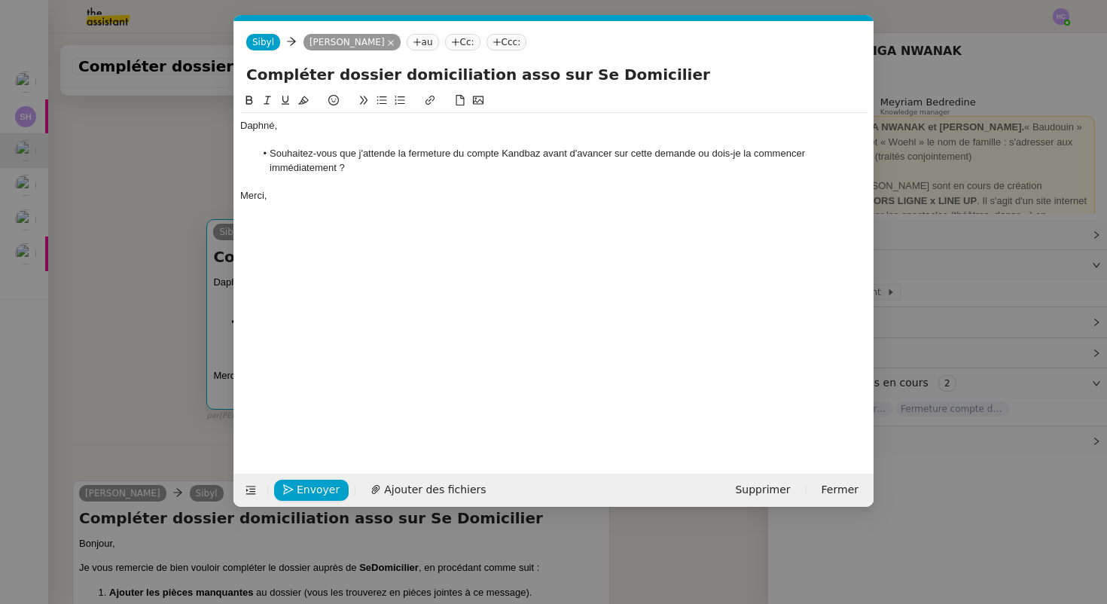
scroll to position [0, 32]
click at [166, 304] on nz-modal-container "Service TA - VOYAGE - PROPOSITION GLOBALE A utiliser dans le cadre de propositi…" at bounding box center [553, 302] width 1107 height 604
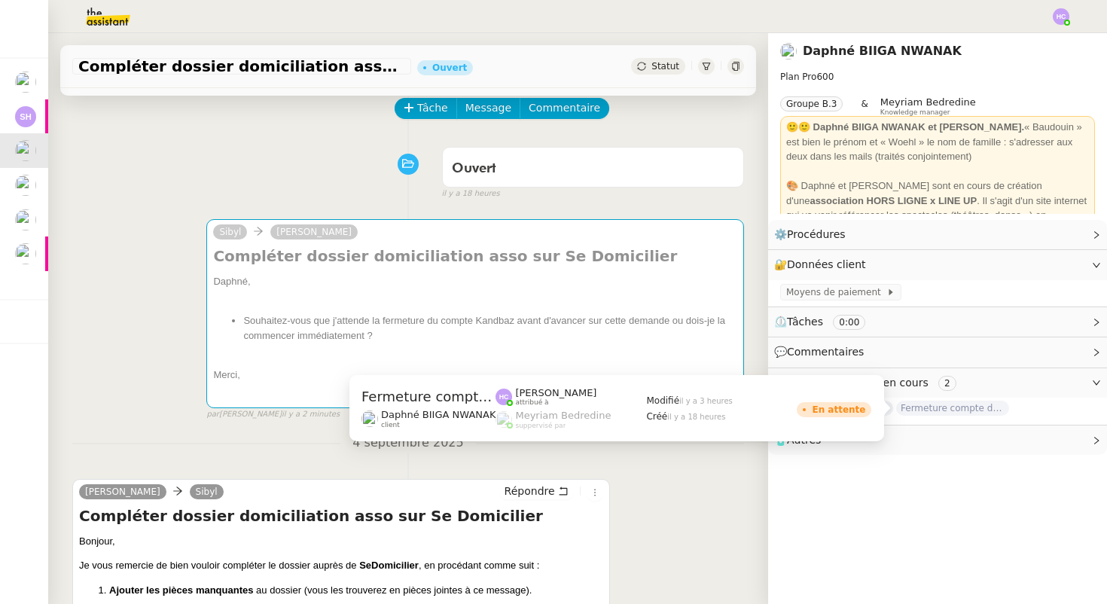
click at [978, 408] on span "Fermeture compte domiciliation Kandbaz" at bounding box center [952, 407] width 113 height 15
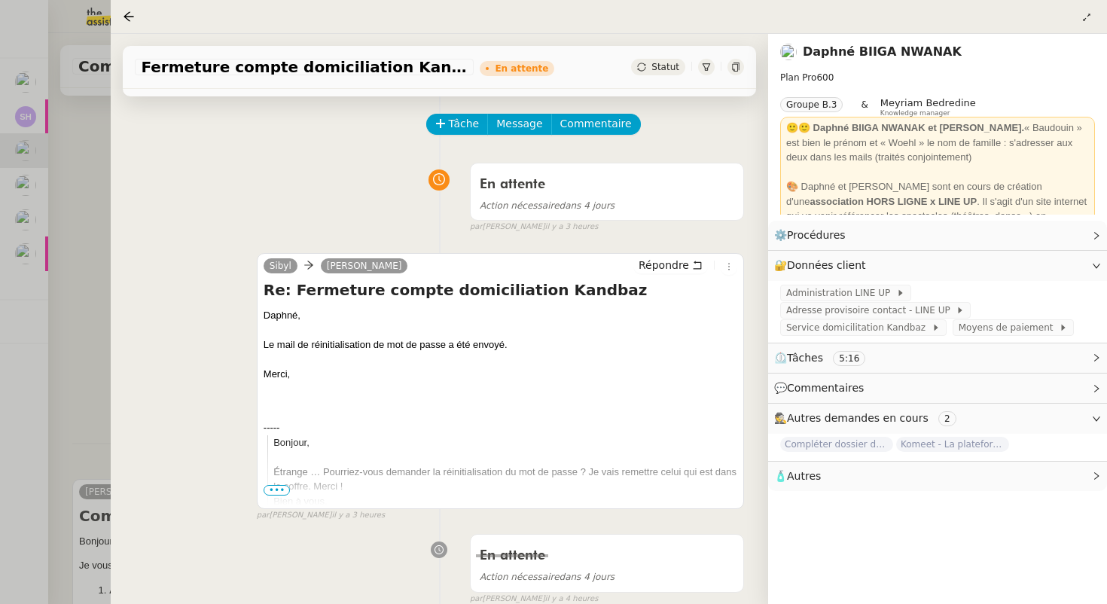
scroll to position [52, 0]
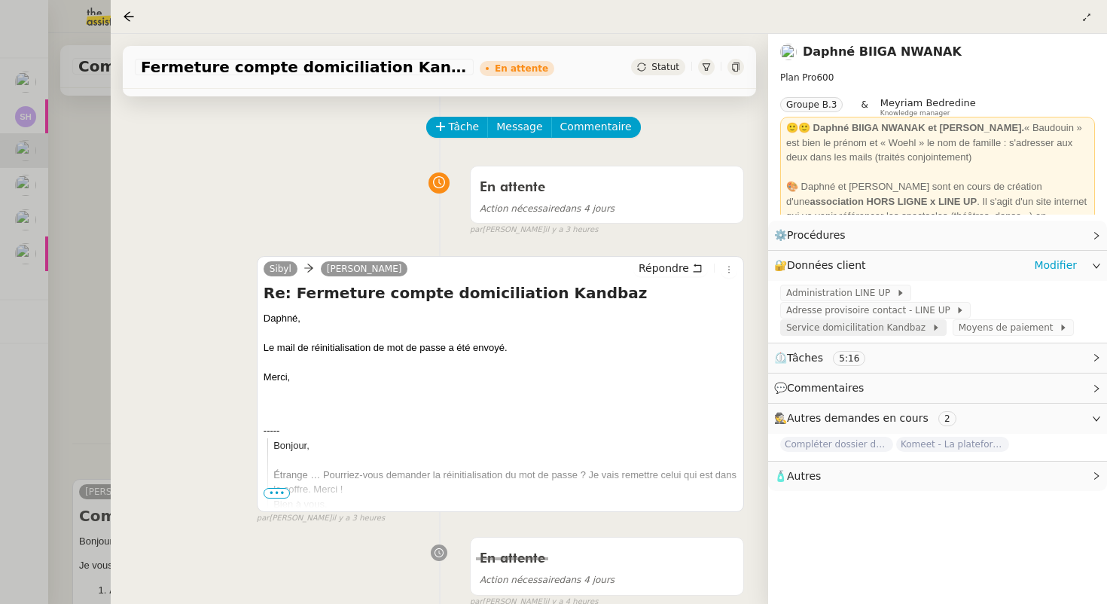
click at [833, 326] on span "Service domicilitation Kandbaz" at bounding box center [858, 327] width 145 height 15
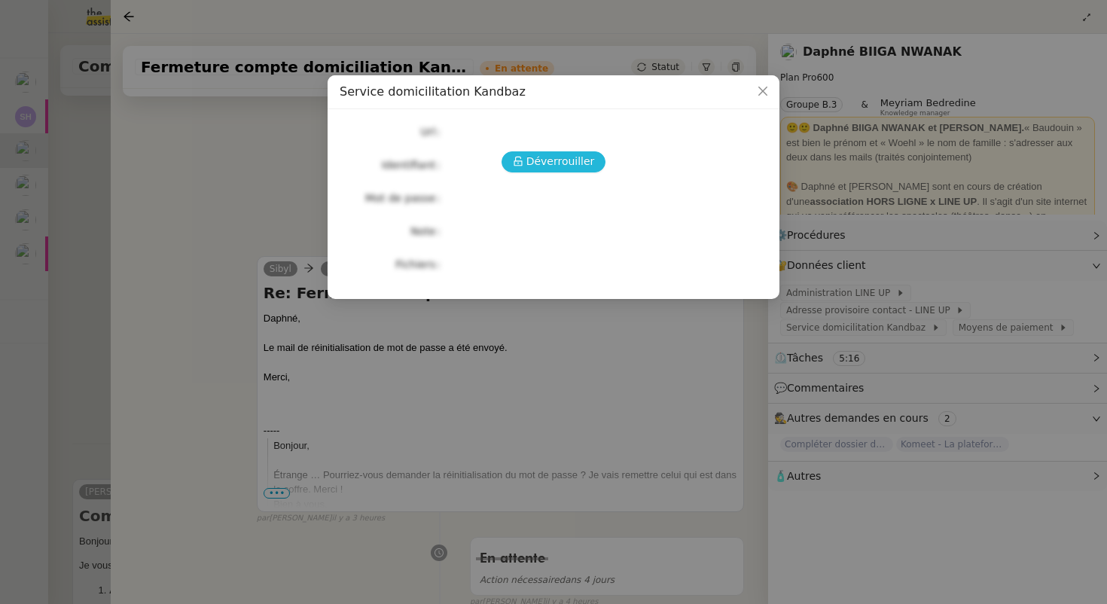
click at [531, 162] on span "Déverrouiller" at bounding box center [560, 161] width 68 height 17
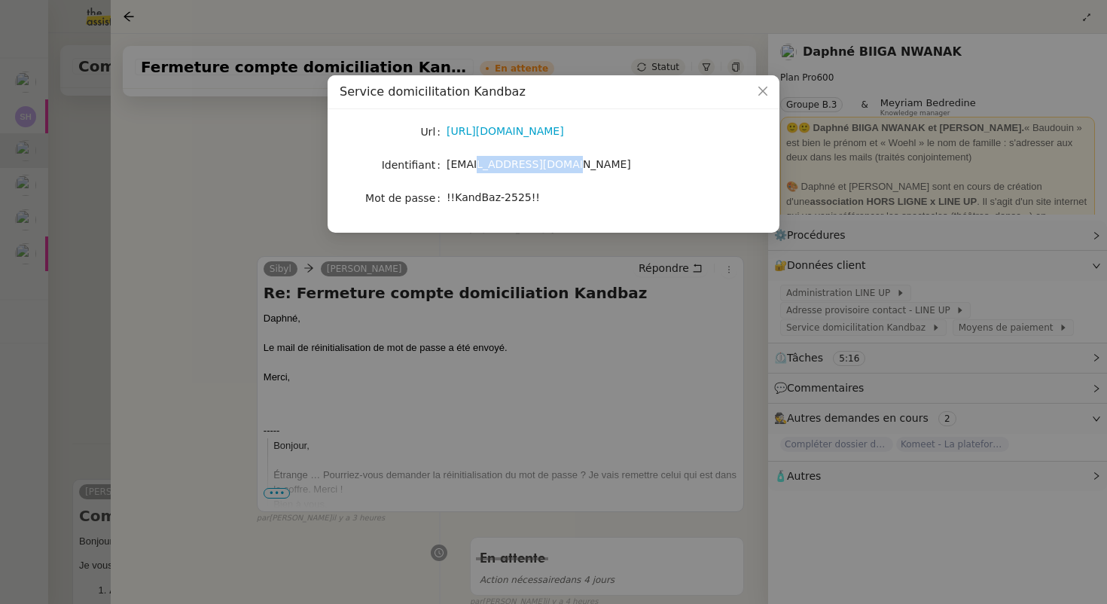
drag, startPoint x: 571, startPoint y: 166, endPoint x: 470, endPoint y: 169, distance: 100.2
click at [472, 169] on div "admin@wearelineup.com" at bounding box center [570, 164] width 249 height 17
click at [470, 169] on span "admin@wearelineup.com" at bounding box center [538, 164] width 184 height 12
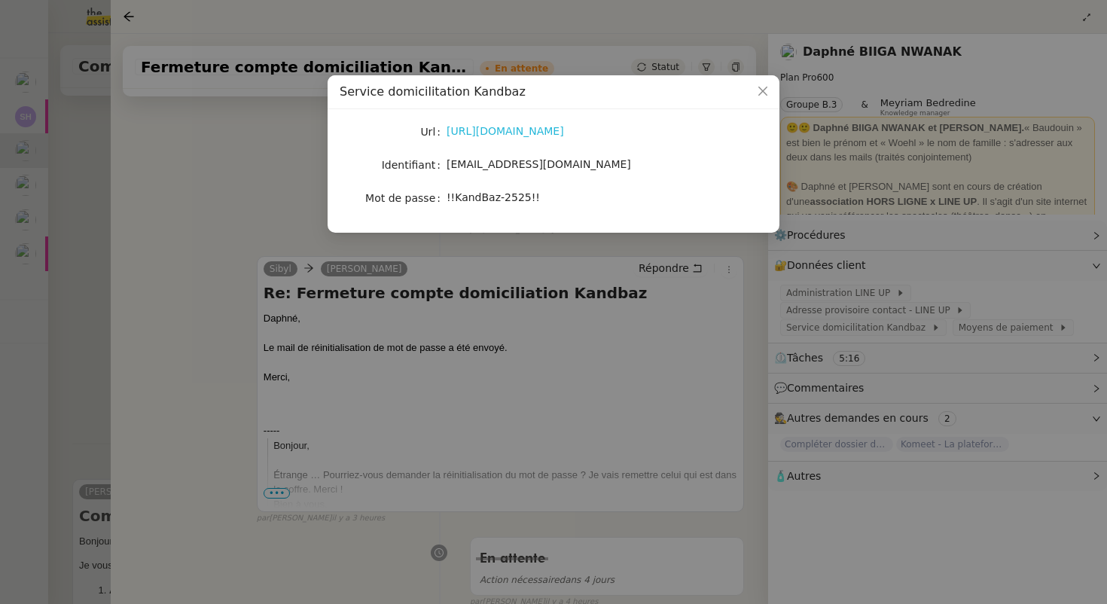
click at [476, 135] on link "https://my.kandbaz.com" at bounding box center [504, 131] width 117 height 12
click at [474, 199] on span "!!KandBaz-2525!!" at bounding box center [492, 197] width 93 height 12
copy span "!!KandBaz-2525!!"
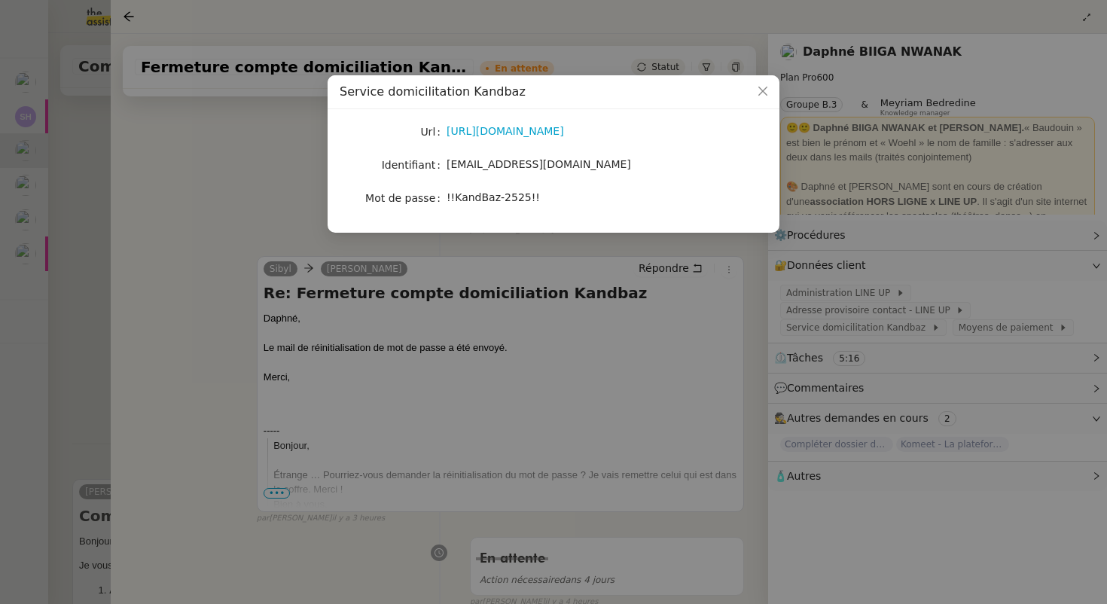
click at [98, 157] on nz-modal-container "Service domicilitation Kandbaz Url https://my.kandbaz.com Identifiant admin@wea…" at bounding box center [553, 302] width 1107 height 604
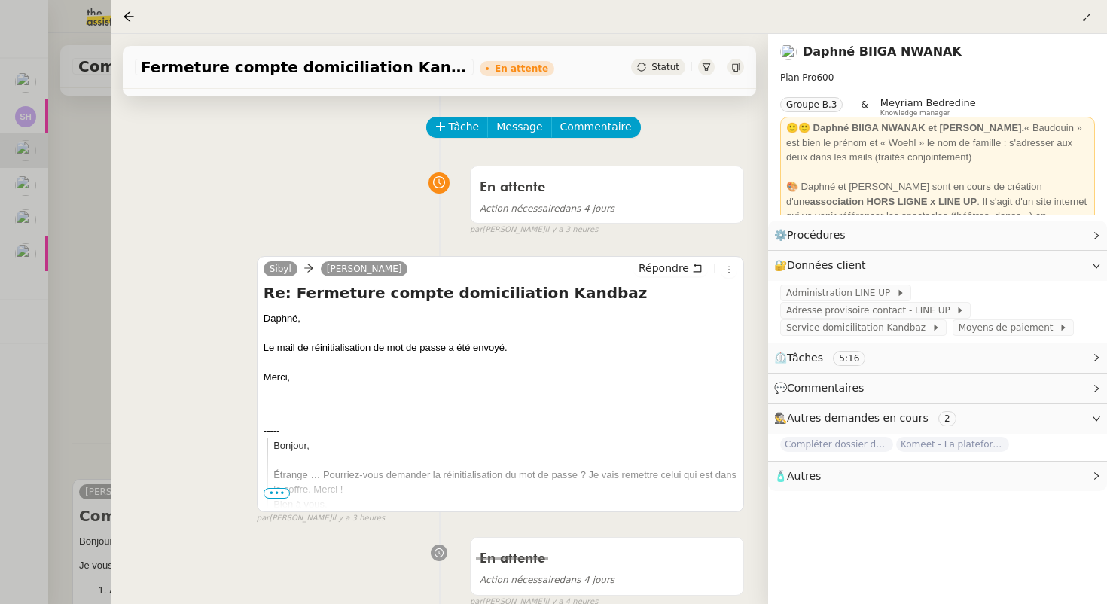
click at [98, 157] on div at bounding box center [553, 302] width 1107 height 604
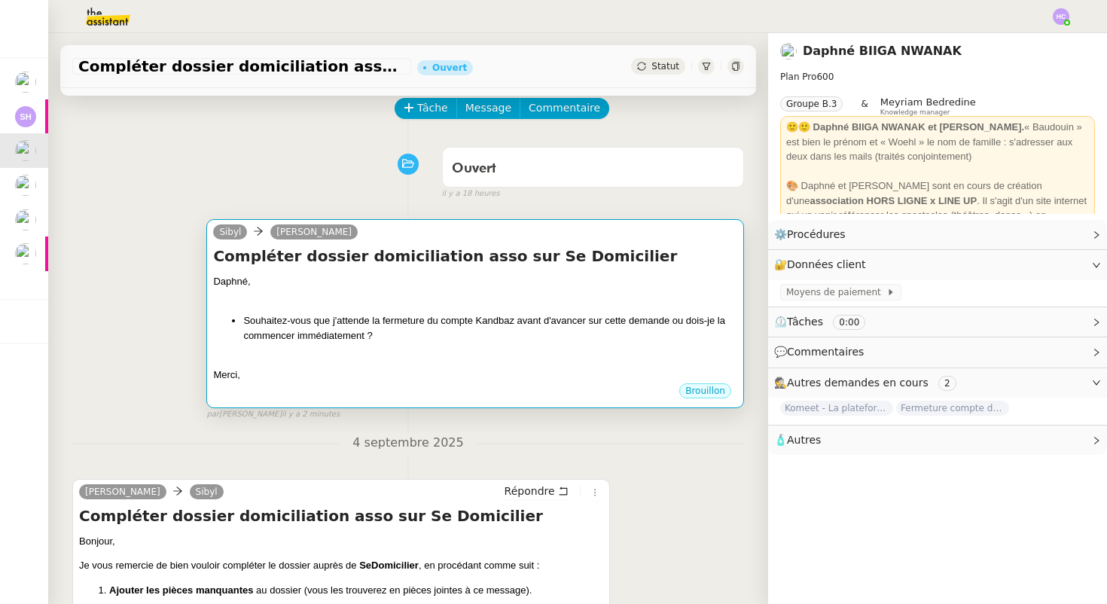
click at [489, 345] on div "Daphné, Souhaitez-vous que j'attende la fermeture du compte Kandbaz avant d'ava…" at bounding box center [475, 328] width 524 height 108
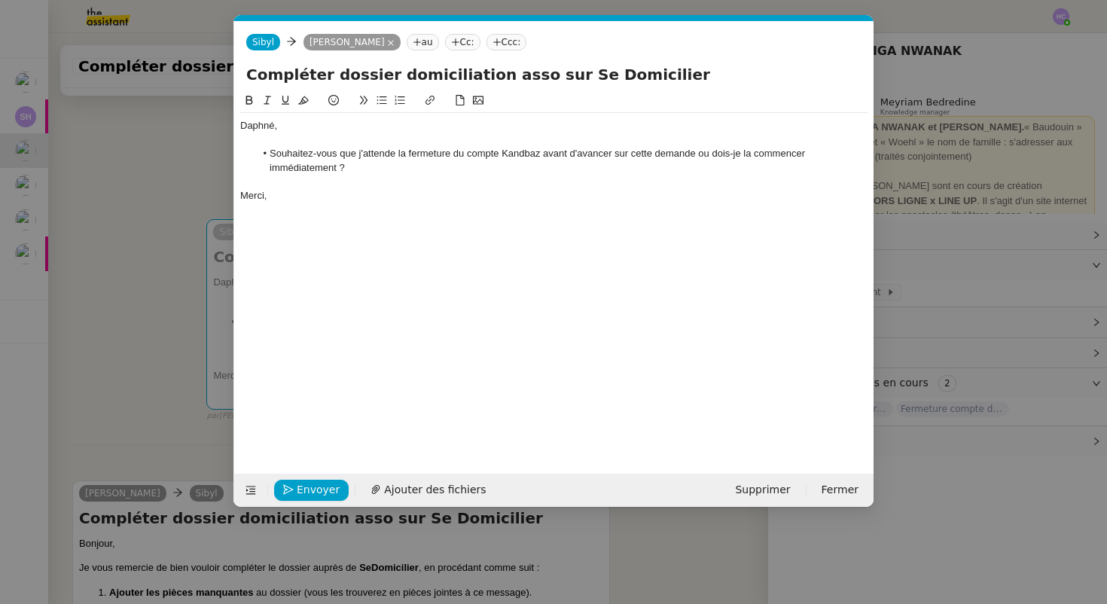
scroll to position [0, 32]
click at [292, 492] on icon "button" at bounding box center [288, 489] width 11 height 11
click at [294, 486] on button "Confirmer l'envoi" at bounding box center [335, 489] width 122 height 21
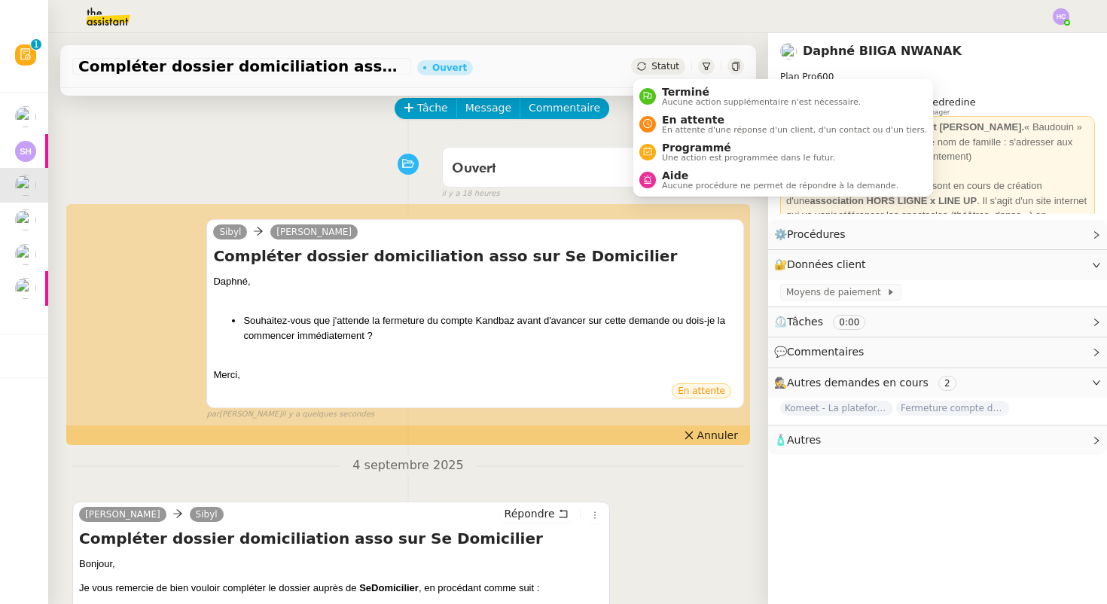
click at [670, 60] on div "Statut" at bounding box center [658, 66] width 54 height 17
click at [685, 119] on span "En attente" at bounding box center [794, 120] width 265 height 12
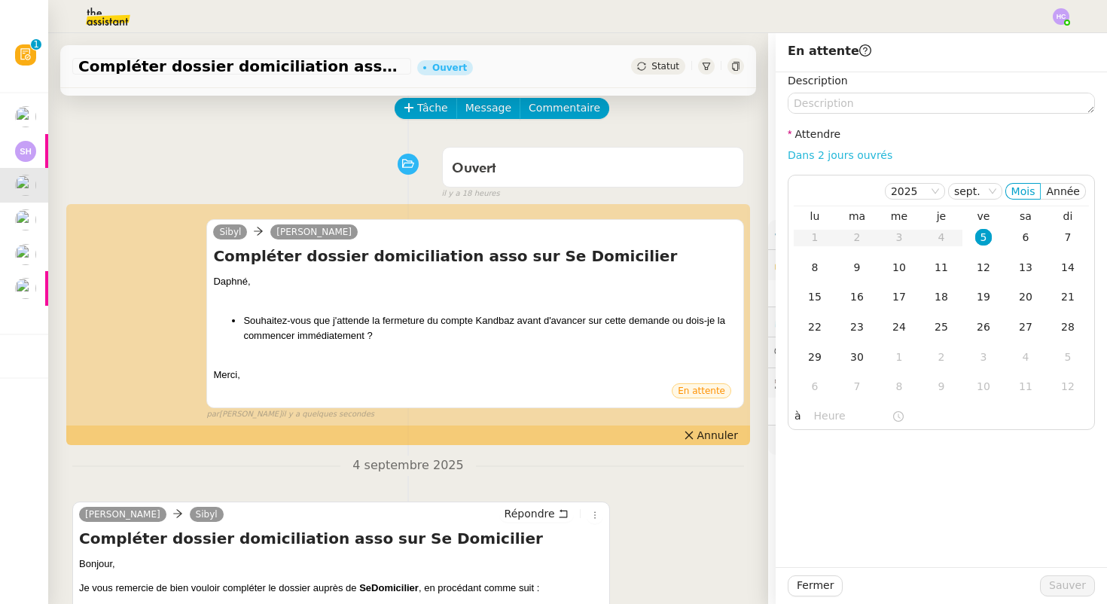
click at [829, 157] on link "Dans 2 jours ouvrés" at bounding box center [839, 155] width 105 height 12
type input "07:00"
click at [1070, 584] on span "Sauver" at bounding box center [1067, 585] width 37 height 17
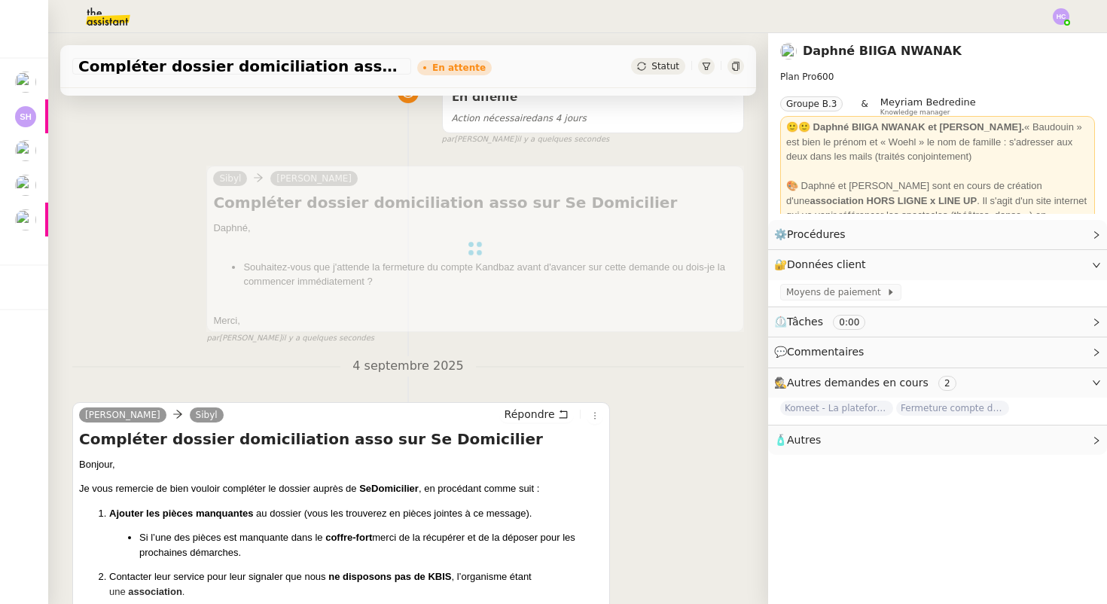
scroll to position [119, 0]
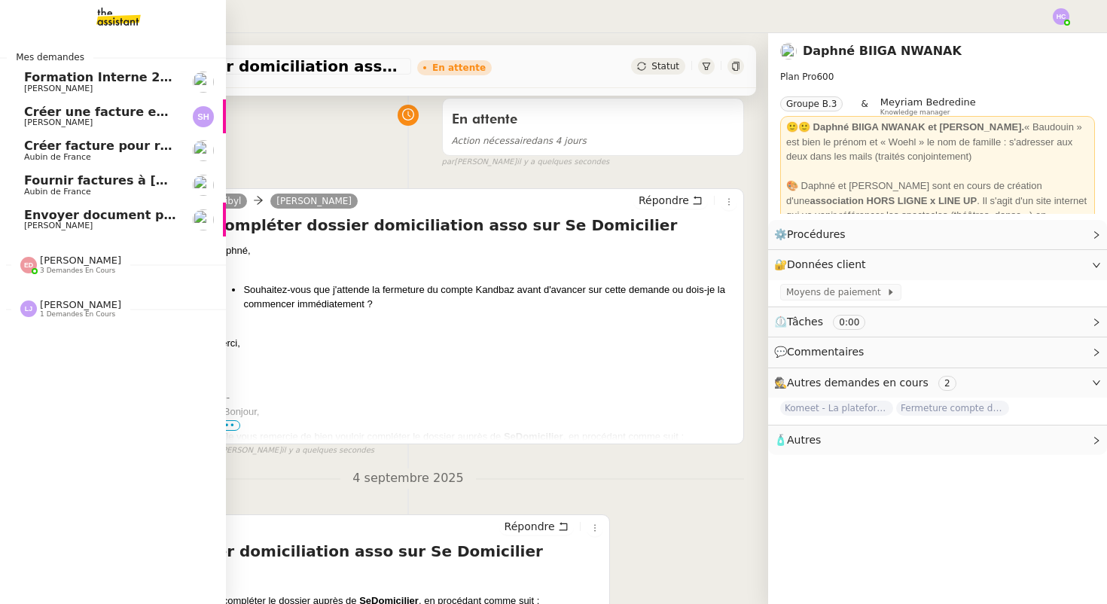
click at [131, 120] on span "[PERSON_NAME]" at bounding box center [100, 122] width 152 height 9
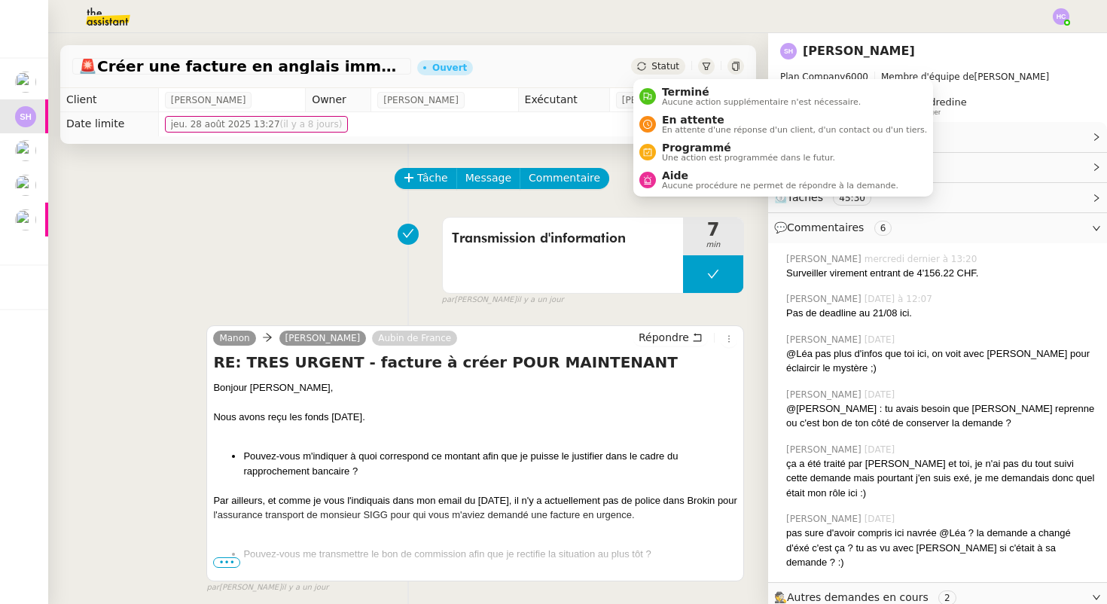
click at [668, 68] on span "Statut" at bounding box center [665, 66] width 28 height 11
click at [688, 122] on span "En attente" at bounding box center [794, 120] width 265 height 12
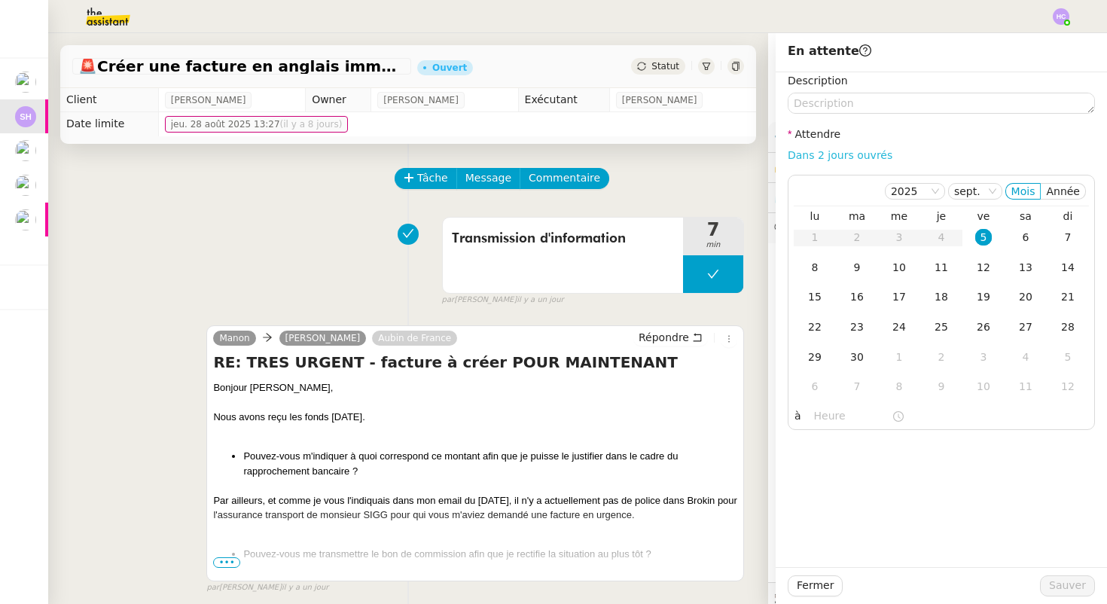
click at [850, 153] on link "Dans 2 jours ouvrés" at bounding box center [839, 155] width 105 height 12
type input "07:00"
click at [1055, 586] on span "Sauver" at bounding box center [1067, 585] width 37 height 17
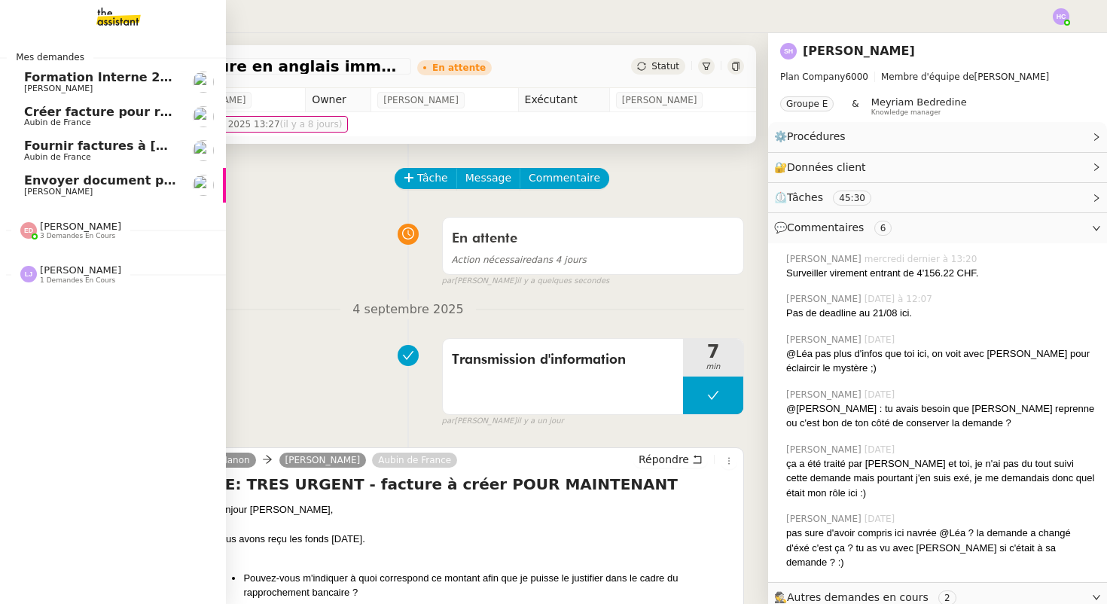
click at [56, 121] on span "Aubin de France" at bounding box center [57, 122] width 67 height 10
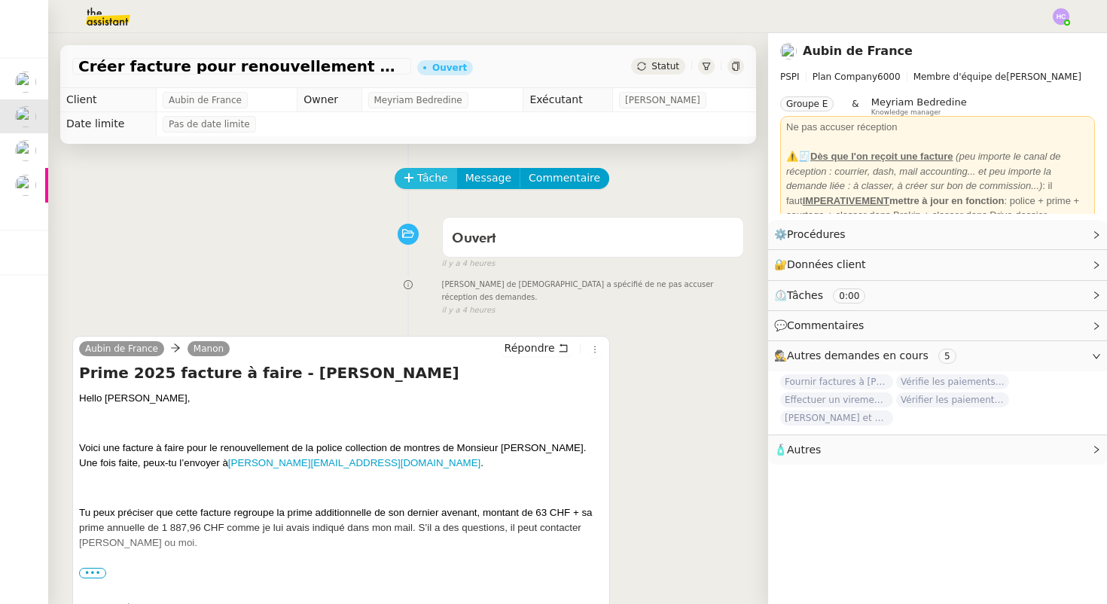
click at [431, 173] on span "Tâche" at bounding box center [432, 177] width 31 height 17
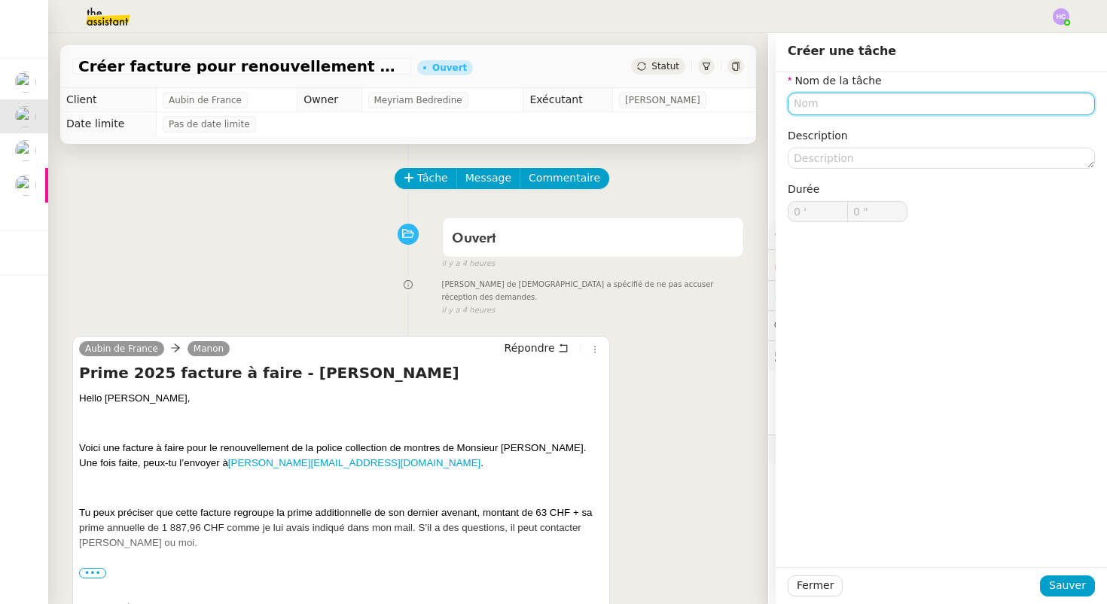
click at [817, 111] on input "text" at bounding box center [940, 104] width 307 height 22
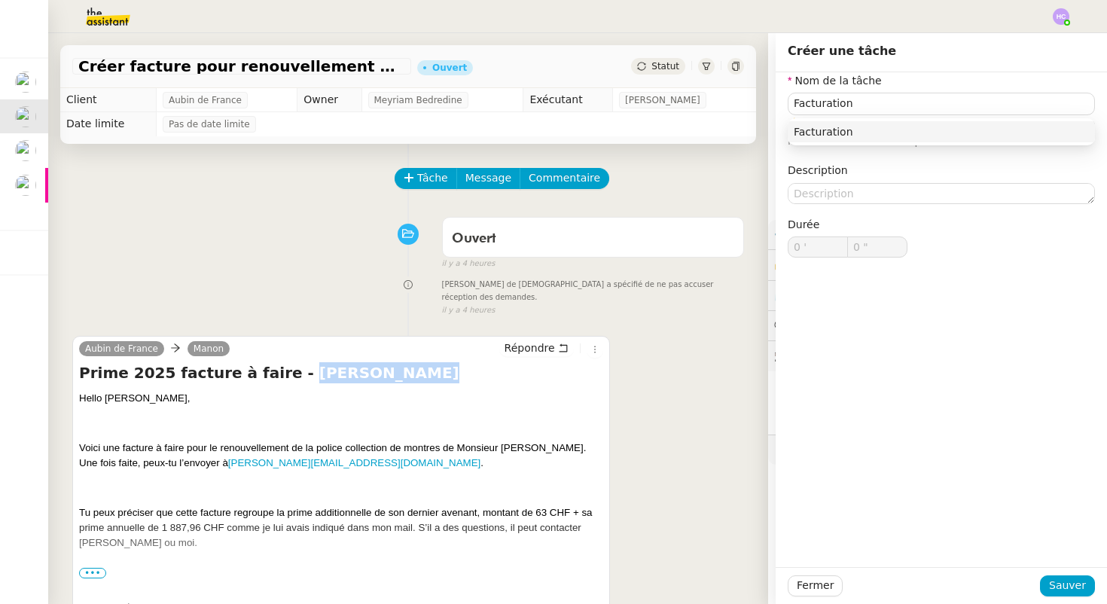
drag, startPoint x: 274, startPoint y: 358, endPoint x: 431, endPoint y: 357, distance: 157.3
click at [431, 362] on h4 "Prime 2025 facture à faire - [PERSON_NAME]" at bounding box center [341, 372] width 524 height 21
copy h4 "Henry Cavelan"
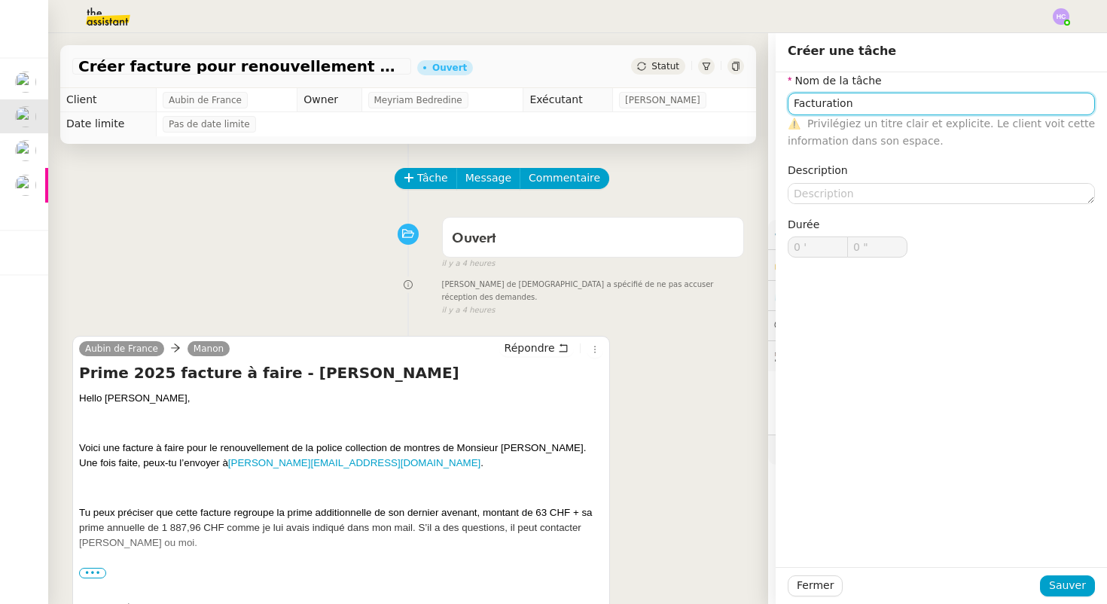
click at [871, 106] on input "Facturation" at bounding box center [940, 104] width 307 height 22
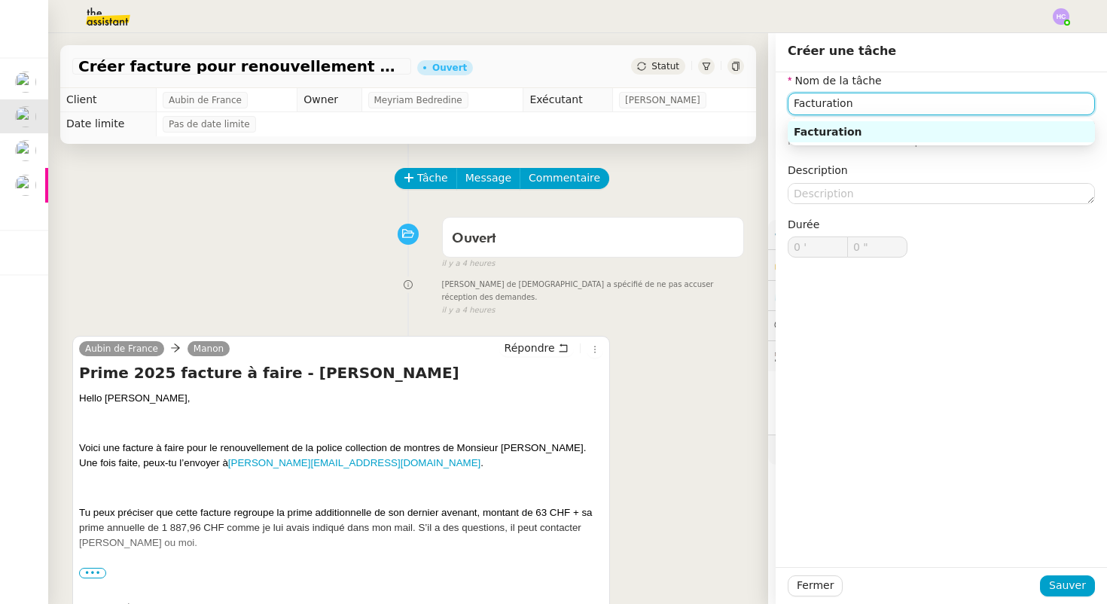
paste input "Henry Cavelan"
click at [945, 129] on div "Facturation Henry Cavelan" at bounding box center [940, 132] width 295 height 14
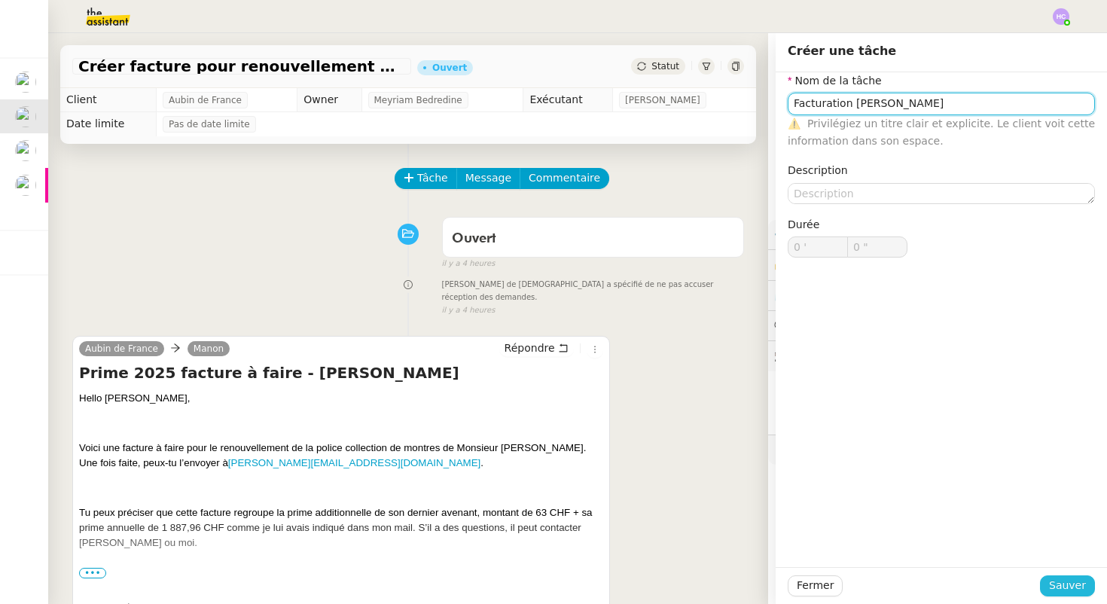
type input "Facturation Henry Cavelan"
click at [1067, 586] on span "Sauver" at bounding box center [1067, 585] width 37 height 17
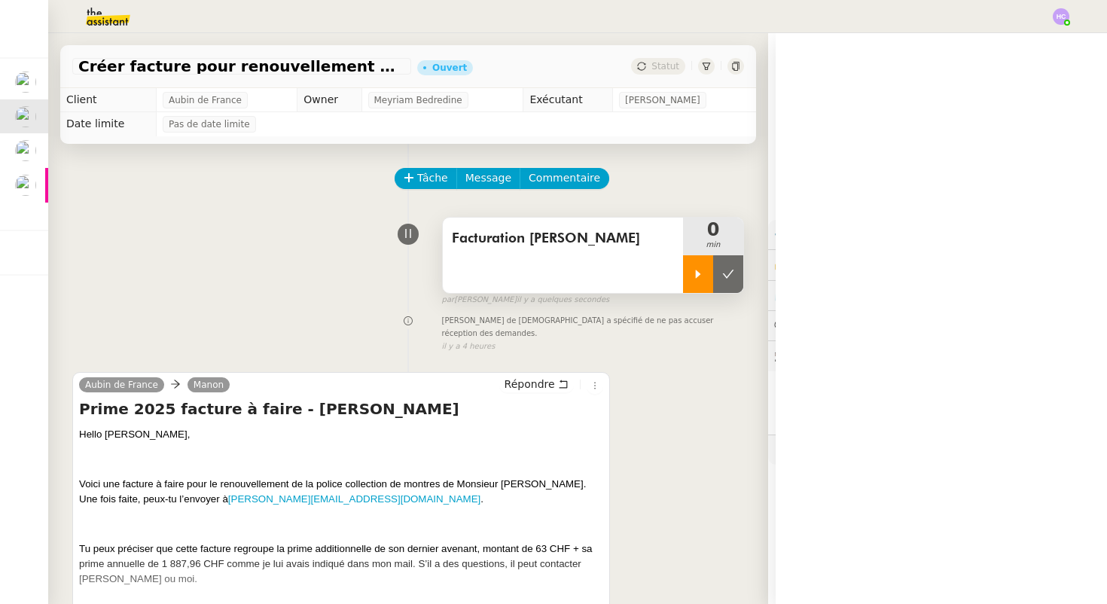
click at [699, 271] on icon at bounding box center [698, 274] width 12 height 12
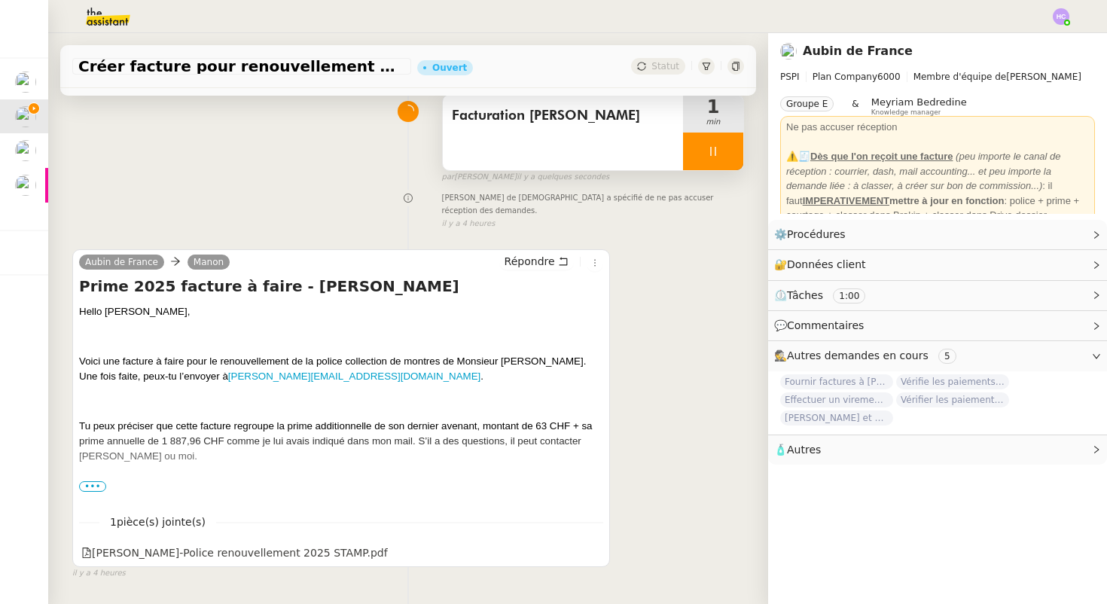
scroll to position [152, 0]
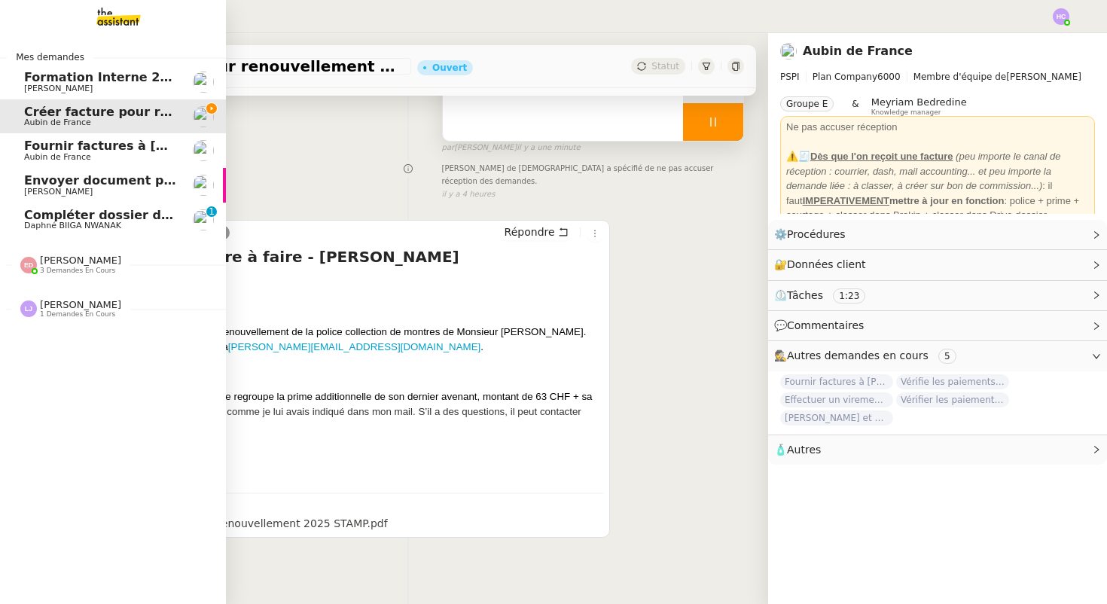
click at [68, 146] on span "Fournir factures à [PERSON_NAME]" at bounding box center [143, 146] width 238 height 14
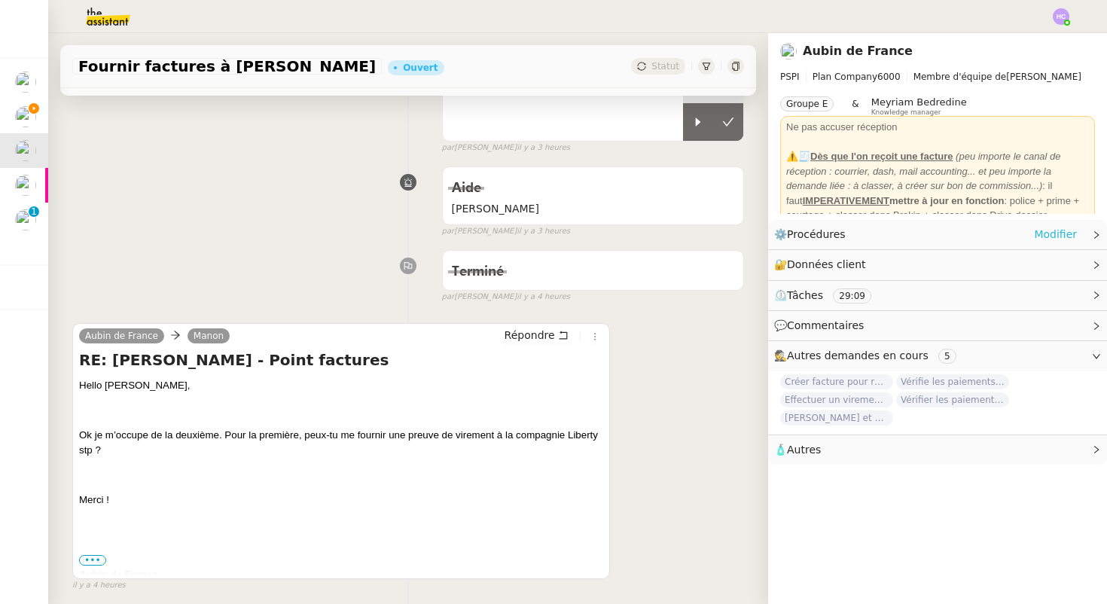
click at [1048, 236] on link "Modifier" at bounding box center [1054, 234] width 43 height 17
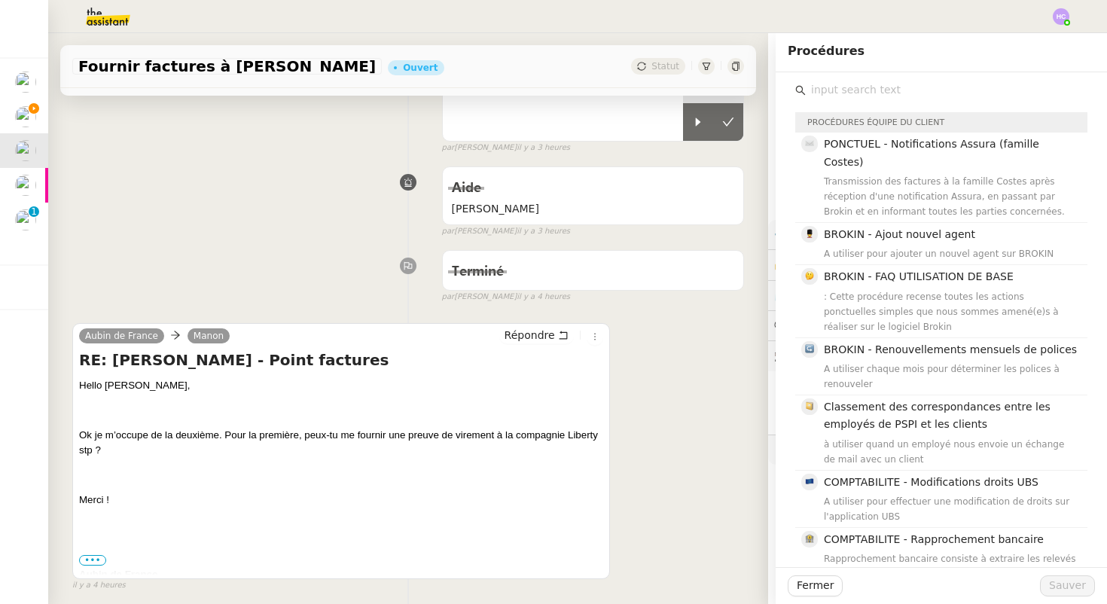
click at [852, 81] on input "text" at bounding box center [946, 90] width 282 height 20
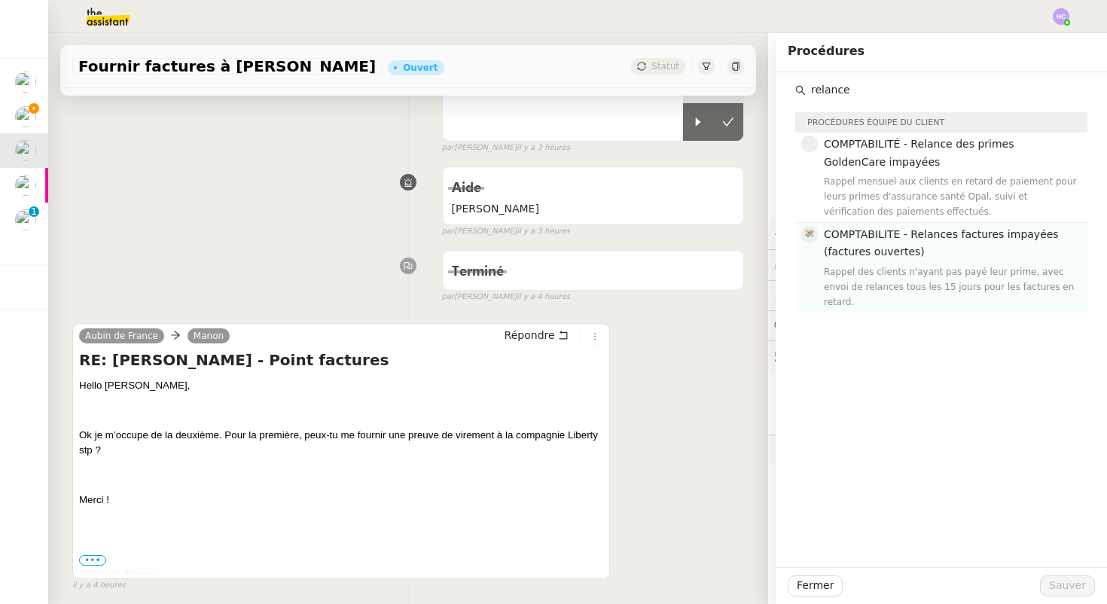
type input "relance"
click at [938, 264] on div "Rappel des clients n'ayant pas payé leur prime, avec envoi de relances tous les…" at bounding box center [950, 286] width 254 height 45
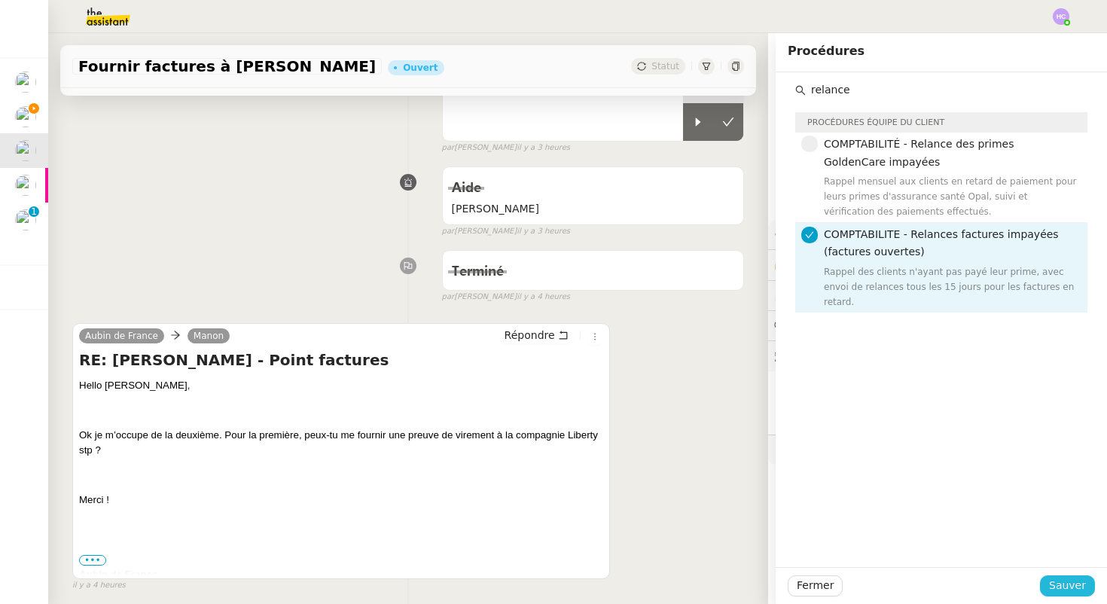
click at [1058, 586] on span "Sauver" at bounding box center [1067, 585] width 37 height 17
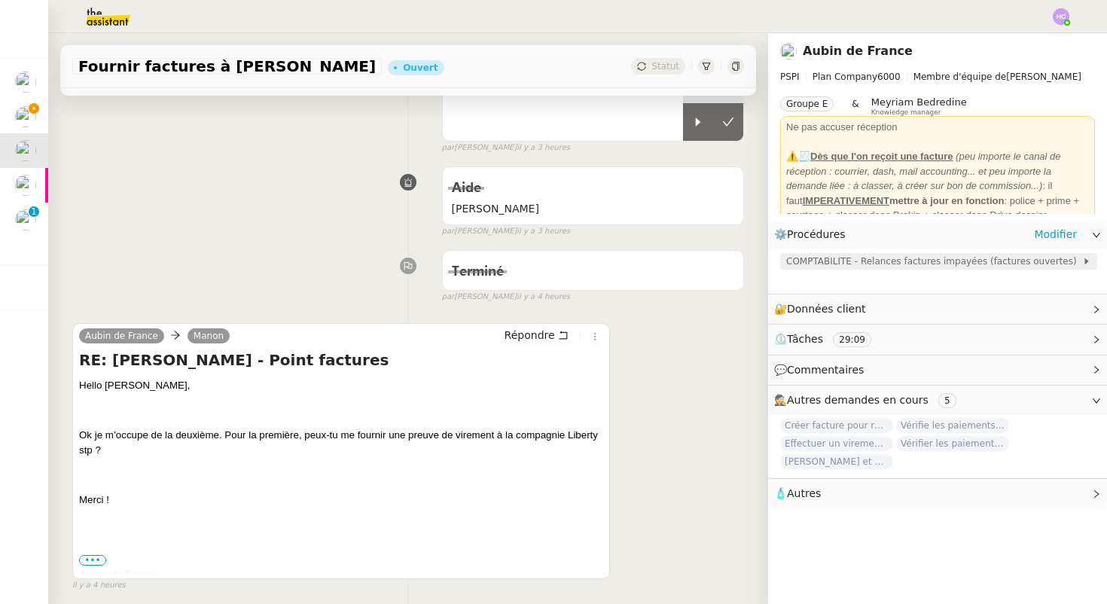
click at [901, 259] on span "COMPTABILITE - Relances factures impayées (factures ouvertes)" at bounding box center [934, 261] width 296 height 15
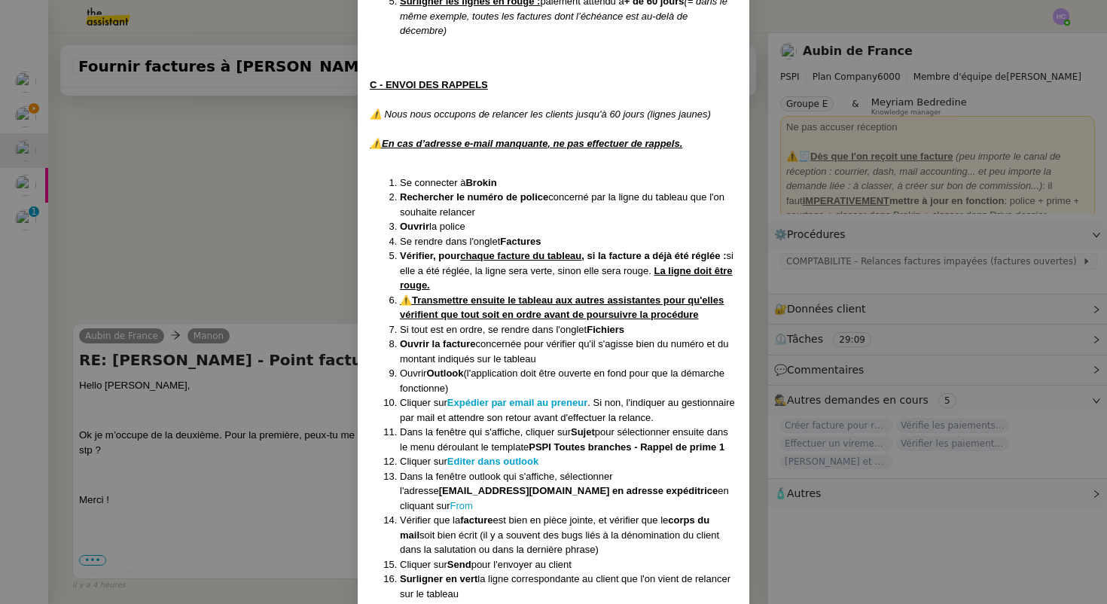
scroll to position [735, 0]
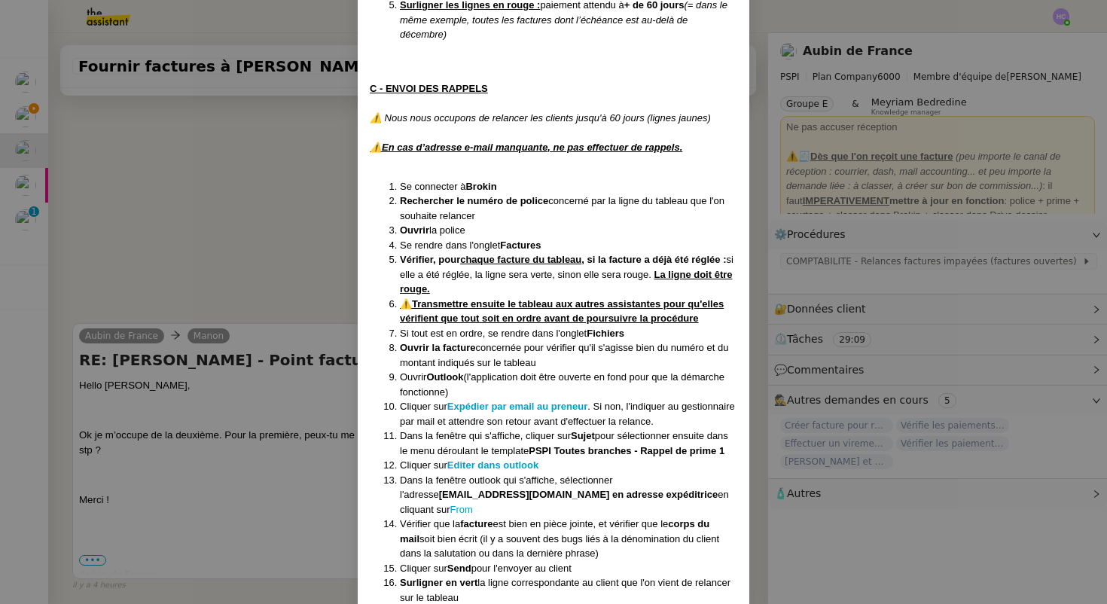
click at [367, 88] on div "Créée le 05/11/2024 MAJ le 2/09/ 2025 Contexte : Il s’agit de déterminer les cl…" at bounding box center [553, 162] width 391 height 1644
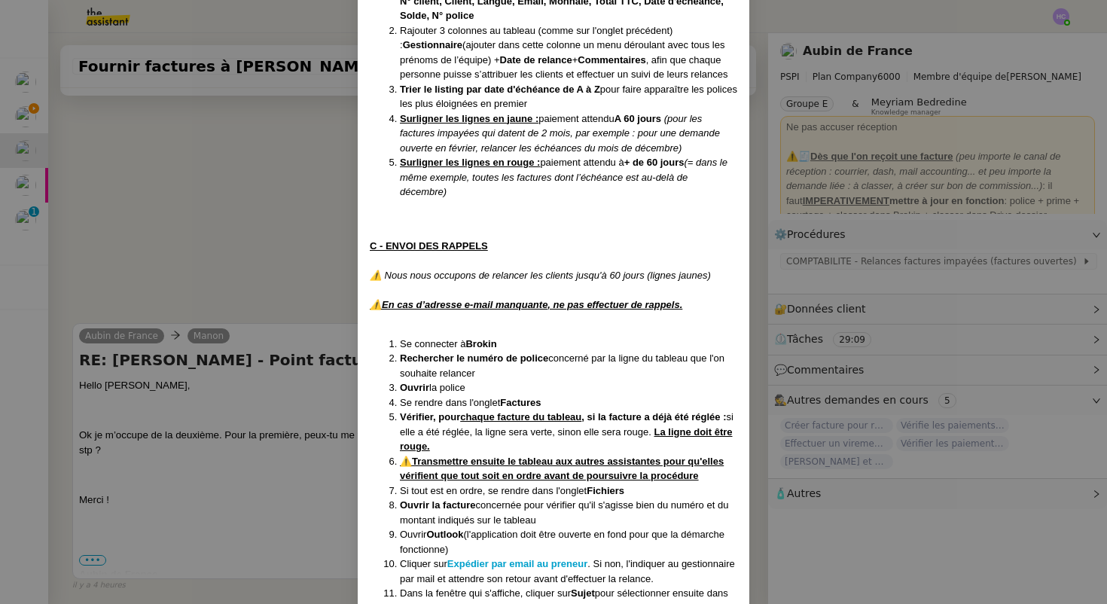
scroll to position [759, 0]
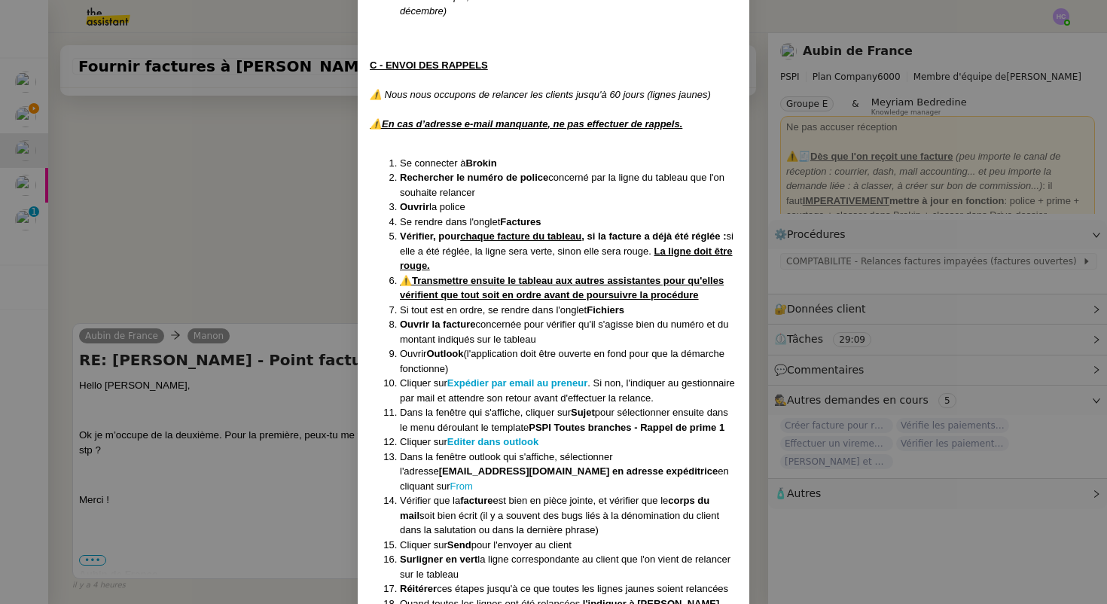
drag, startPoint x: 370, startPoint y: 66, endPoint x: 674, endPoint y: 204, distance: 333.2
click at [674, 204] on div "Créée le 05/11/2024 MAJ le 2/09/ 2025 Contexte : Il s’agit de déterminer les cl…" at bounding box center [553, 134] width 367 height 1610
copy div "C - ENVOI DES RAPPELS ⚠️ Nous nous occupons de relancer les clients jusqu'à 60 …"
click at [270, 205] on nz-modal-container "Créée le 05/11/2024 MAJ le 2/09/ 2025 Contexte : Il s’agit de déterminer les cl…" at bounding box center [553, 302] width 1107 height 604
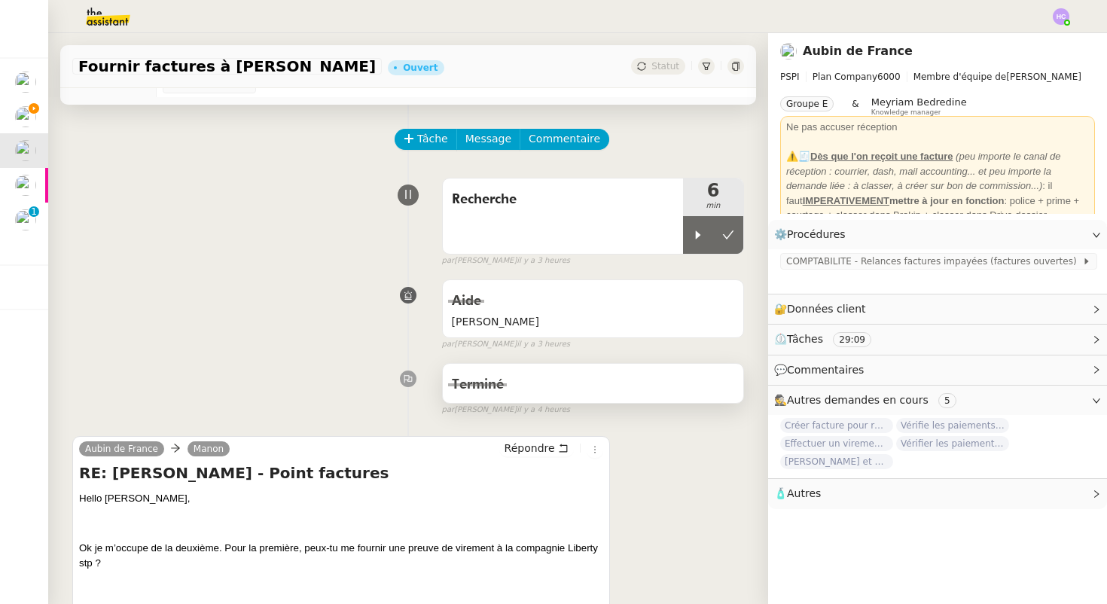
scroll to position [0, 0]
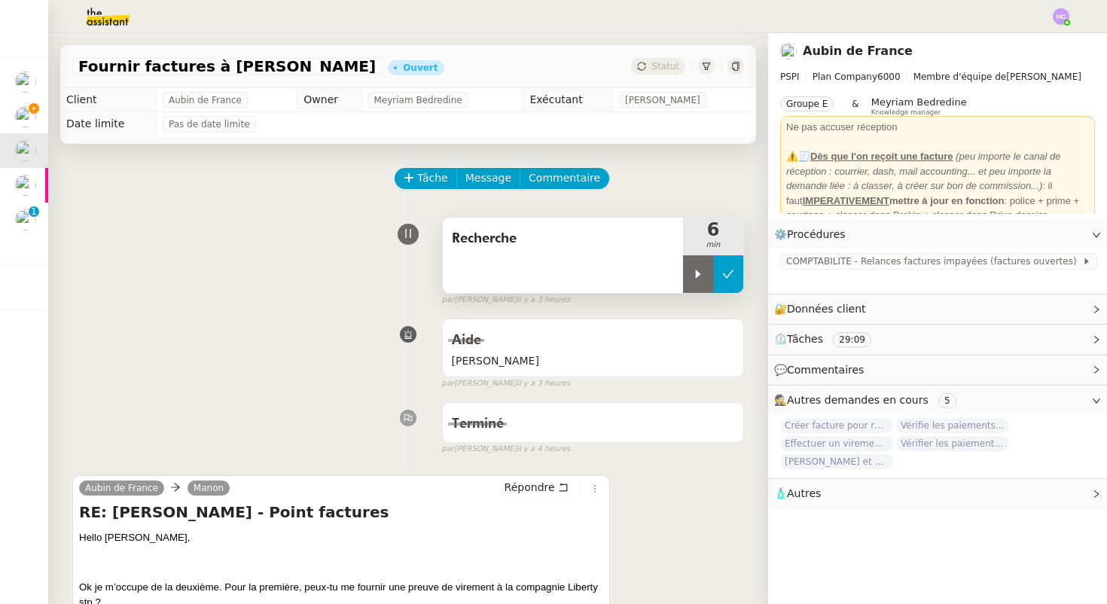
click at [720, 277] on button at bounding box center [728, 274] width 30 height 38
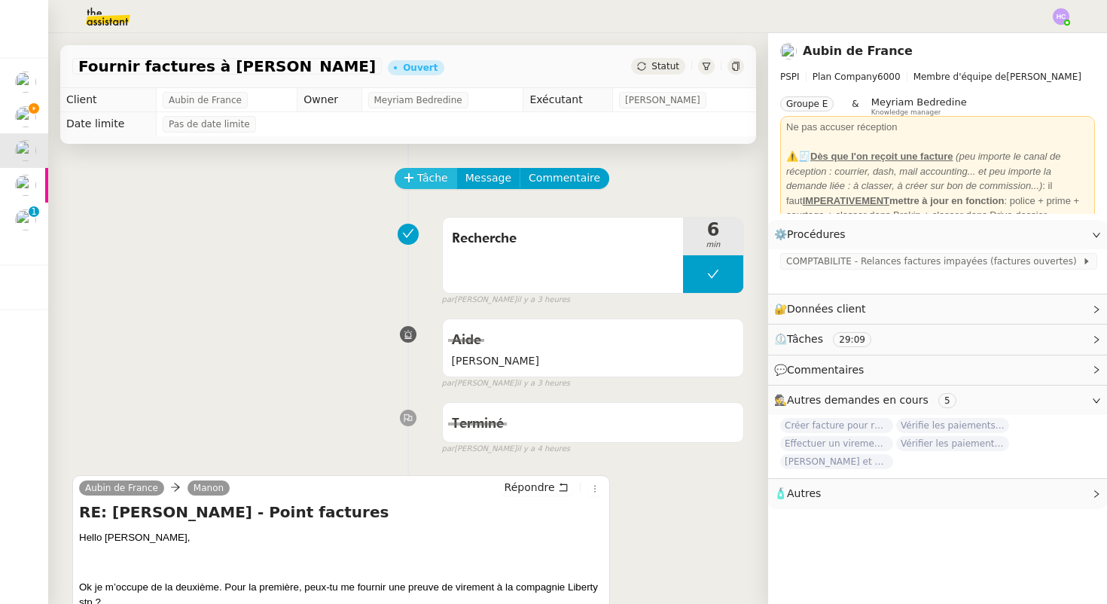
click at [428, 176] on span "Tâche" at bounding box center [432, 177] width 31 height 17
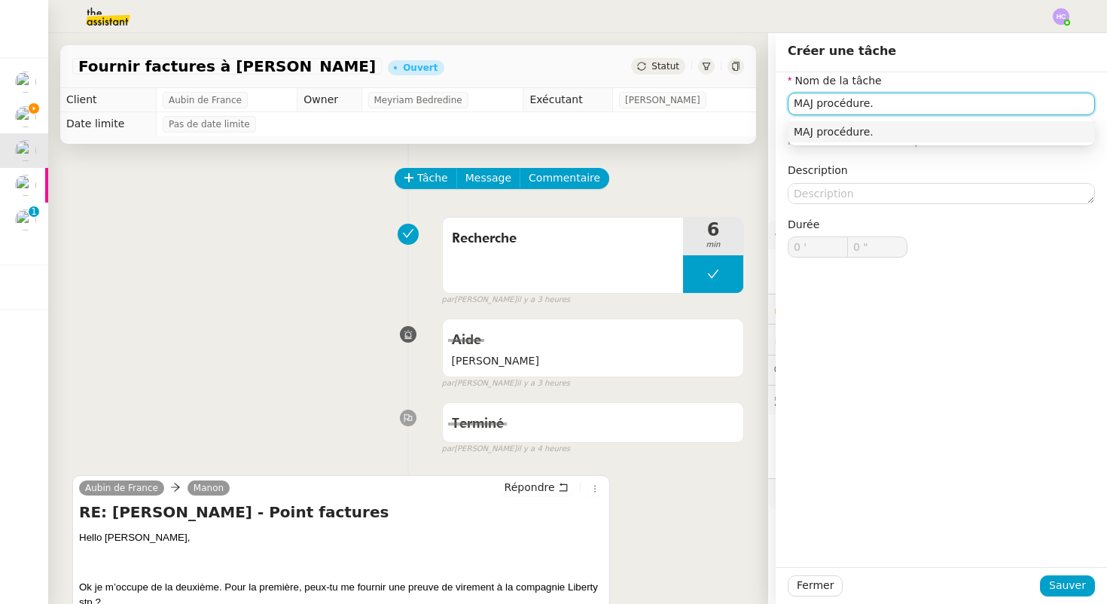
click at [886, 132] on div "MAJ procédure." at bounding box center [940, 132] width 295 height 14
type input "MAJ procédure."
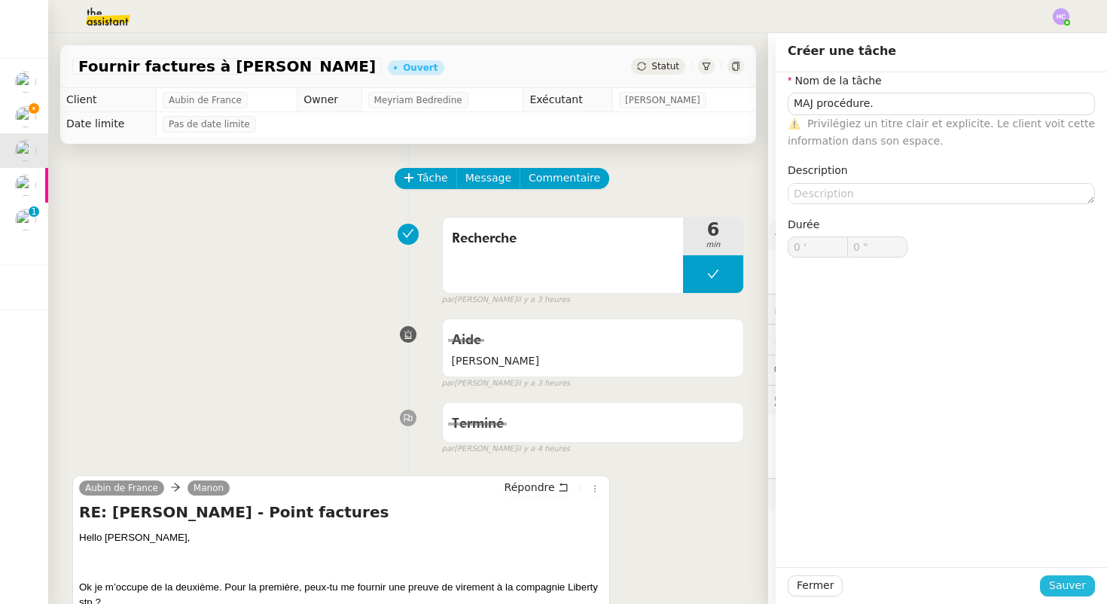
click at [1070, 584] on span "Sauver" at bounding box center [1067, 585] width 37 height 17
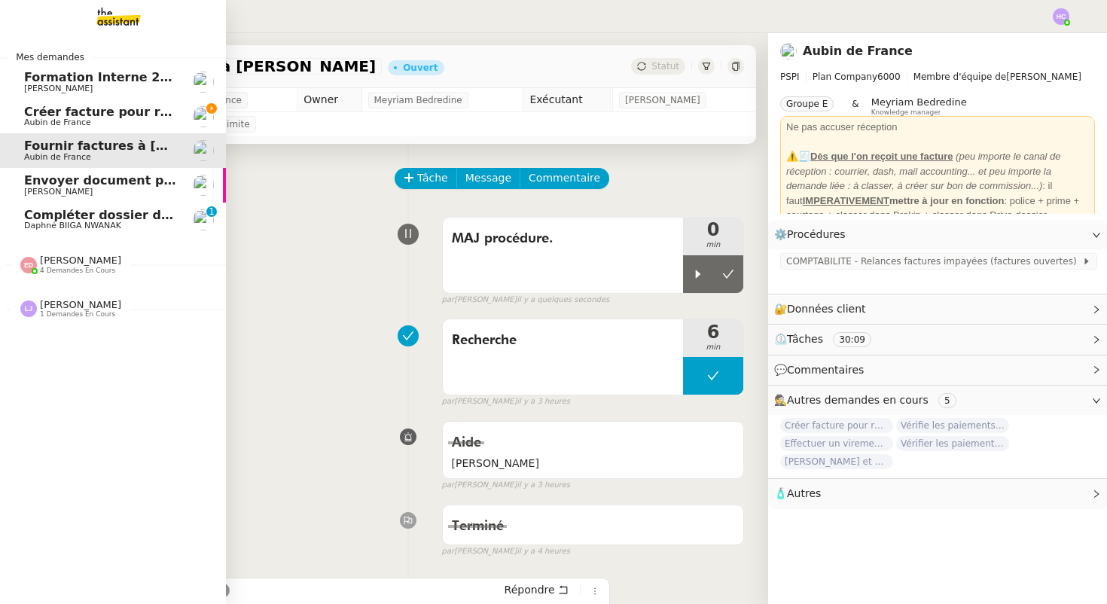
click at [62, 117] on span "Créer facture pour renouvellement police Cavelan" at bounding box center [193, 112] width 339 height 14
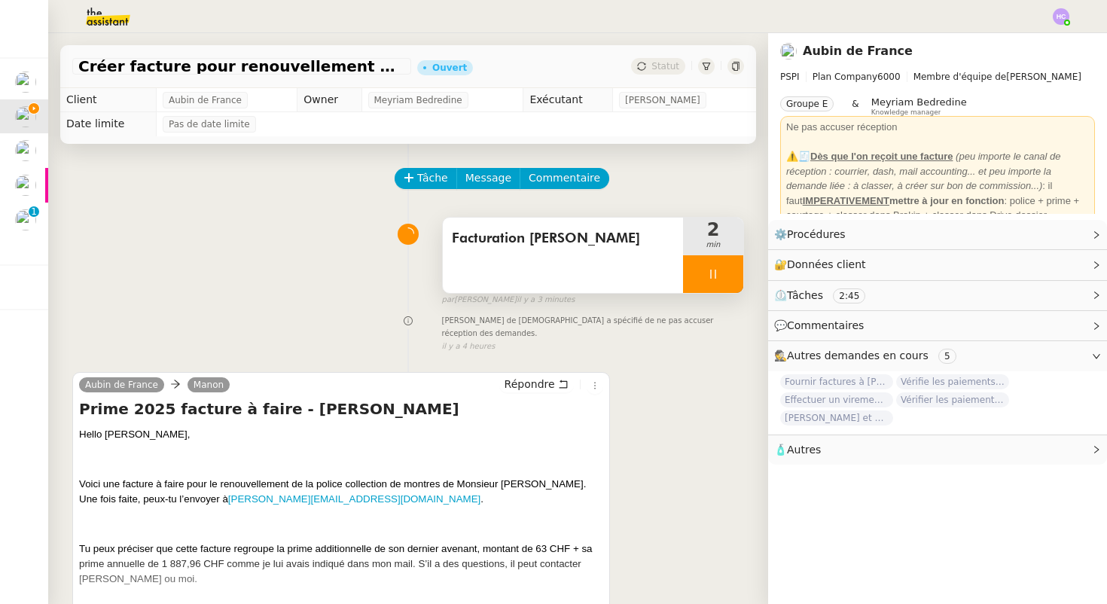
click at [711, 276] on icon at bounding box center [713, 274] width 12 height 12
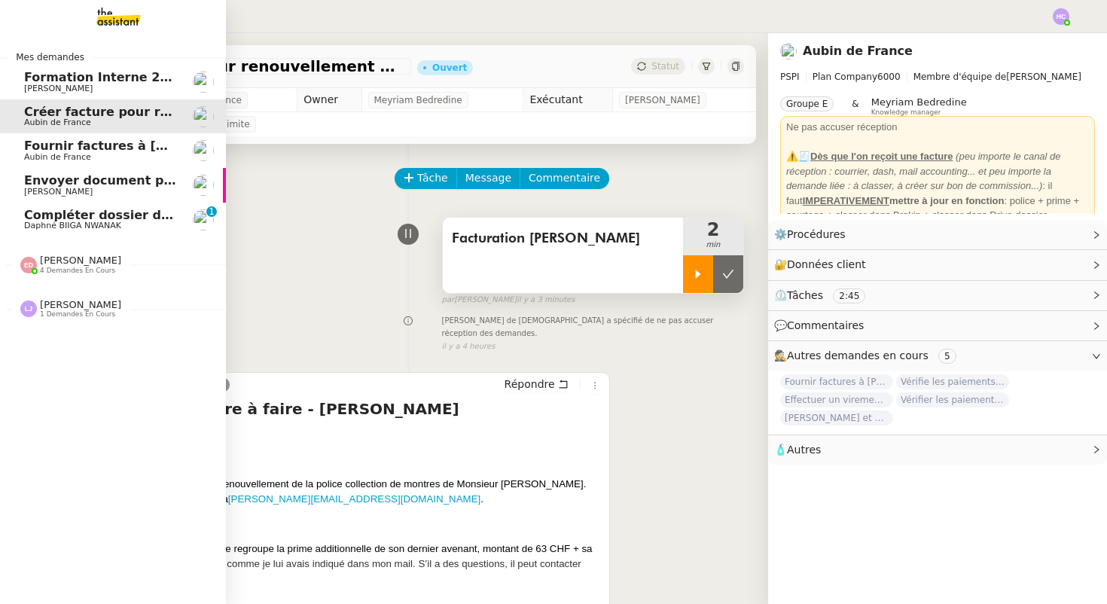
click at [84, 151] on span "Fournir factures à [PERSON_NAME]" at bounding box center [143, 146] width 238 height 14
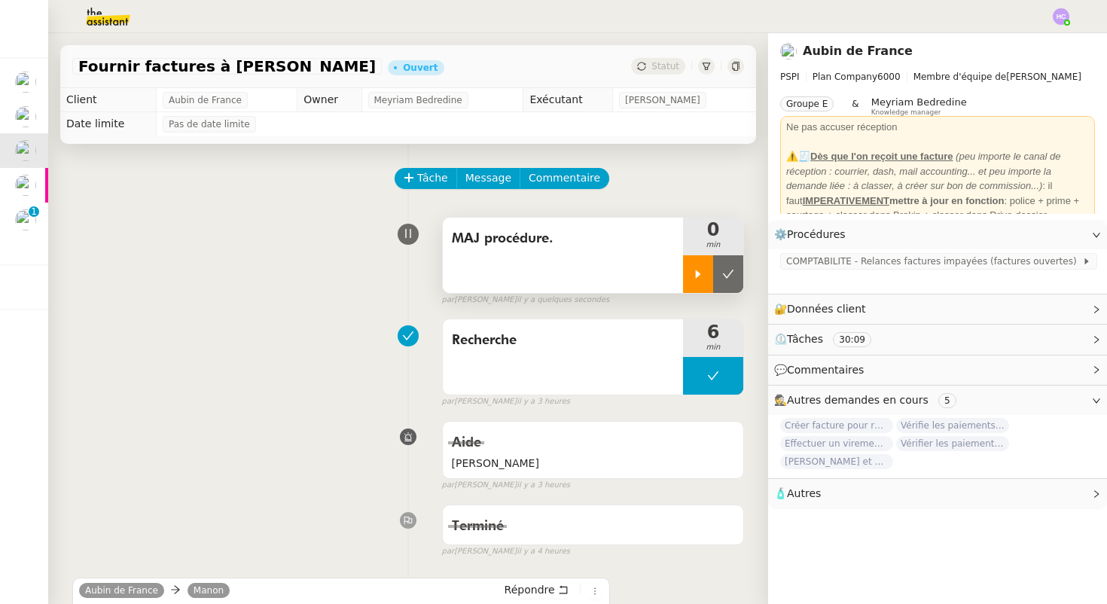
click at [696, 277] on icon at bounding box center [698, 274] width 12 height 12
click at [537, 176] on span "Commentaire" at bounding box center [564, 177] width 72 height 17
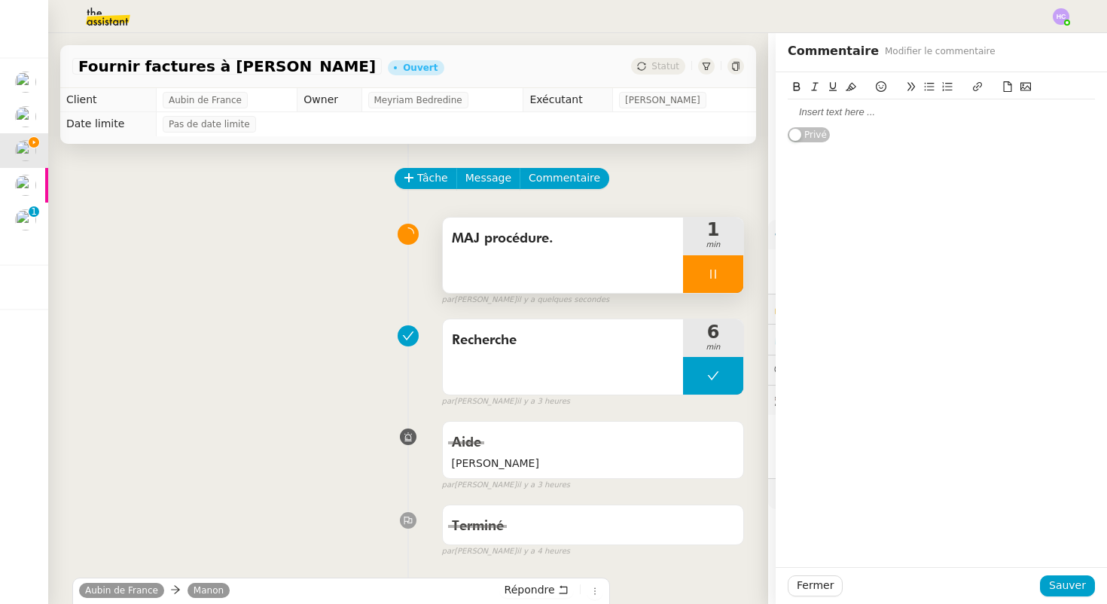
click at [825, 114] on div at bounding box center [940, 112] width 307 height 14
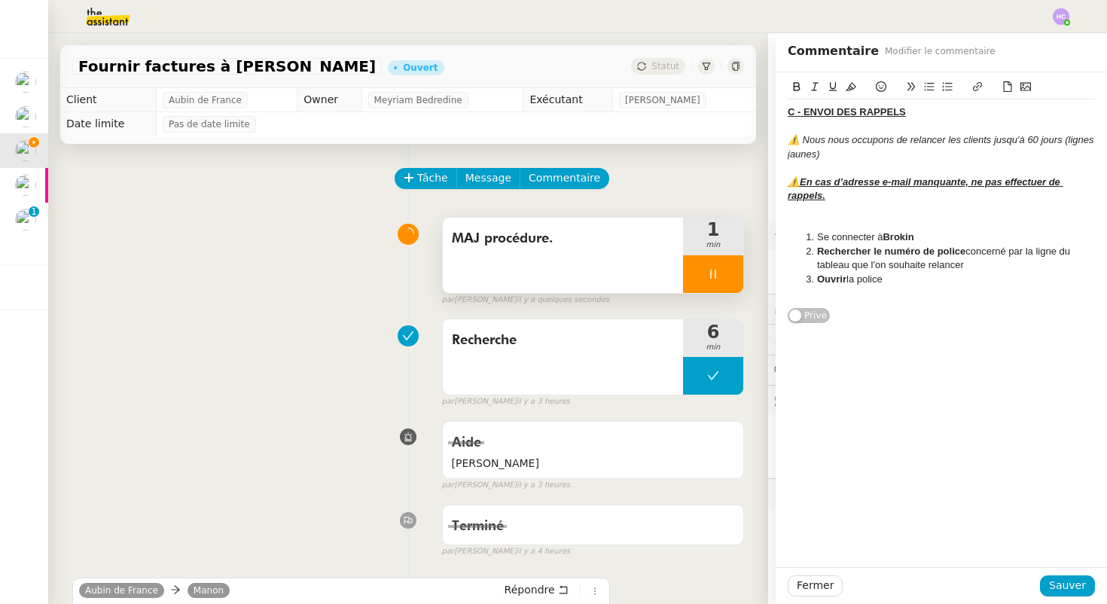
click at [939, 124] on div at bounding box center [940, 127] width 307 height 14
click at [851, 205] on div at bounding box center [940, 210] width 307 height 14
drag, startPoint x: 799, startPoint y: 144, endPoint x: 790, endPoint y: 143, distance: 9.1
click at [790, 143] on em "⚠️ Nous nous occupons de relancer les clients jusqu'à 60 jours (lignes jaunes)" at bounding box center [941, 146] width 309 height 25
copy em "⚠️"
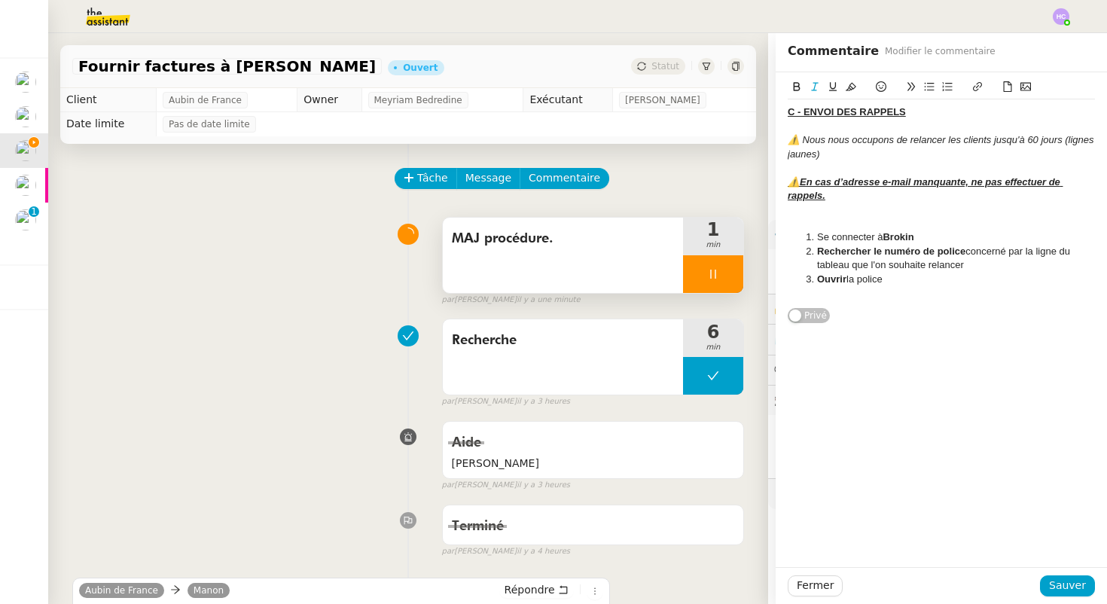
click at [839, 196] on div "⚠️ En cas d’adresse e-mail manquante, ne pas effectuer de rappels." at bounding box center [940, 189] width 307 height 28
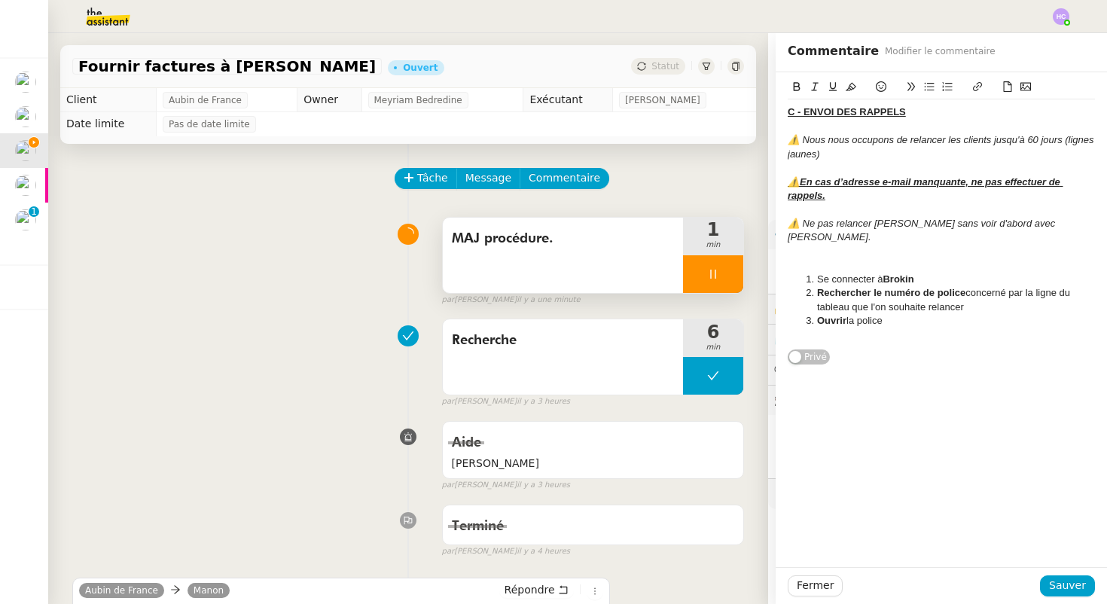
click at [973, 220] on em "⚠️ Ne pas relancer Thierry ROGER sans voir d'abord avec Aubin." at bounding box center [922, 230] width 270 height 25
click at [1054, 222] on em "⚠️ Ne pas relancer Thierry ROGER sans en parler d'abord avec Aubin." at bounding box center [933, 230] width 293 height 25
click at [994, 258] on div at bounding box center [940, 265] width 307 height 14
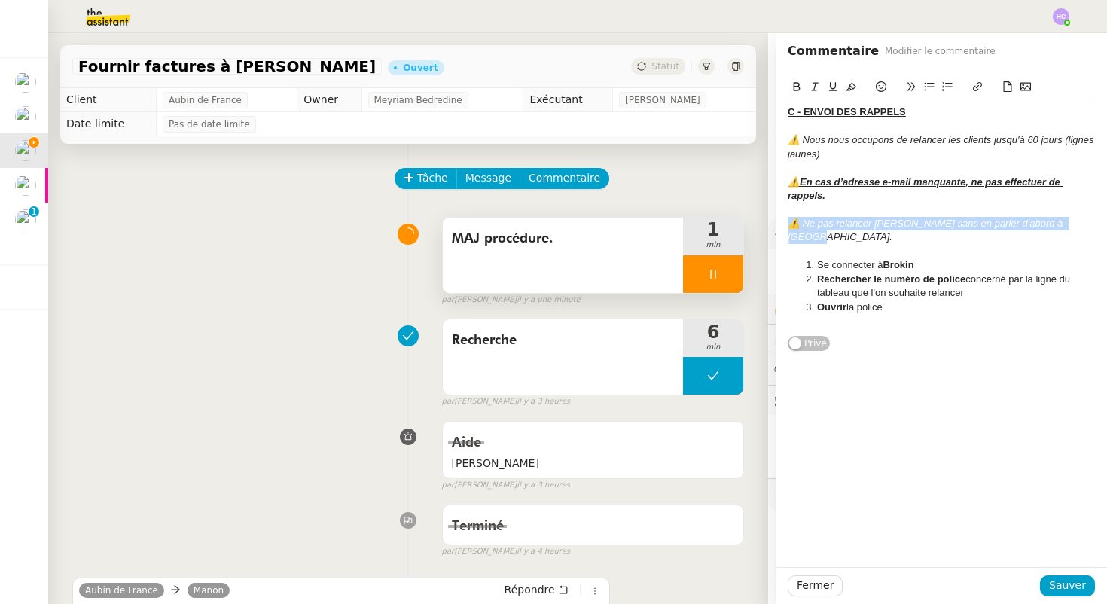
drag, startPoint x: 1085, startPoint y: 223, endPoint x: 787, endPoint y: 221, distance: 297.3
click at [787, 221] on div "⚠️ Ne pas relancer Thierry ROGER sans en parler d'abord à Aubin." at bounding box center [940, 231] width 307 height 28
click at [846, 89] on icon at bounding box center [850, 86] width 11 height 11
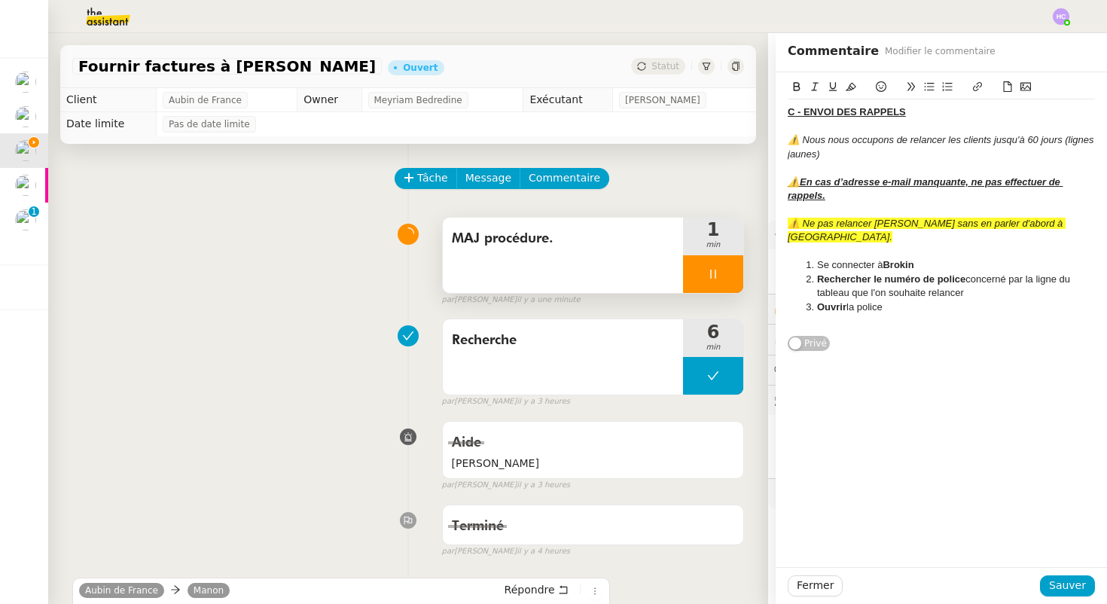
click at [974, 344] on div "C - ENVOI DES RAPPELS ⚠️ Nous nous occupons de relancer les clients jusqu'à 60 …" at bounding box center [940, 319] width 331 height 495
click at [1062, 586] on span "Sauver" at bounding box center [1067, 585] width 37 height 17
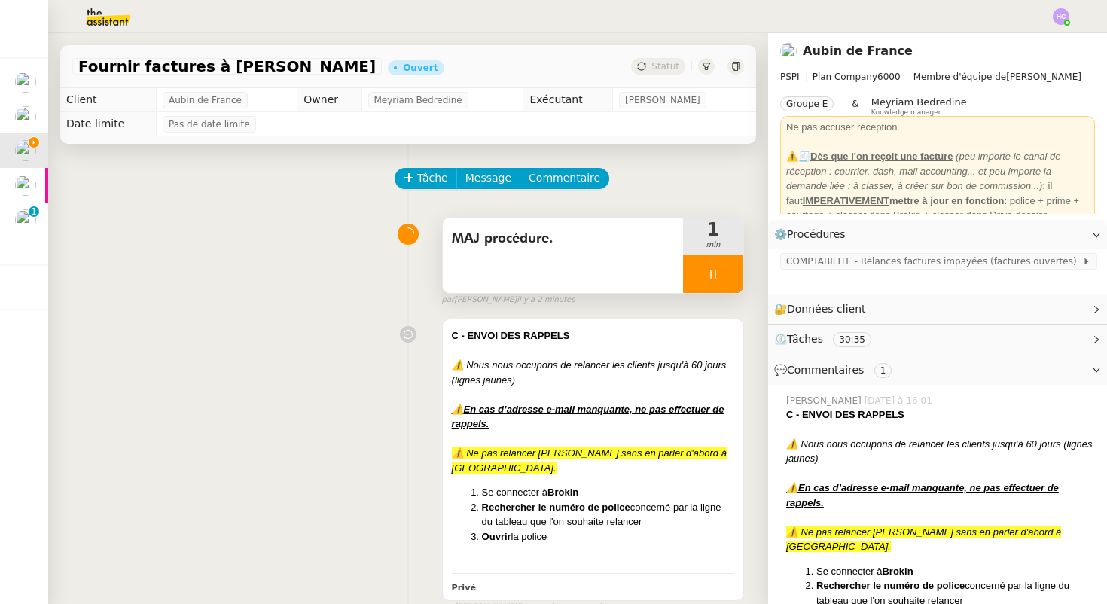
click at [702, 273] on div at bounding box center [713, 274] width 60 height 38
click at [726, 275] on icon at bounding box center [728, 274] width 12 height 12
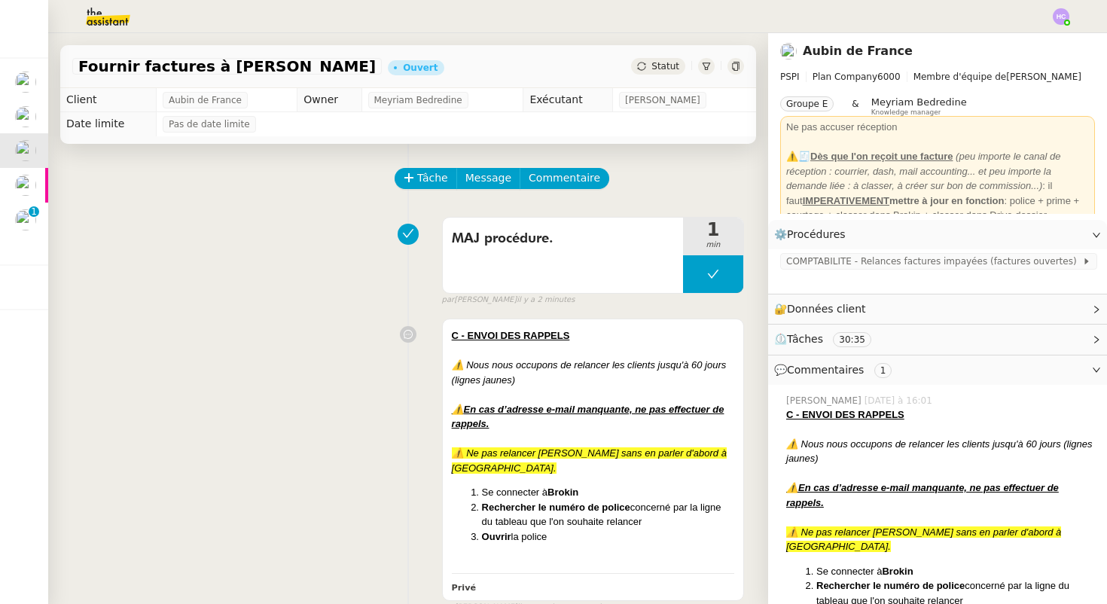
click at [659, 67] on span "Statut" at bounding box center [665, 66] width 28 height 11
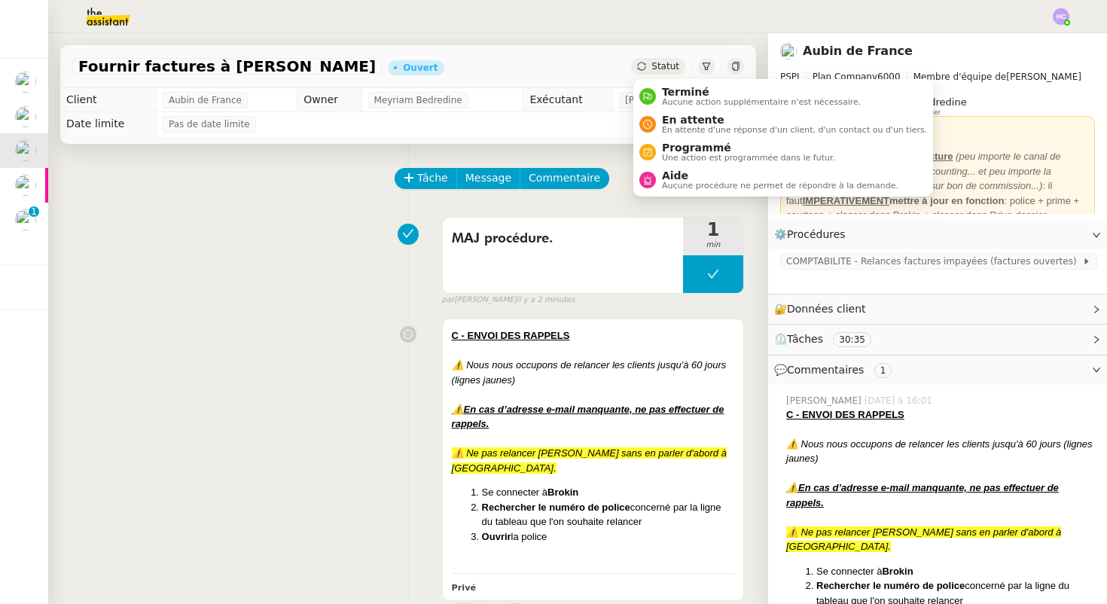
click at [400, 234] on nz-avatar at bounding box center [407, 234] width 21 height 21
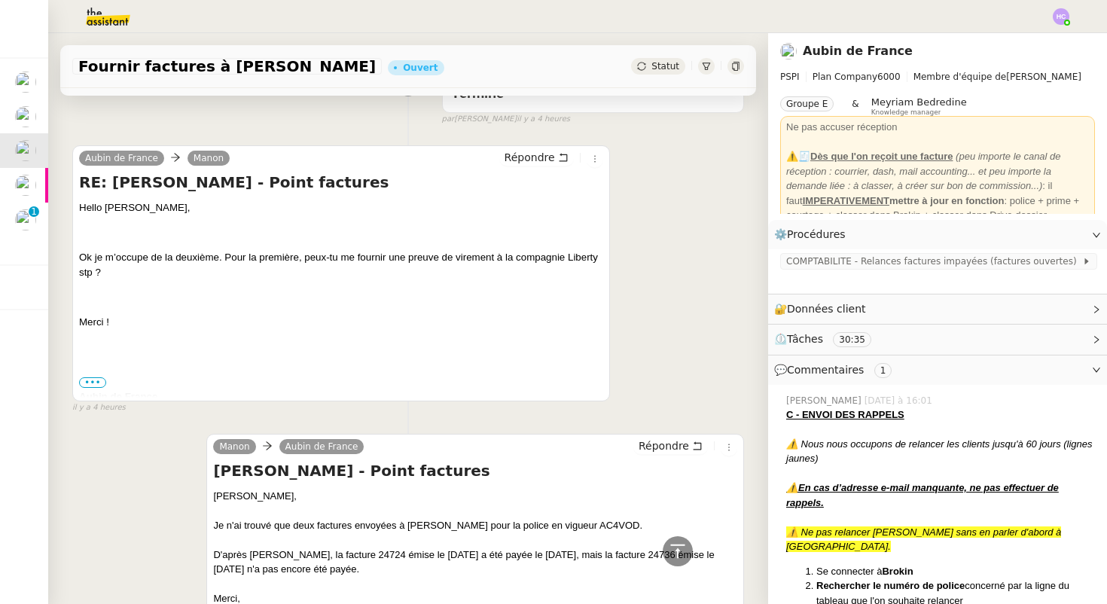
scroll to position [740, 0]
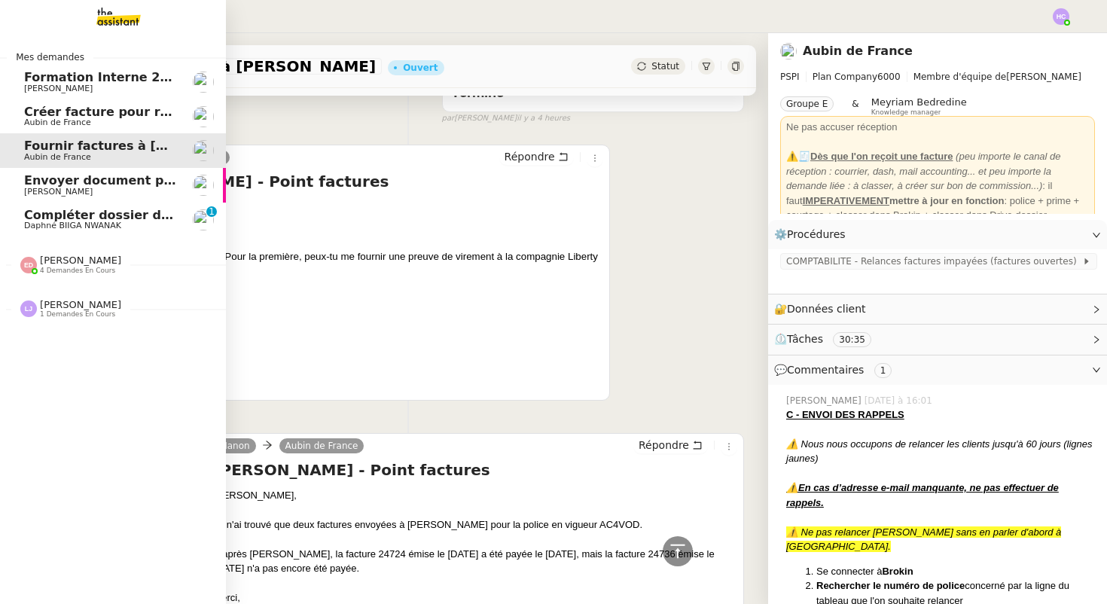
click at [63, 219] on span "Compléter dossier domiciliation asso sur Se Domicilier" at bounding box center [209, 215] width 371 height 14
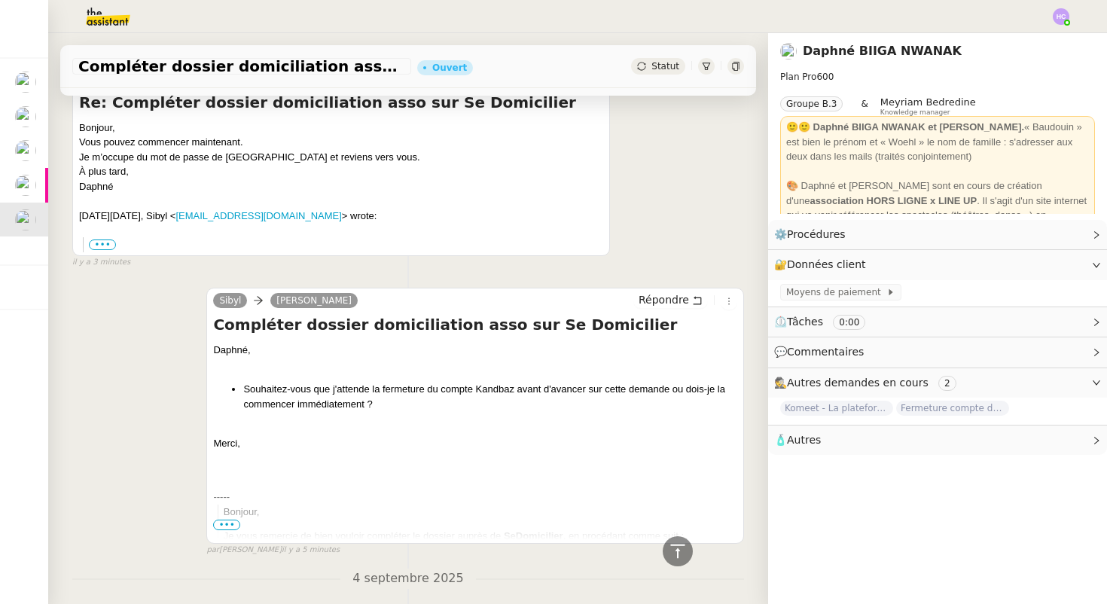
scroll to position [274, 0]
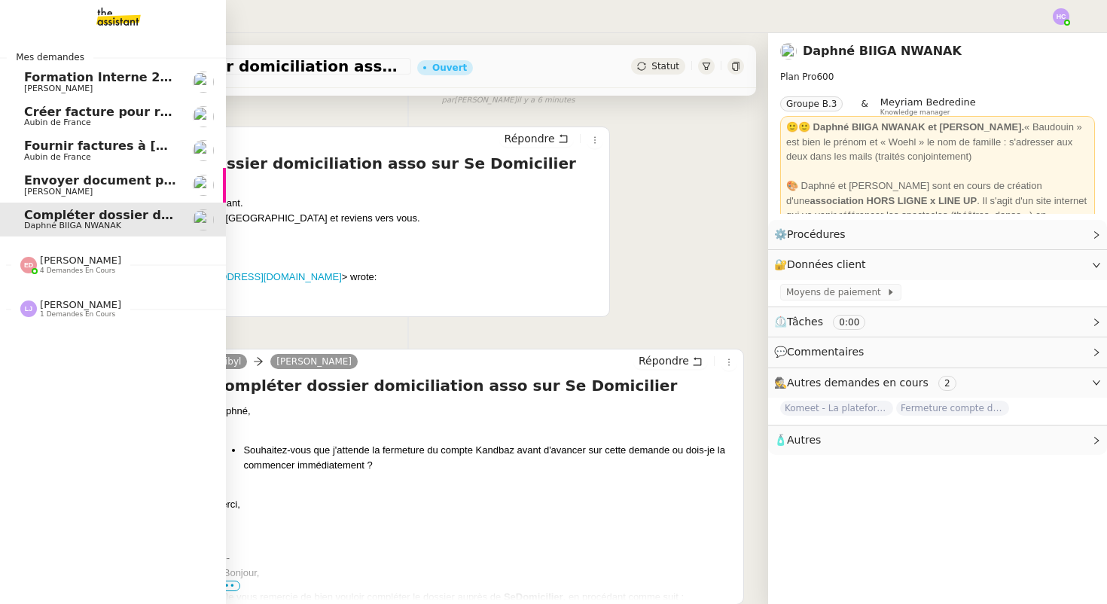
click at [131, 145] on span "Fournir factures à [PERSON_NAME]" at bounding box center [143, 146] width 238 height 14
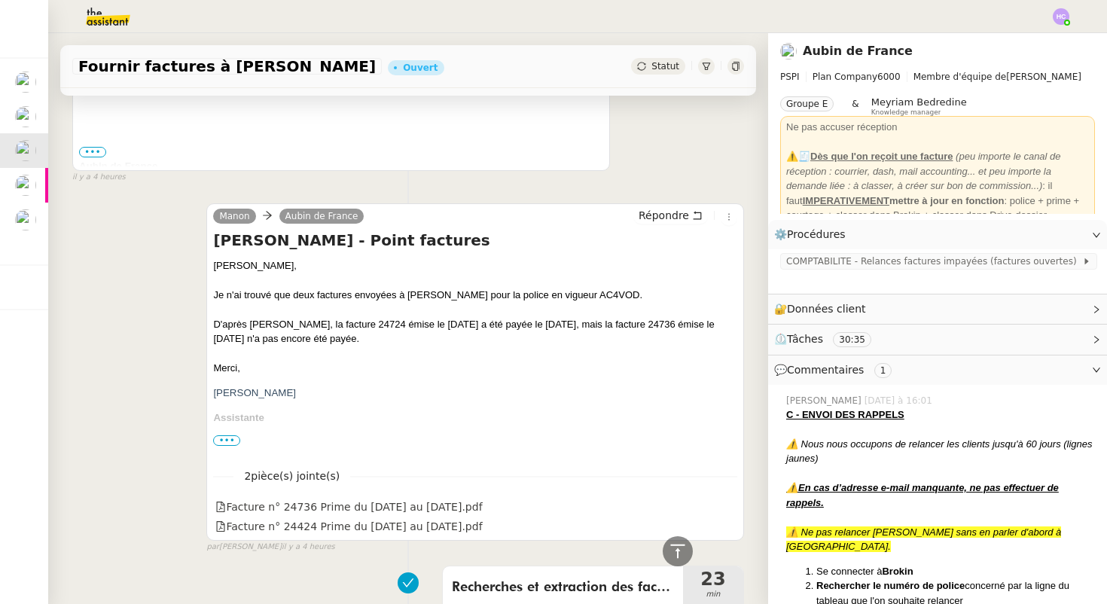
scroll to position [1136, 0]
